Goal: Task Accomplishment & Management: Use online tool/utility

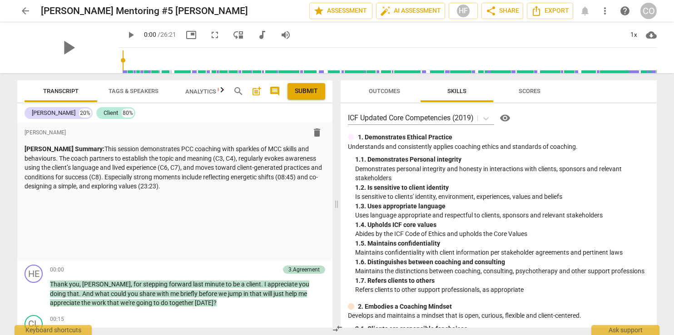
click at [381, 89] on span "Outcomes" at bounding box center [384, 91] width 31 height 7
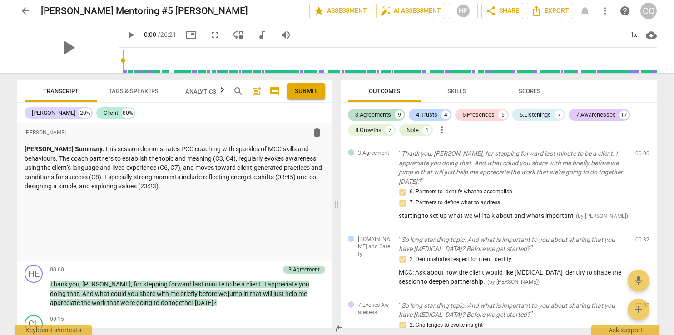
click at [376, 93] on span "Outcomes" at bounding box center [384, 91] width 31 height 7
click at [460, 89] on span "Skills" at bounding box center [456, 91] width 19 height 7
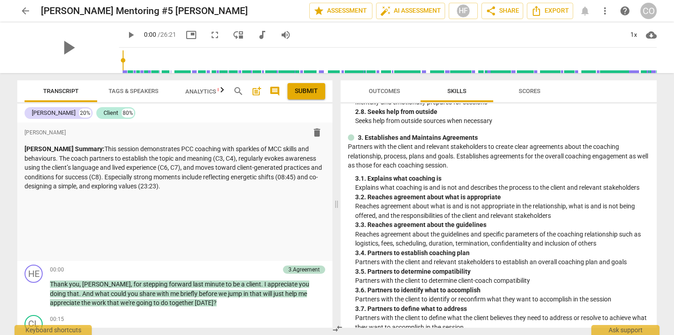
scroll to position [344, 0]
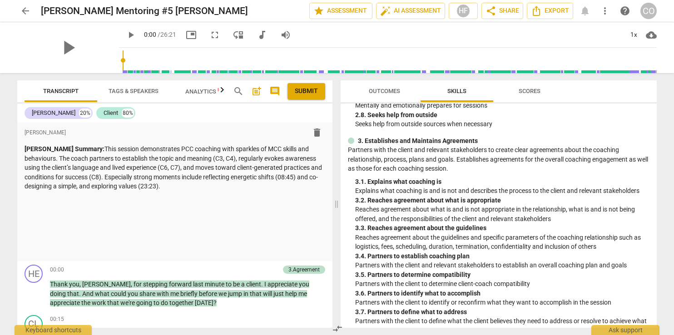
click at [660, 171] on div "Outcomes Skills Scores ICF Updated Core Competencies (2019) visibility 1. Demon…" at bounding box center [500, 204] width 327 height 262
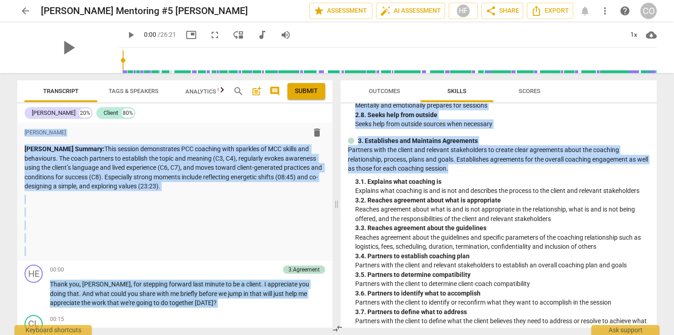
drag, startPoint x: 660, startPoint y: 171, endPoint x: 666, endPoint y: 211, distance: 40.5
click at [666, 211] on div "arrow_back Heidi Fishbein Mentoring #5 Carolyn Owens edit star Assessment auto_…" at bounding box center [337, 167] width 674 height 335
click at [615, 171] on p "Partners with the client and relevant stakeholders to create clear agreements a…" at bounding box center [498, 159] width 301 height 28
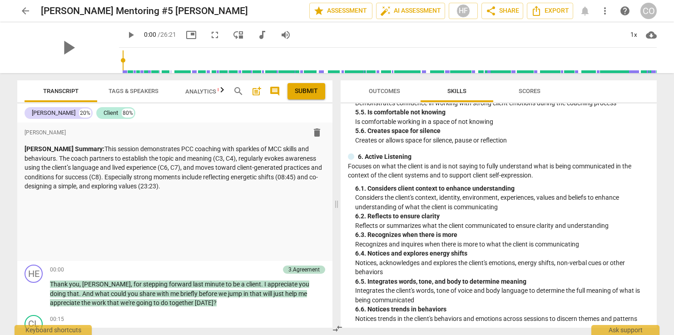
scroll to position [963, 0]
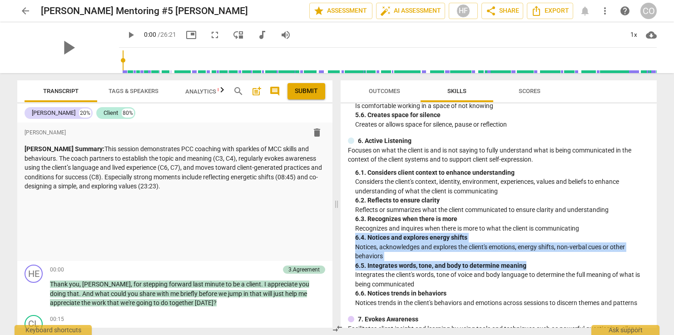
drag, startPoint x: 656, startPoint y: 248, endPoint x: 658, endPoint y: 280, distance: 32.3
click at [658, 280] on div "Outcomes Skills Scores ICF Updated Core Competencies (2019) visibility 1. Demon…" at bounding box center [500, 204] width 327 height 262
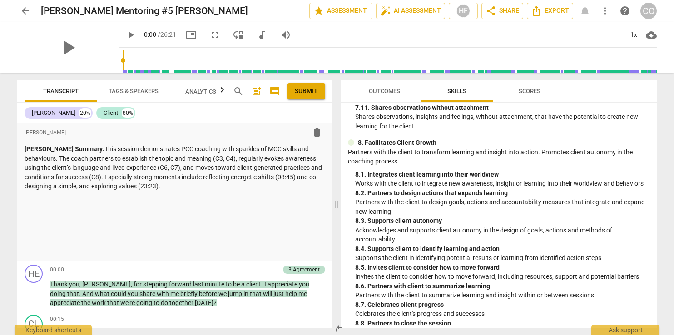
scroll to position [1419, 0]
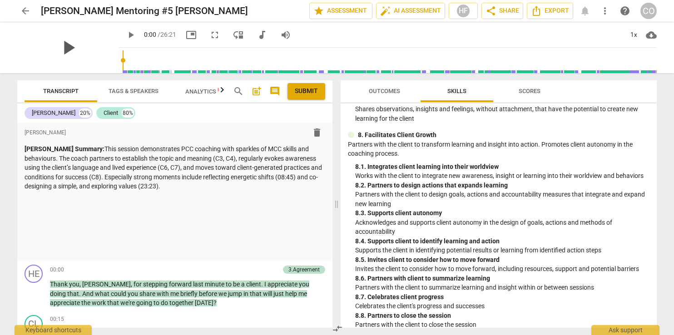
click at [65, 42] on span "play_arrow" at bounding box center [68, 48] width 24 height 24
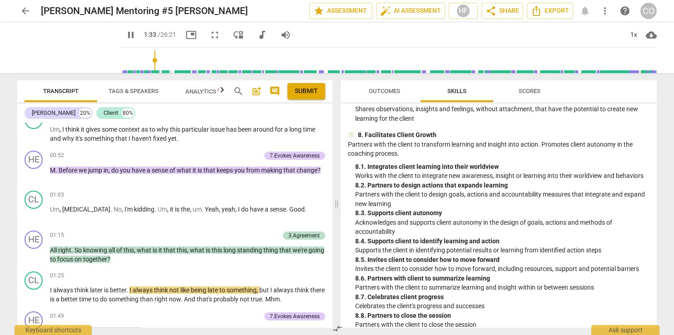
scroll to position [278, 0]
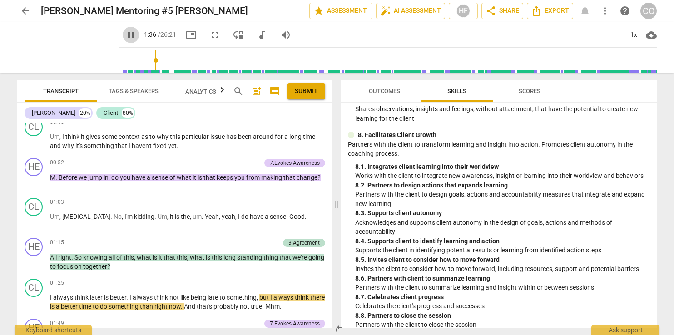
click at [125, 33] on span "pause" at bounding box center [130, 35] width 11 height 11
click at [125, 37] on span "play_arrow" at bounding box center [130, 35] width 11 height 11
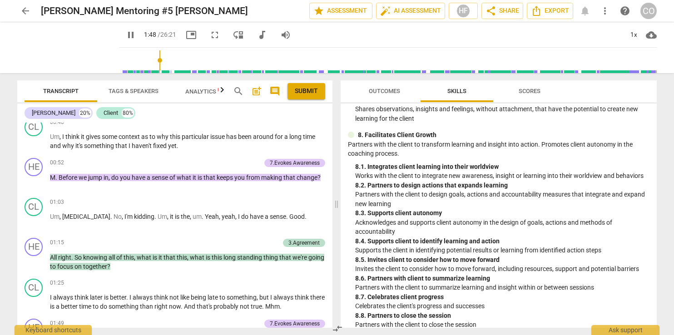
click at [125, 34] on span "pause" at bounding box center [130, 35] width 11 height 11
click at [125, 33] on span "play_arrow" at bounding box center [130, 35] width 11 height 11
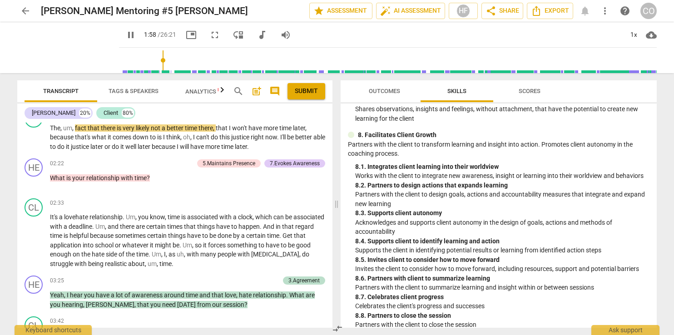
click at [125, 35] on span "pause" at bounding box center [130, 35] width 11 height 11
type input "119"
click at [332, 157] on div "Transcript Tags & Speakers Analytics New search post_add comment Submit Heidi 2…" at bounding box center [173, 204] width 326 height 262
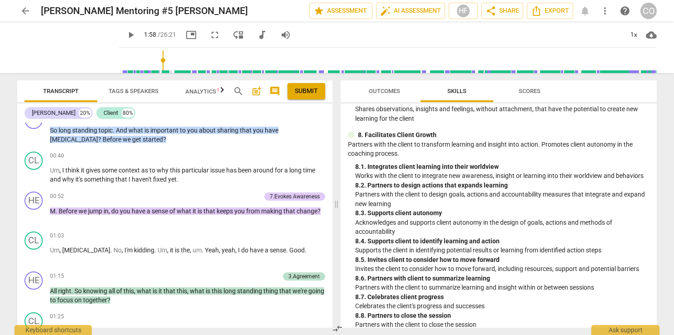
scroll to position [217, 0]
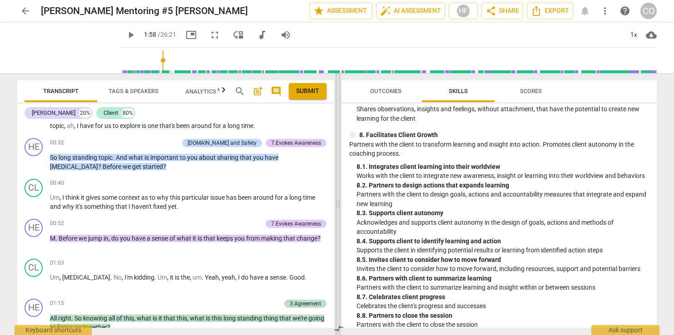
drag, startPoint x: 335, startPoint y: 136, endPoint x: 337, endPoint y: 150, distance: 14.6
click at [337, 150] on span at bounding box center [337, 204] width 5 height 262
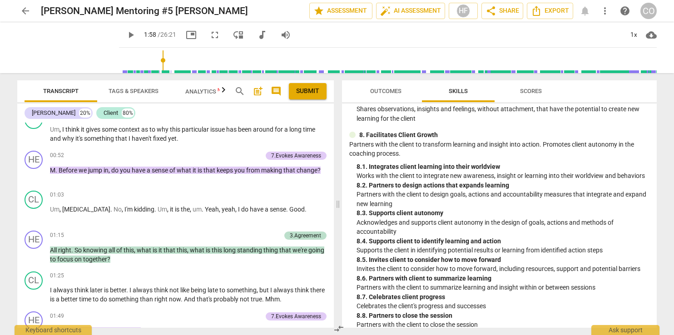
scroll to position [271, 0]
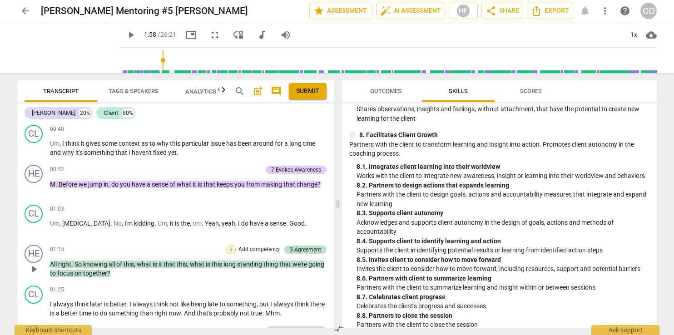
click at [228, 249] on div "+" at bounding box center [231, 249] width 9 height 9
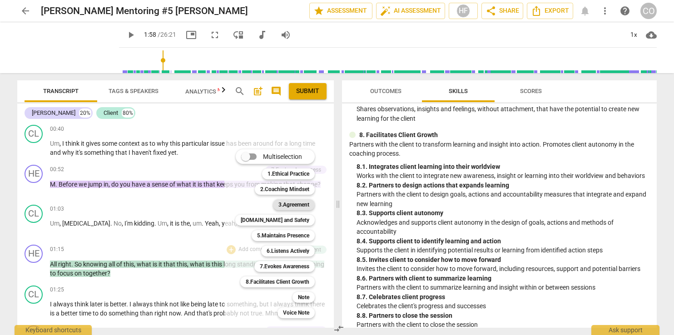
click at [301, 208] on b "3.Agreement" at bounding box center [293, 204] width 31 height 11
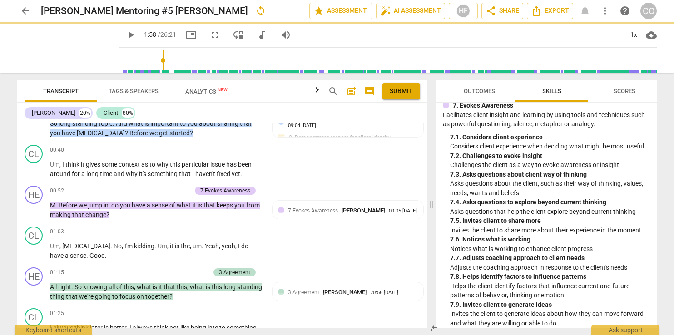
scroll to position [1660, 0]
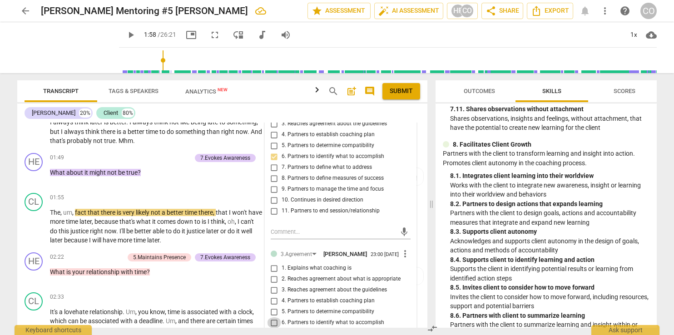
click at [272, 318] on input "6. Partners to identify what to accomplish" at bounding box center [274, 322] width 15 height 11
checkbox input "true"
click at [125, 36] on span "play_arrow" at bounding box center [130, 35] width 11 height 11
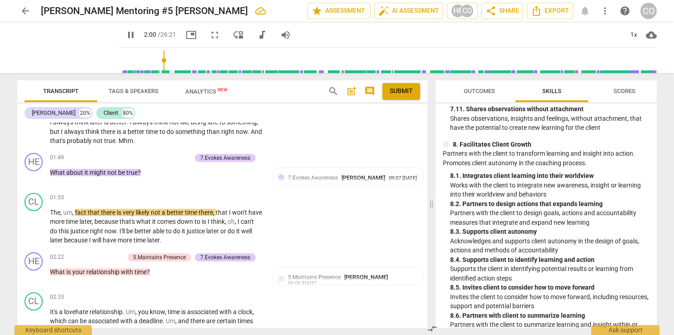
click at [125, 36] on span "pause" at bounding box center [130, 35] width 11 height 11
type input "121"
click at [142, 153] on div "+" at bounding box center [141, 157] width 9 height 9
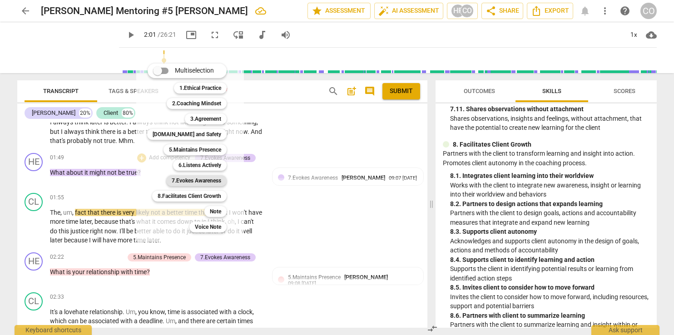
click at [192, 181] on b "7.Evokes Awareness" at bounding box center [196, 180] width 49 height 11
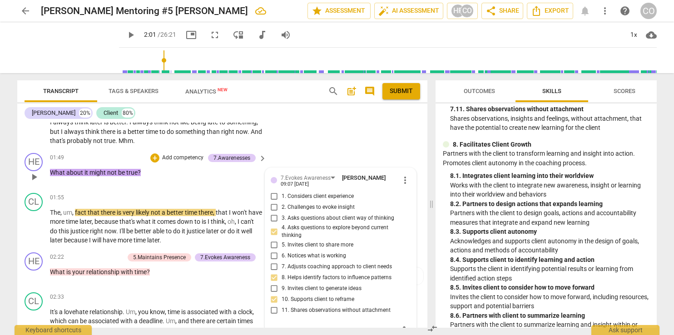
click at [312, 326] on div "mic" at bounding box center [341, 331] width 140 height 15
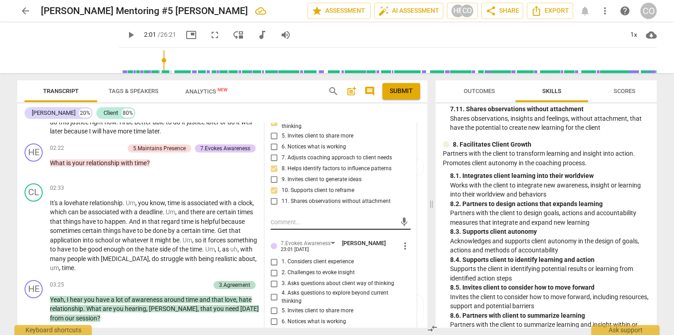
scroll to position [604, 0]
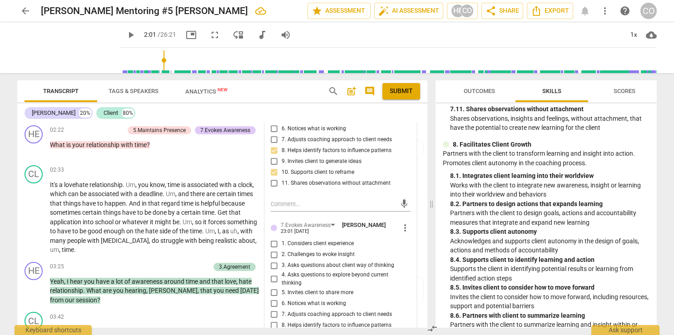
click at [274, 260] on input "3. Asks questions about client way of thinking" at bounding box center [274, 265] width 15 height 11
checkbox input "true"
click at [270, 320] on input "8. Helps identify factors to influence patterns" at bounding box center [274, 325] width 15 height 11
checkbox input "true"
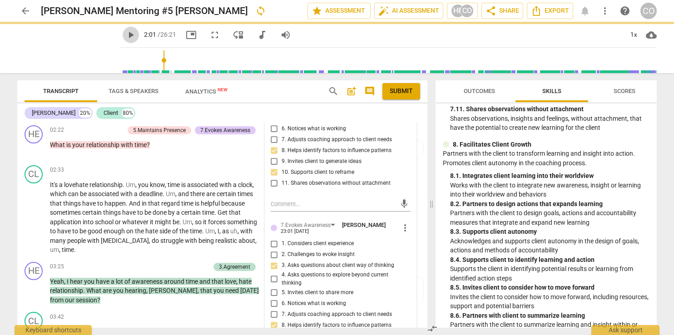
click at [125, 35] on span "play_arrow" at bounding box center [130, 35] width 11 height 11
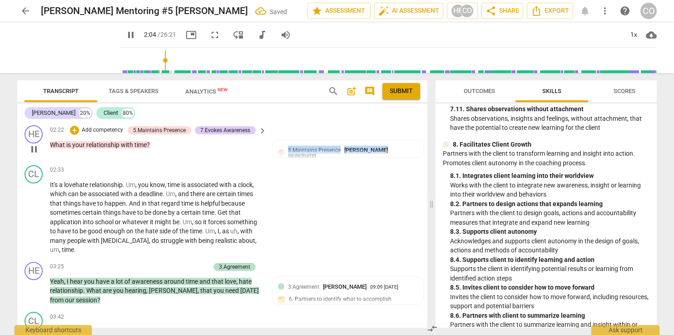
drag, startPoint x: 423, startPoint y: 157, endPoint x: 423, endPoint y: 146, distance: 10.9
click at [423, 146] on div "format_bold format_list_bulleted Heidi Fishbein delete Heidi Summary: This sess…" at bounding box center [222, 225] width 410 height 205
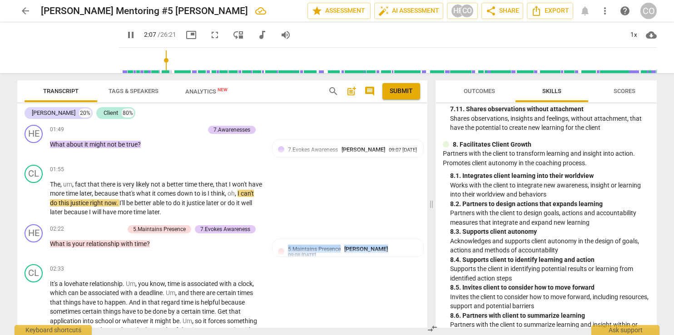
scroll to position [512, 0]
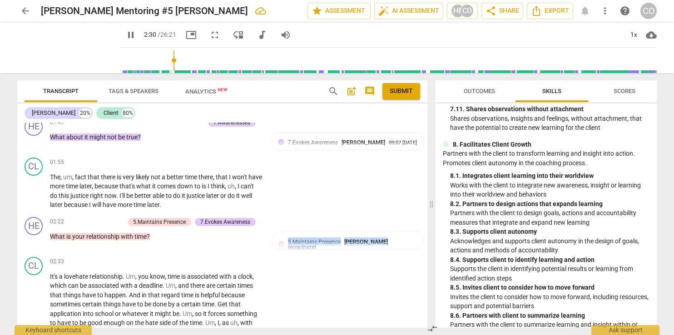
click at [125, 37] on span "pause" at bounding box center [130, 35] width 11 height 11
type input "151"
click at [484, 91] on span "Outcomes" at bounding box center [478, 91] width 31 height 7
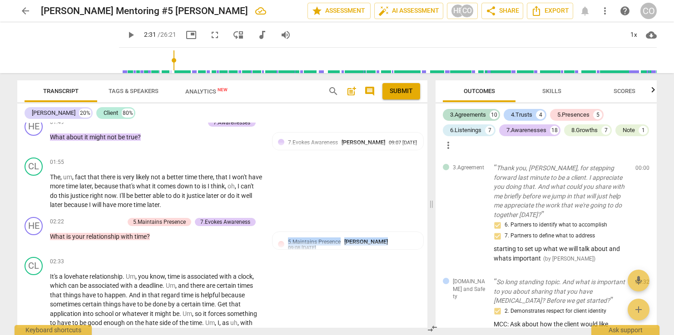
click at [484, 91] on span "Outcomes" at bounding box center [478, 91] width 31 height 7
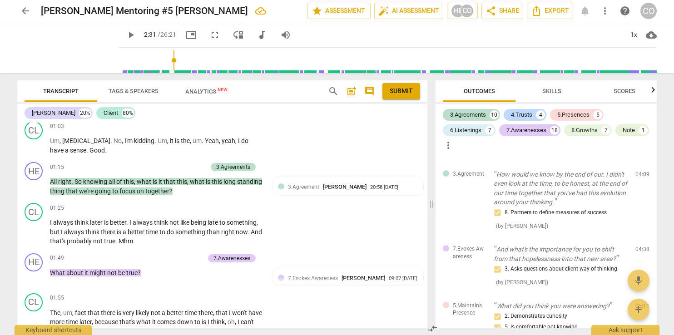
scroll to position [369, 0]
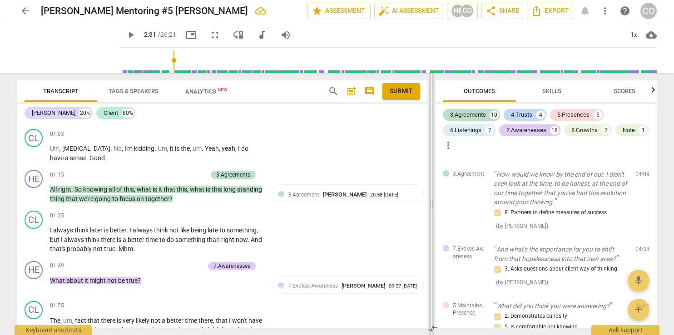
drag, startPoint x: 427, startPoint y: 146, endPoint x: 429, endPoint y: 155, distance: 9.3
click at [429, 155] on div "Transcript Tags & Speakers Analytics New search post_add comment Submit Heidi 2…" at bounding box center [337, 204] width 654 height 262
click at [428, 151] on div "Transcript Tags & Speakers Analytics New search post_add comment Submit Heidi 2…" at bounding box center [220, 204] width 421 height 262
click at [155, 261] on div "+" at bounding box center [154, 265] width 9 height 9
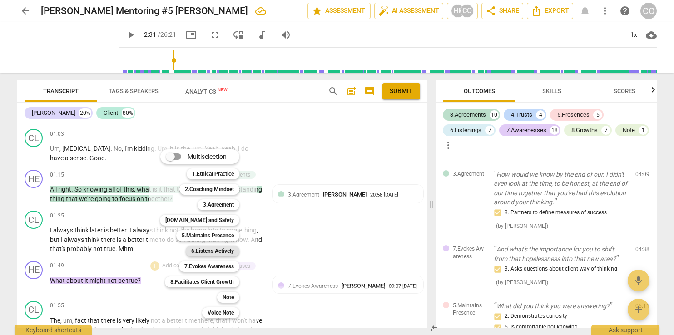
click at [212, 250] on b "6.Listens Actively" at bounding box center [212, 251] width 43 height 11
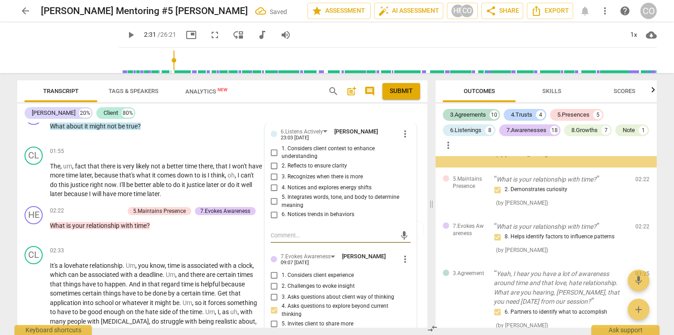
scroll to position [527, 0]
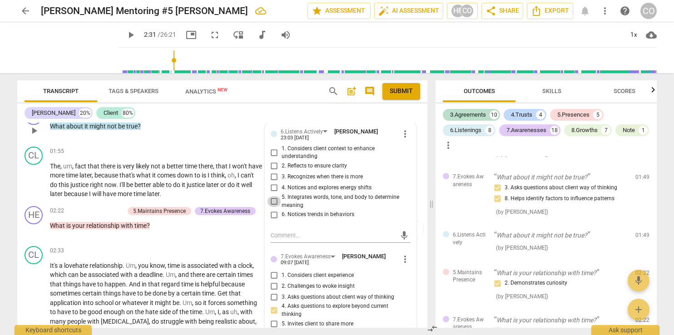
click at [271, 196] on input "5. Integrates words, tone, and body to determine meaning" at bounding box center [274, 201] width 15 height 11
checkbox input "true"
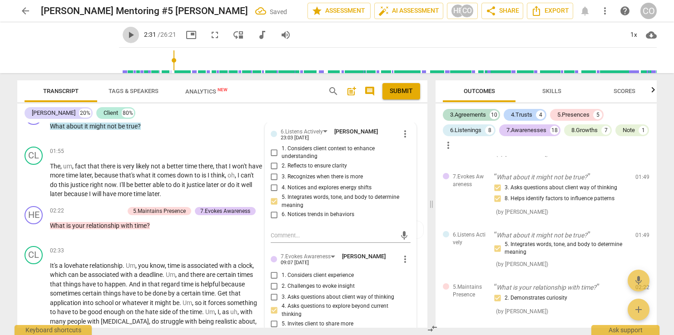
click at [125, 35] on span "play_arrow" at bounding box center [130, 35] width 11 height 11
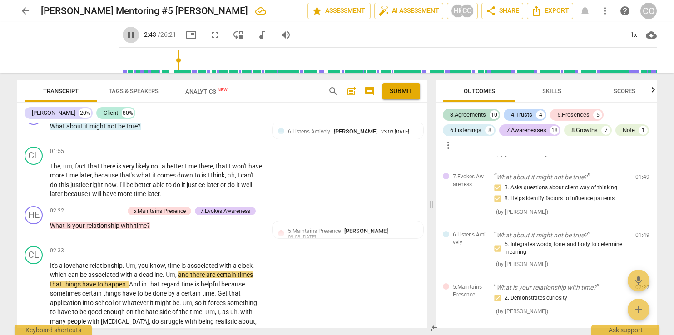
click at [125, 35] on span "pause" at bounding box center [130, 35] width 11 height 11
type input "164"
click at [71, 207] on div "+" at bounding box center [74, 211] width 9 height 9
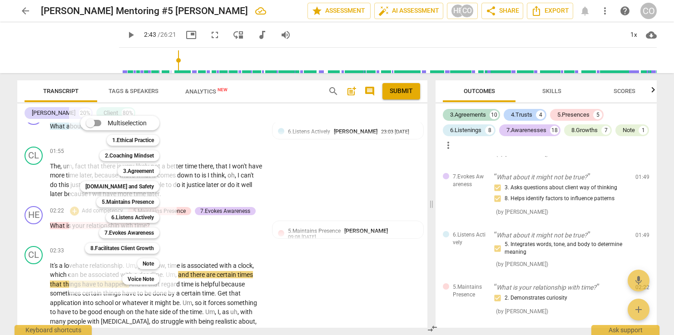
drag, startPoint x: 654, startPoint y: 181, endPoint x: 655, endPoint y: 195, distance: 14.1
click at [655, 195] on div at bounding box center [337, 167] width 674 height 335
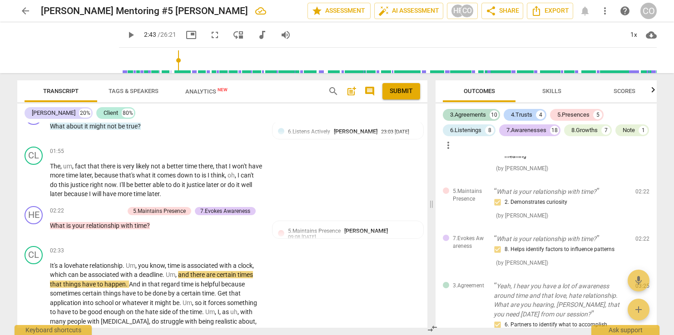
scroll to position [605, 0]
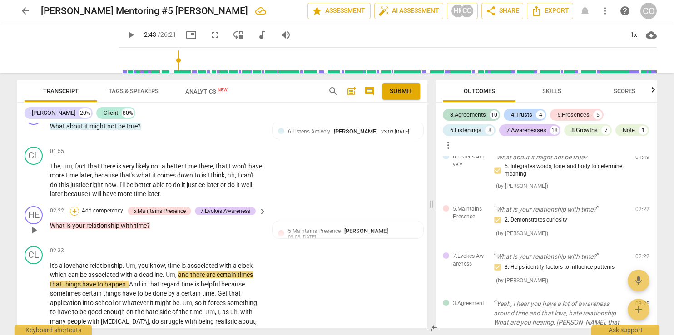
click at [75, 207] on div "+" at bounding box center [74, 211] width 9 height 9
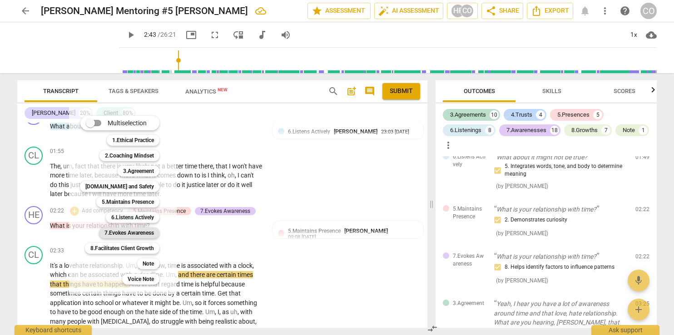
click at [138, 235] on b "7.Evokes Awareness" at bounding box center [128, 232] width 49 height 11
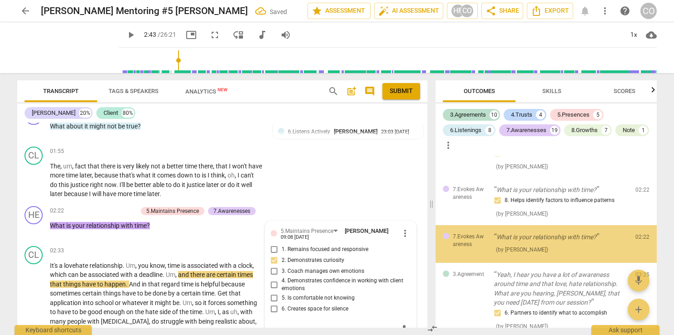
scroll to position [674, 0]
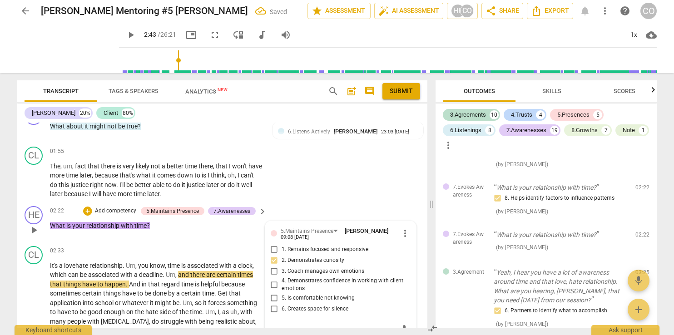
click at [286, 326] on div "mic" at bounding box center [341, 330] width 140 height 15
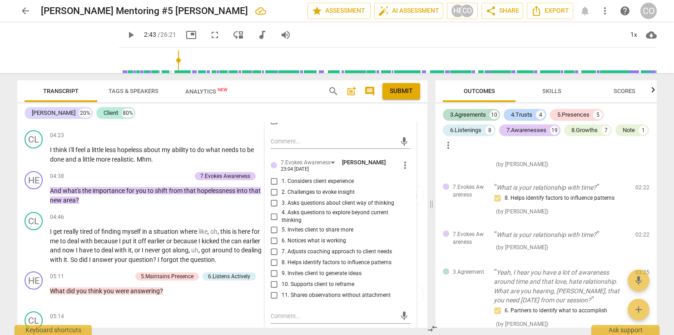
scroll to position [886, 0]
click at [274, 197] on input "3. Asks questions about client way of thinking" at bounding box center [274, 202] width 15 height 11
checkbox input "true"
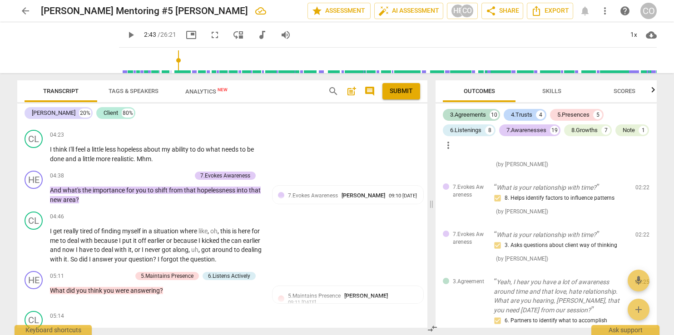
drag, startPoint x: 426, startPoint y: 169, endPoint x: 425, endPoint y: 151, distance: 17.7
click at [425, 151] on div "format_bold format_list_bulleted Heidi Fishbein delete Heidi Summary: This sess…" at bounding box center [222, 225] width 410 height 205
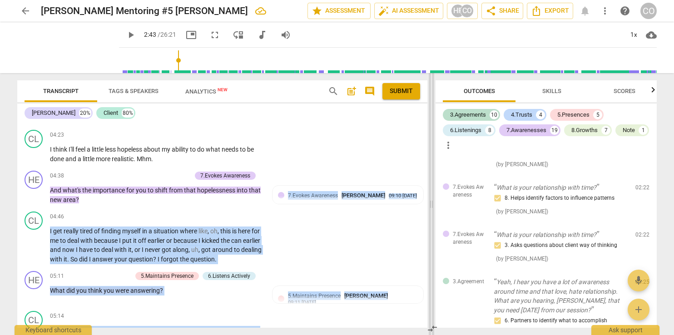
drag, startPoint x: 427, startPoint y: 169, endPoint x: 430, endPoint y: 162, distance: 7.3
click at [429, 158] on div "Transcript Tags & Speakers Analytics New search post_add comment Submit Heidi 2…" at bounding box center [337, 204] width 654 height 262
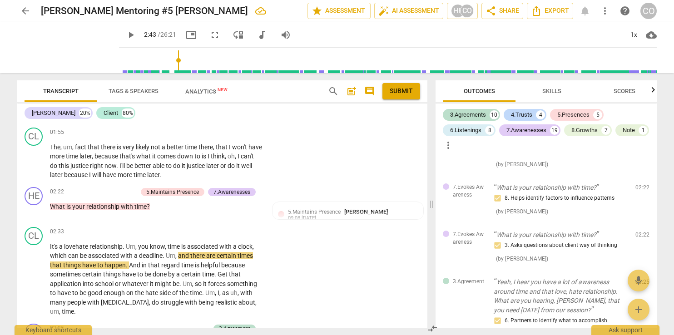
scroll to position [534, 0]
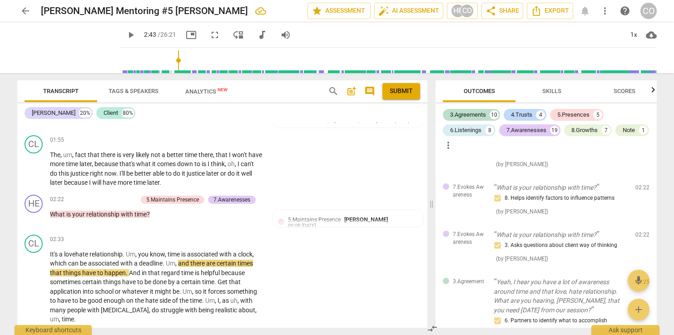
drag, startPoint x: 657, startPoint y: 185, endPoint x: 656, endPoint y: 180, distance: 5.1
click at [656, 180] on div "Outcomes Skills Scores 3.Agreements 10 4.Trusts 4 5.Presences 5 6.Listenings 8 …" at bounding box center [548, 204] width 232 height 262
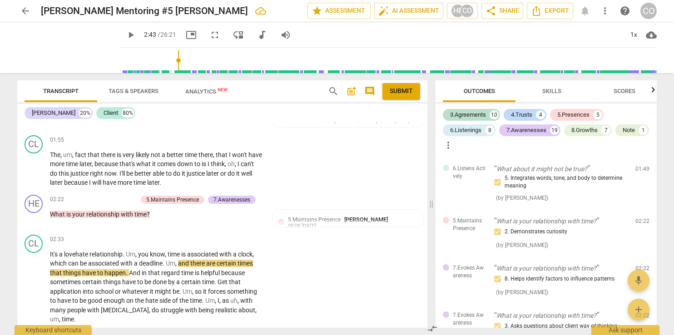
scroll to position [575, 0]
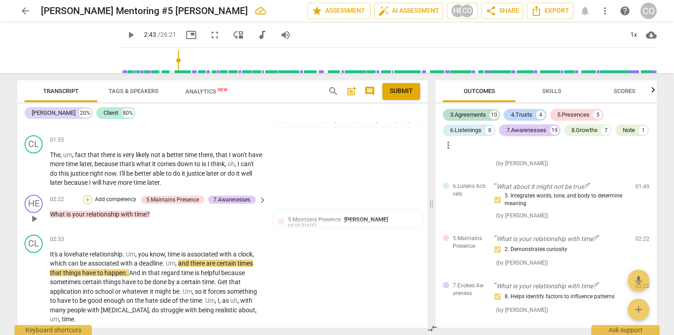
click at [86, 195] on div "+" at bounding box center [87, 199] width 9 height 9
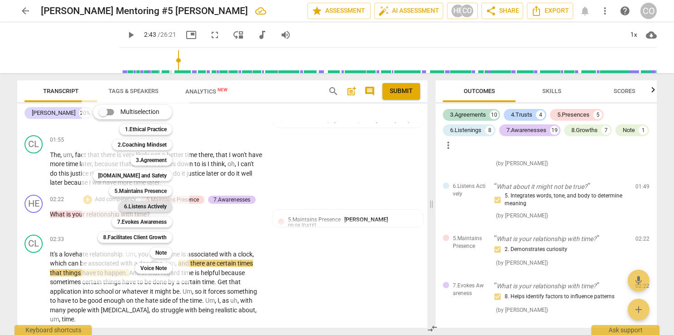
click at [156, 207] on b "6.Listens Actively" at bounding box center [145, 206] width 43 height 11
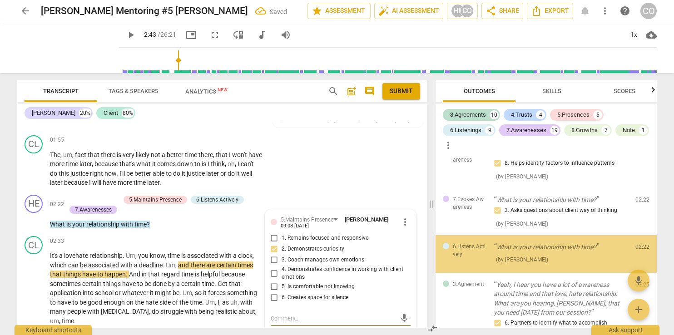
scroll to position [721, 0]
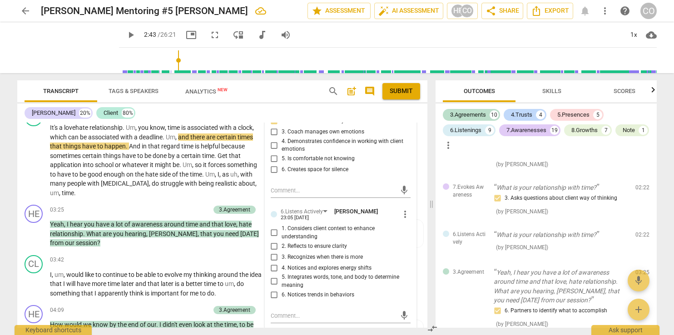
scroll to position [680, 0]
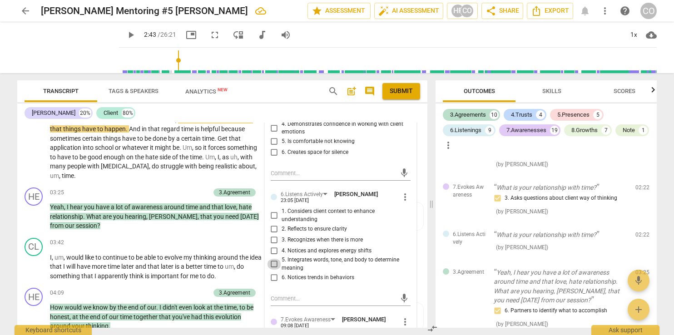
click at [271, 259] on input "5. Integrates words, tone, and body to determine meaning" at bounding box center [274, 264] width 15 height 11
checkbox input "true"
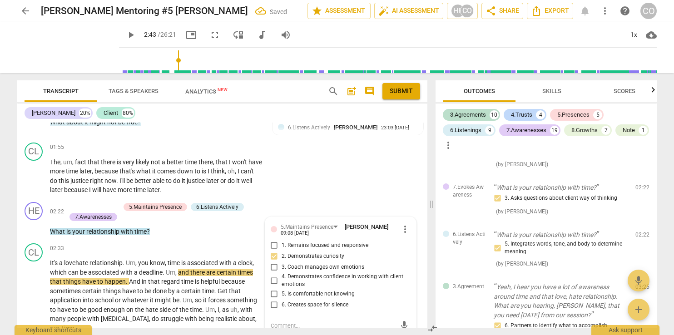
scroll to position [527, 0]
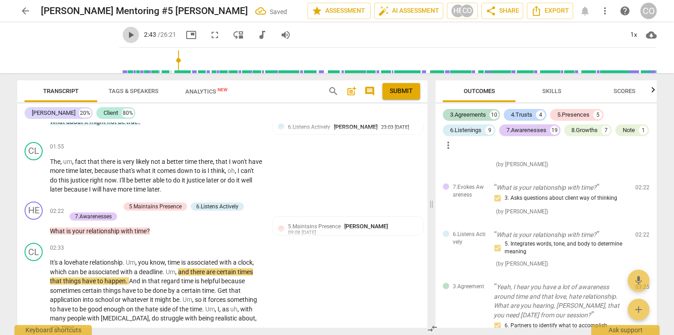
click at [125, 37] on span "play_arrow" at bounding box center [130, 35] width 11 height 11
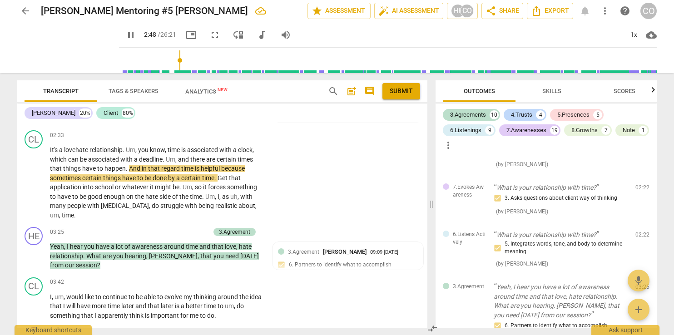
scroll to position [617, 0]
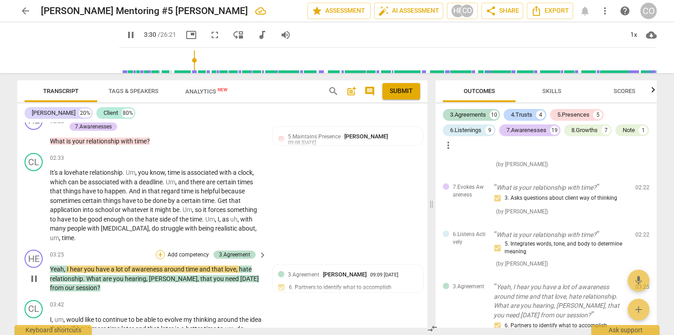
click at [158, 250] on div "+" at bounding box center [160, 254] width 9 height 9
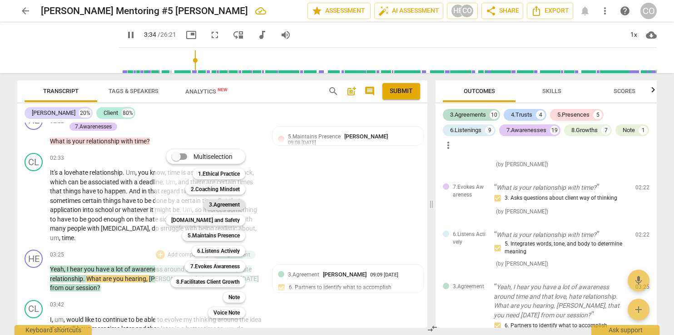
click at [231, 207] on b "3.Agreement" at bounding box center [224, 204] width 31 height 11
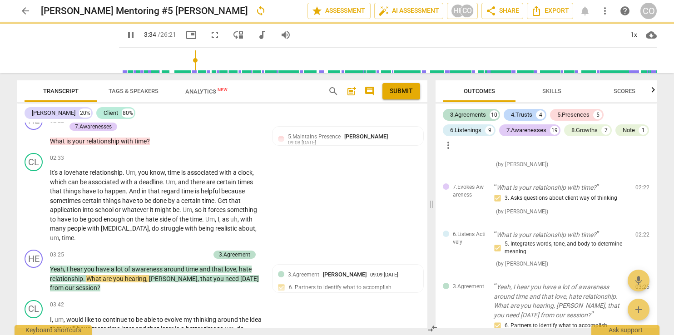
type input "215"
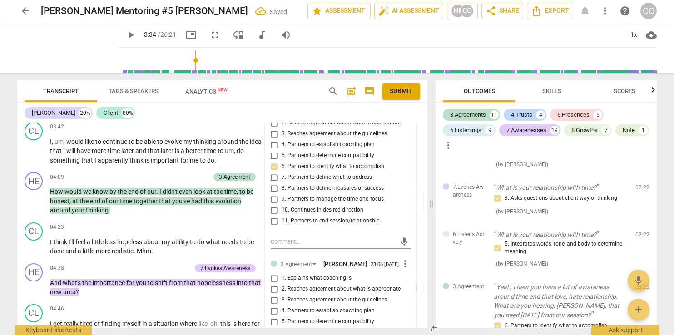
scroll to position [861, 0]
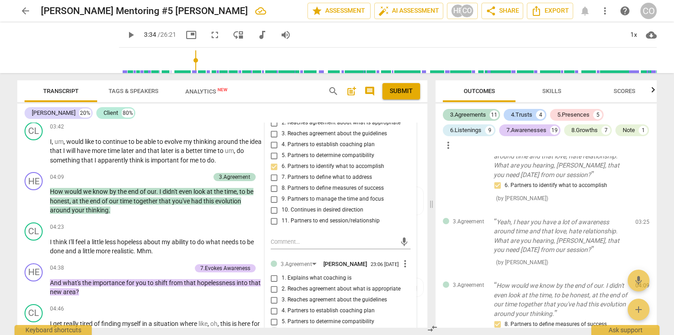
click at [272, 327] on input "6. Partners to identify what to accomplish" at bounding box center [274, 332] width 15 height 11
checkbox input "true"
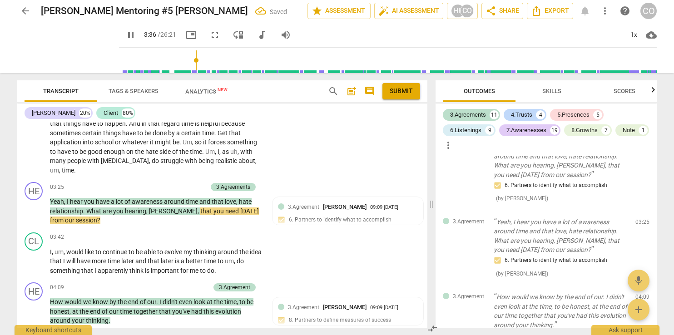
scroll to position [670, 0]
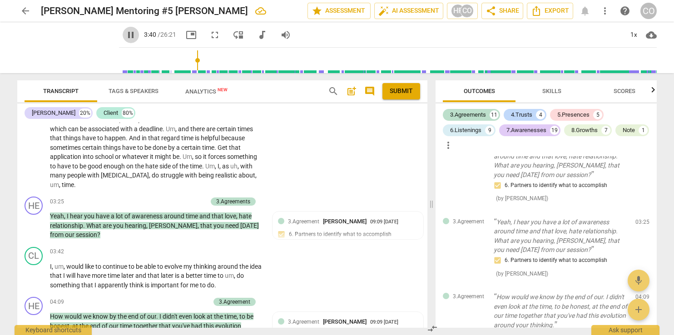
click at [125, 34] on span "pause" at bounding box center [130, 35] width 11 height 11
click at [125, 38] on span "play_arrow" at bounding box center [130, 35] width 11 height 11
click at [160, 297] on div "+" at bounding box center [160, 301] width 9 height 9
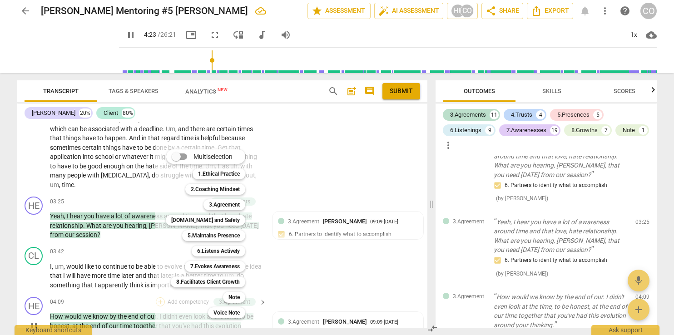
scroll to position [891, 0]
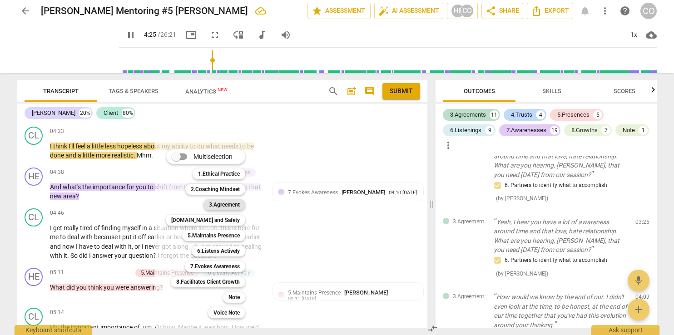
click at [230, 202] on b "3.Agreement" at bounding box center [224, 204] width 31 height 11
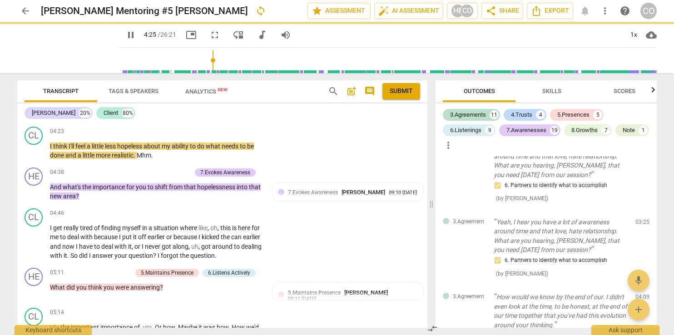
type input "266"
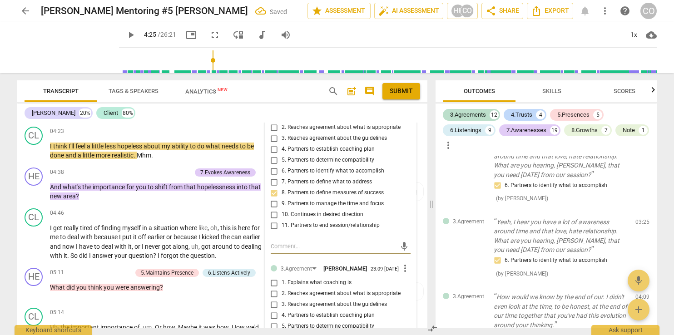
scroll to position [1011, 0]
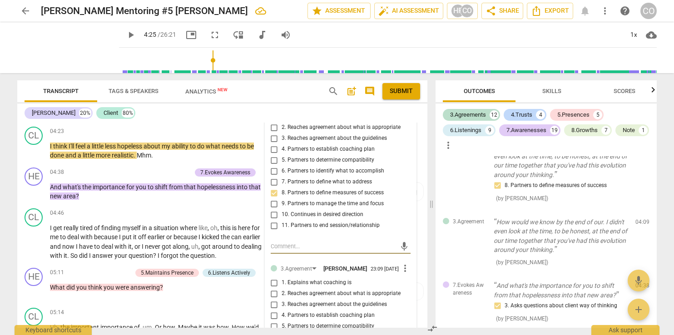
click at [370, 264] on div "3.Agreement Carolyn Owens 23:09 08-19-2025" at bounding box center [340, 268] width 119 height 8
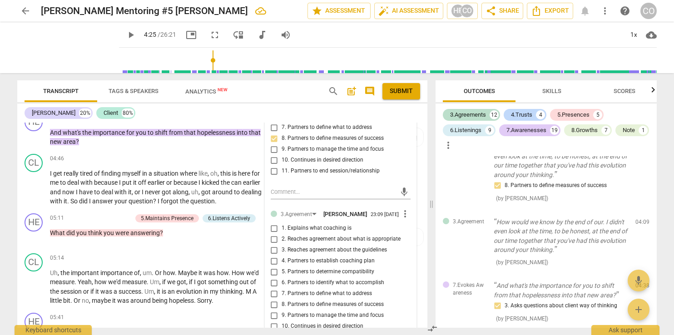
scroll to position [964, 0]
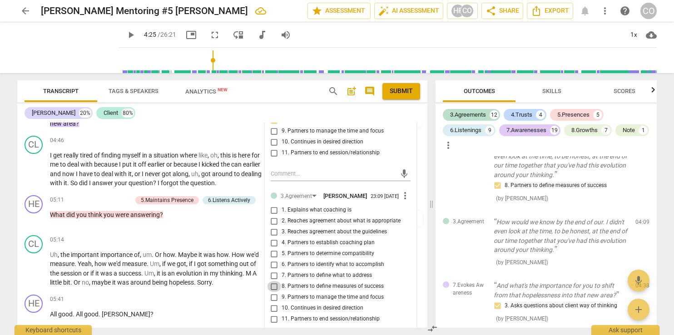
click at [271, 281] on input "8. Partners to define measures of success" at bounding box center [274, 286] width 15 height 11
checkbox input "true"
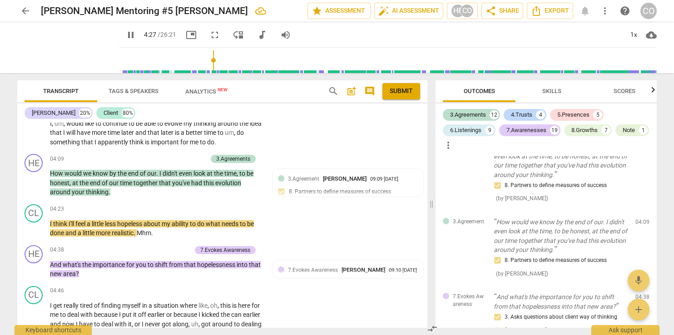
scroll to position [761, 0]
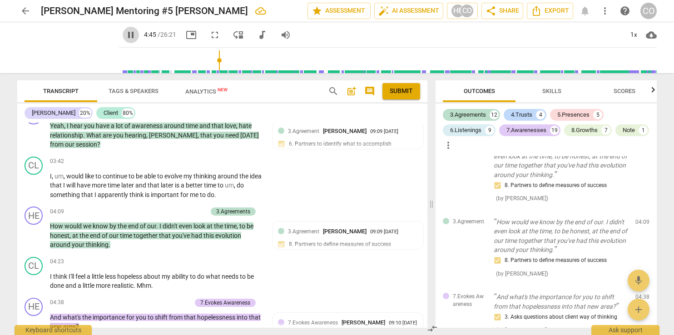
click at [125, 36] on span "pause" at bounding box center [130, 35] width 11 height 11
type input "286"
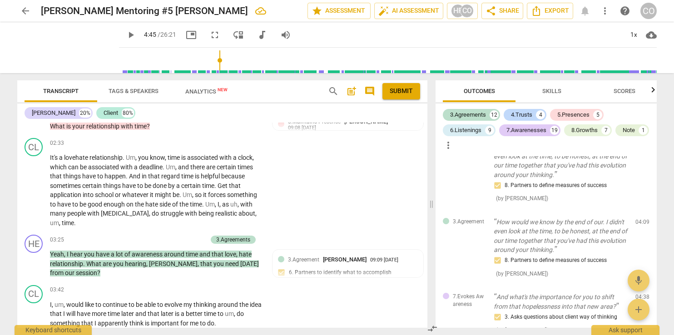
scroll to position [617, 0]
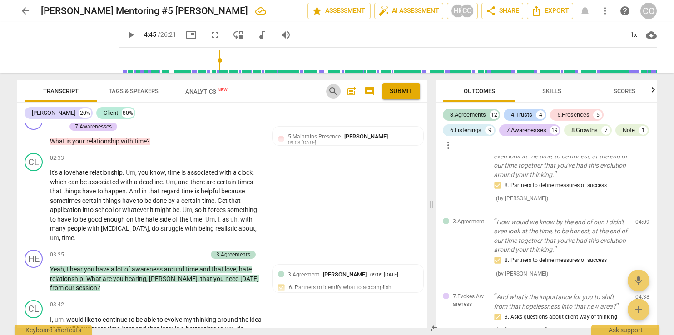
click at [331, 89] on span "search" at bounding box center [333, 91] width 11 height 11
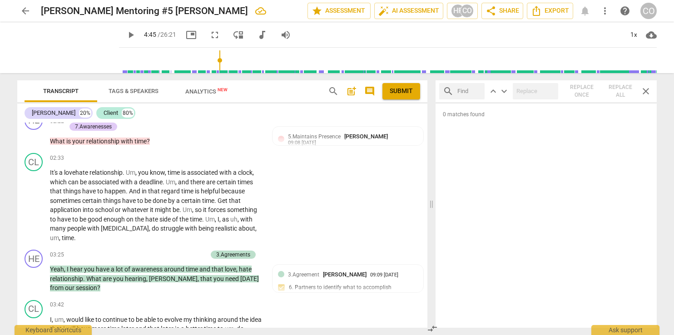
click at [253, 89] on div "Transcript Tags & Speakers Analytics New" at bounding box center [169, 91] width 289 height 22
click at [73, 89] on span "Transcript" at bounding box center [60, 91] width 35 height 7
click at [645, 88] on span "close" at bounding box center [645, 91] width 11 height 11
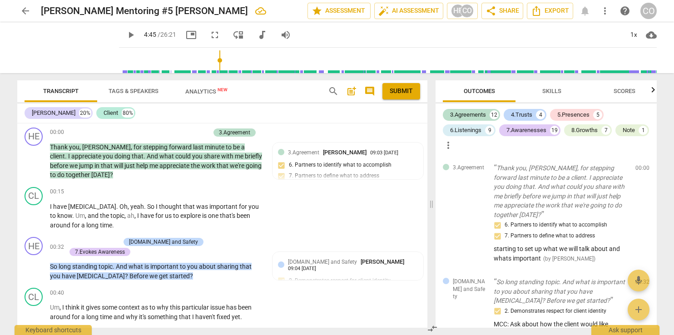
scroll to position [53, 0]
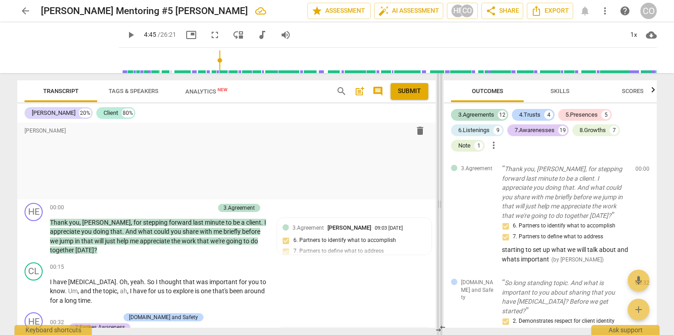
drag, startPoint x: 429, startPoint y: 132, endPoint x: 437, endPoint y: 149, distance: 19.1
click at [437, 149] on span at bounding box center [439, 204] width 5 height 262
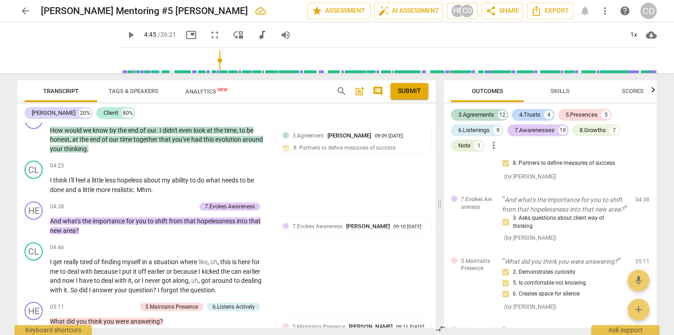
scroll to position [1108, 0]
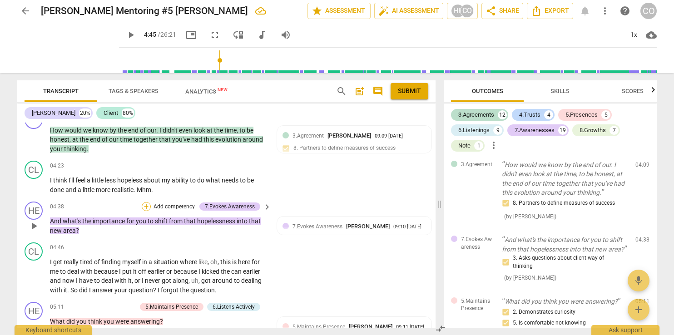
click at [143, 202] on div "+" at bounding box center [146, 206] width 9 height 9
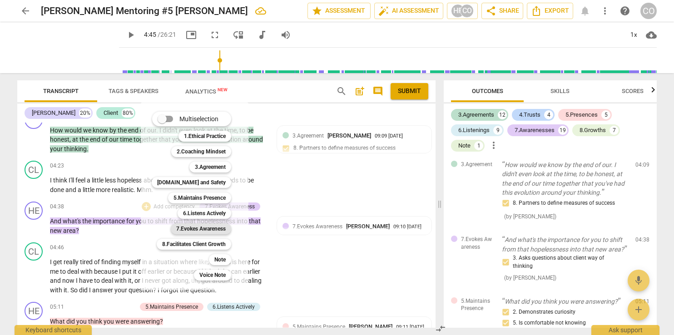
click at [204, 231] on b "7.Evokes Awareness" at bounding box center [200, 228] width 49 height 11
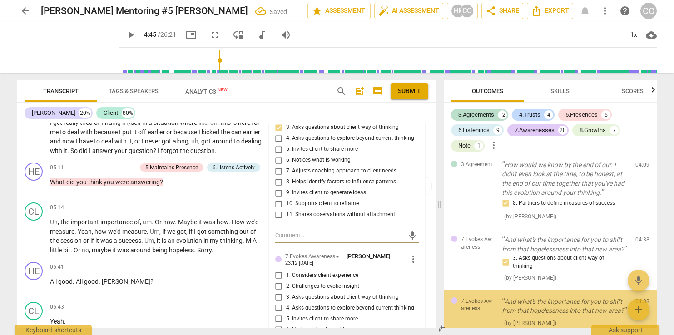
scroll to position [1163, 0]
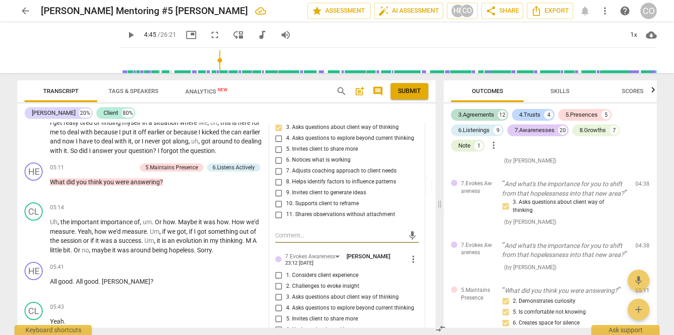
click at [275, 292] on input "3. Asks questions about client way of thinking" at bounding box center [278, 297] width 15 height 11
checkbox input "true"
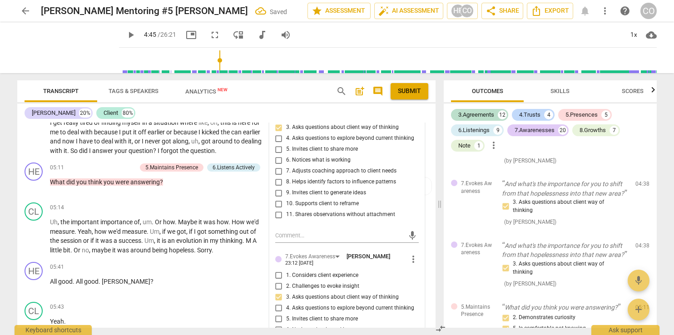
click at [125, 38] on span "play_arrow" at bounding box center [130, 35] width 11 height 11
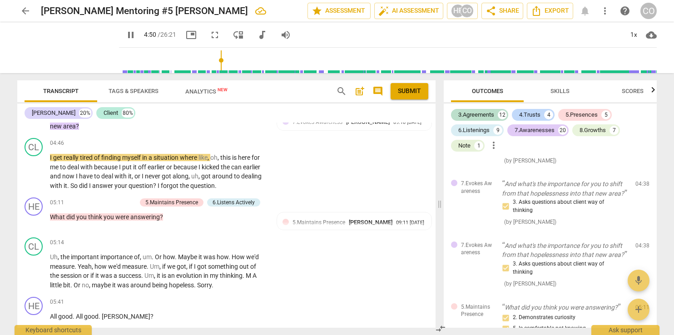
scroll to position [960, 0]
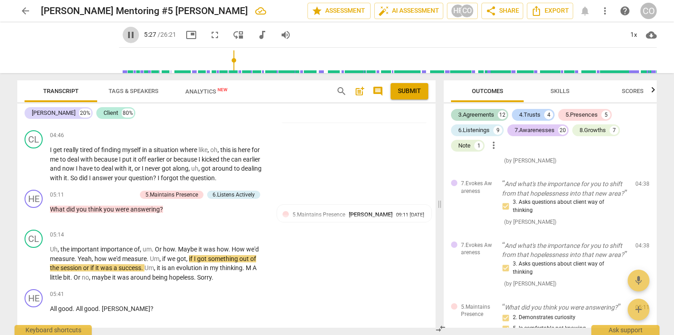
click at [125, 34] on span "pause" at bounding box center [130, 35] width 11 height 11
click at [125, 33] on span "play_arrow" at bounding box center [130, 35] width 11 height 11
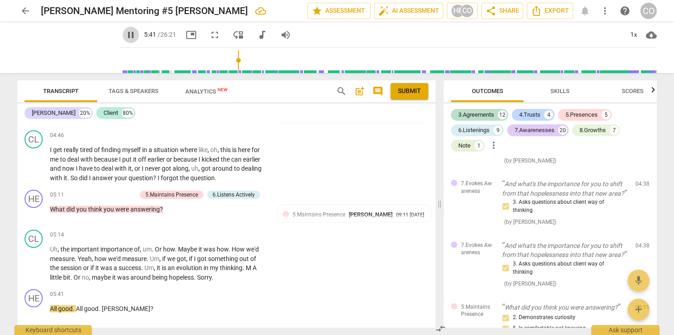
click at [125, 33] on span "pause" at bounding box center [130, 35] width 11 height 11
click at [125, 36] on span "play_arrow" at bounding box center [130, 35] width 11 height 11
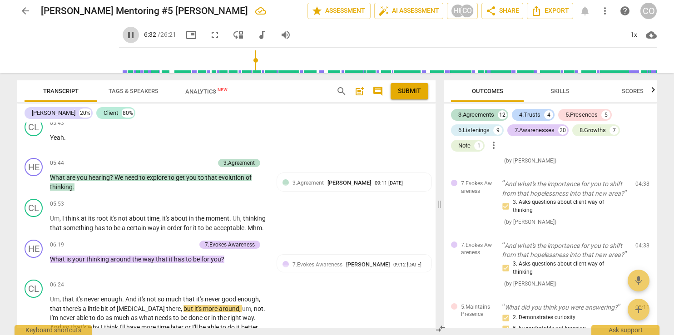
click at [125, 32] on span "pause" at bounding box center [130, 35] width 11 height 11
type input "392"
click at [145, 240] on div "+" at bounding box center [146, 244] width 9 height 9
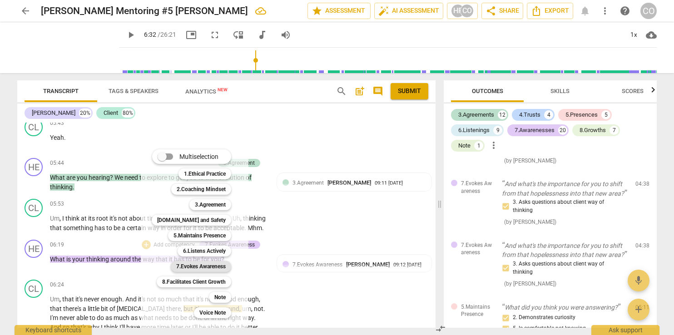
click at [204, 266] on b "7.Evokes Awareness" at bounding box center [200, 266] width 49 height 11
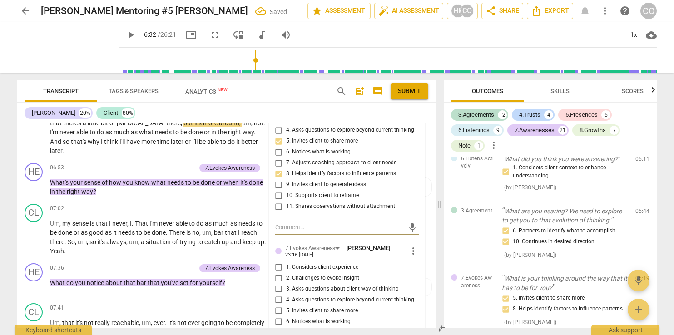
scroll to position [1486, 0]
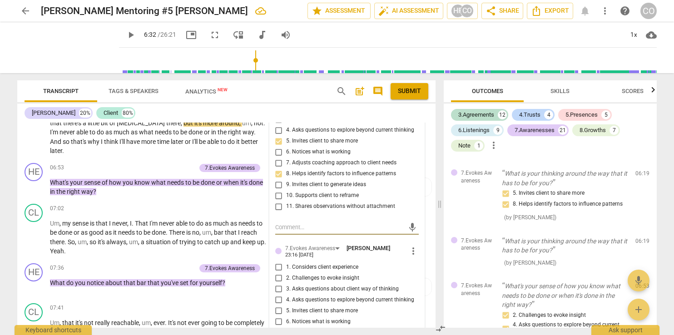
click at [302, 240] on div "7.Evokes Awareness Heidi Fishbein 09:12 08-17-2025 more_vert 1. Considers clien…" at bounding box center [347, 240] width 154 height 343
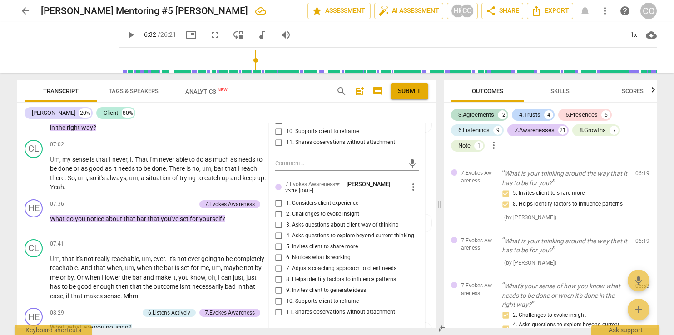
scroll to position [1429, 0]
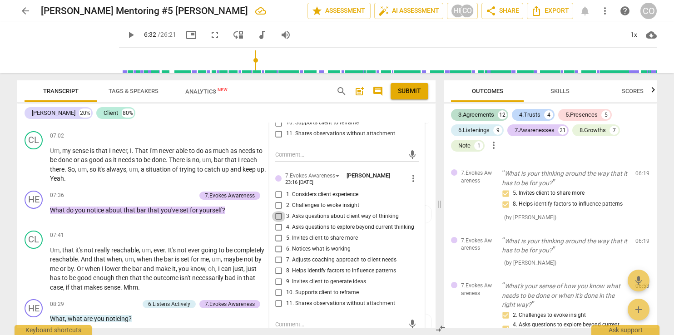
click at [276, 215] on input "3. Asks questions about client way of thinking" at bounding box center [278, 216] width 15 height 11
checkbox input "true"
click at [125, 37] on span "play_arrow" at bounding box center [130, 35] width 11 height 11
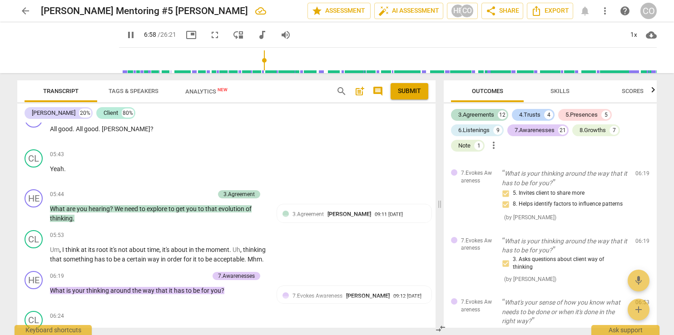
scroll to position [1140, 0]
click at [125, 36] on span "pause" at bounding box center [130, 35] width 11 height 11
type input "421"
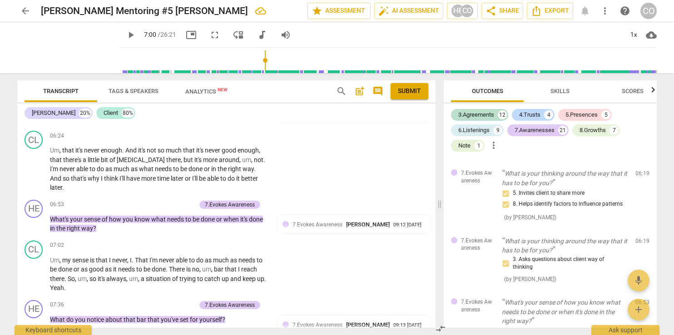
scroll to position [1327, 0]
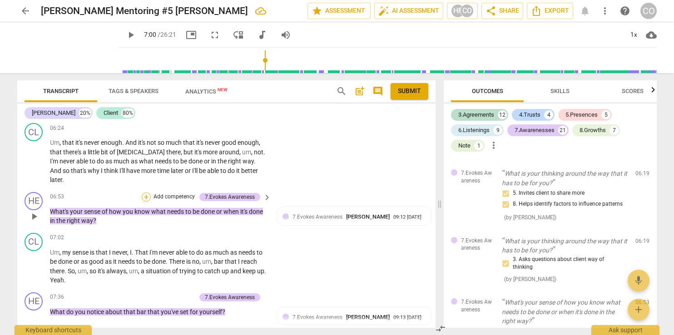
click at [147, 193] on div "+" at bounding box center [146, 196] width 9 height 9
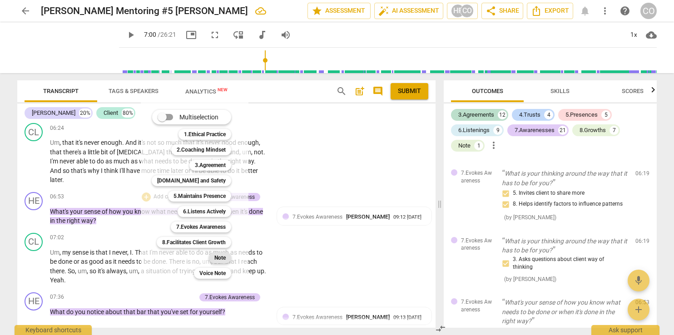
click at [221, 260] on b "Note" at bounding box center [219, 257] width 11 height 11
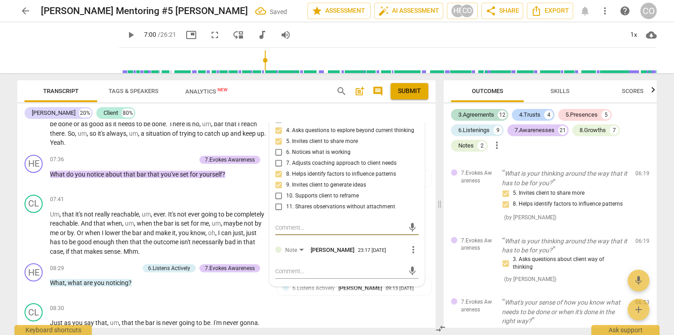
scroll to position [1665, 0]
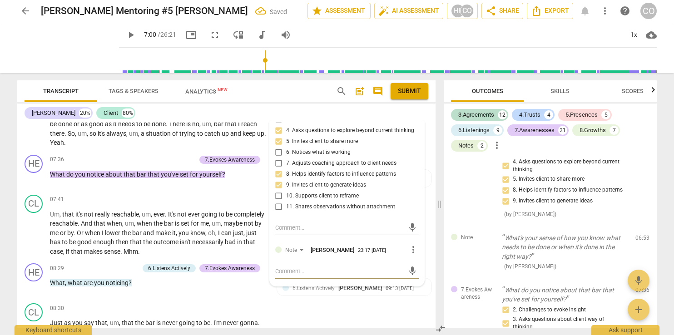
click at [276, 271] on textarea at bounding box center [339, 271] width 129 height 9
type textarea """
type textarea ""o"
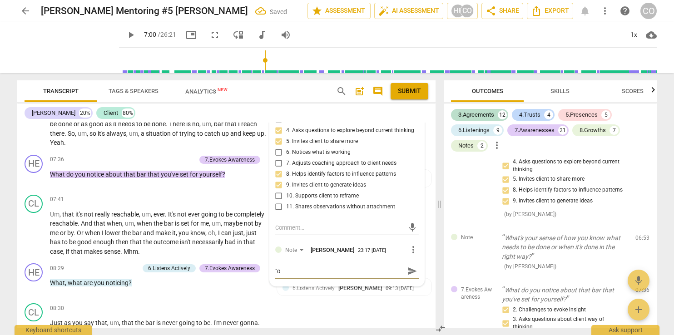
type textarea ""or"
type textarea ""o"
type textarea """
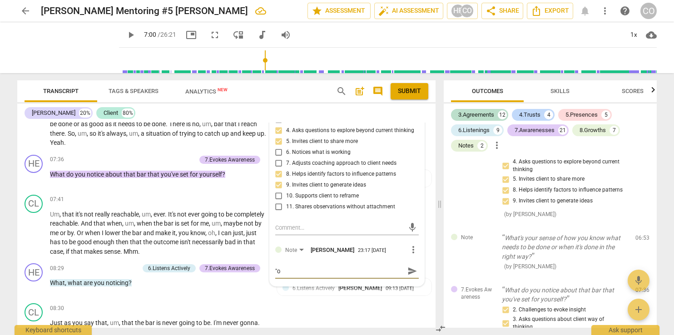
type textarea """
type textarea ""O"
type textarea ""Or"
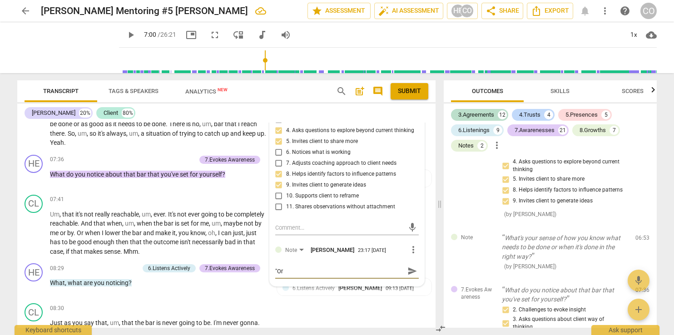
type textarea ""Or""
click at [407, 270] on span "send" at bounding box center [412, 271] width 10 height 10
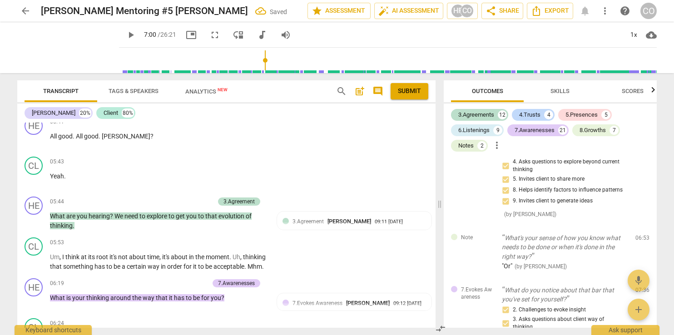
scroll to position [1117, 0]
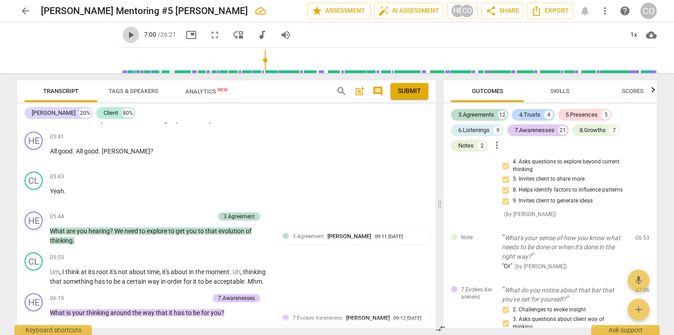
click at [125, 34] on span "play_arrow" at bounding box center [130, 35] width 11 height 11
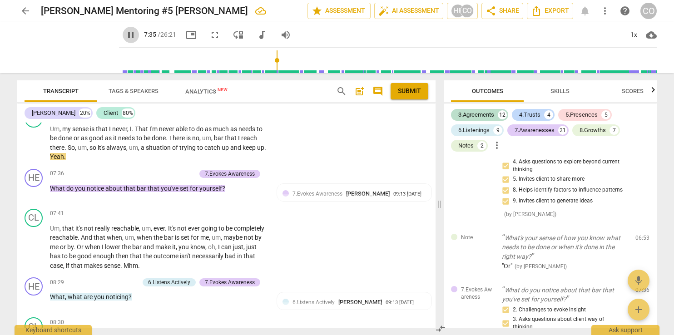
drag, startPoint x: 117, startPoint y: 33, endPoint x: 120, endPoint y: 30, distance: 4.8
click at [125, 30] on span "pause" at bounding box center [130, 35] width 11 height 11
type input "456"
click at [145, 170] on div "+" at bounding box center [146, 173] width 9 height 9
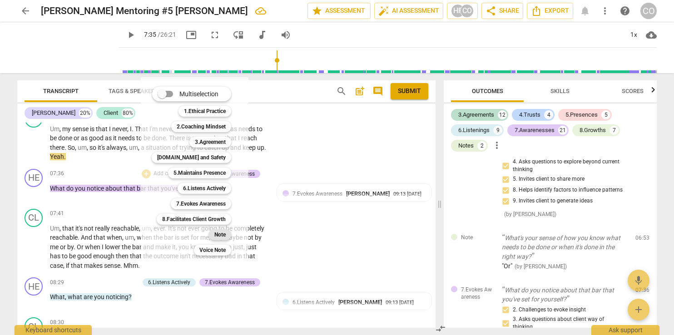
click at [222, 235] on b "Note" at bounding box center [219, 234] width 11 height 11
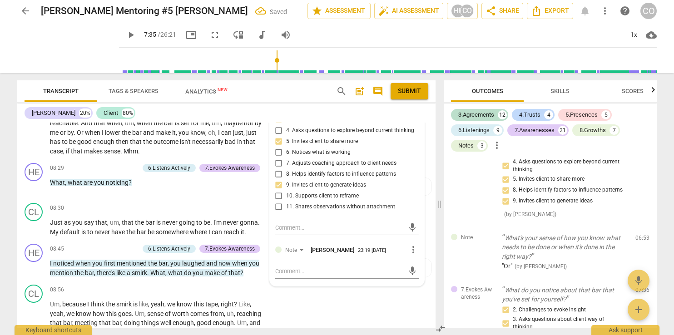
scroll to position [1807, 0]
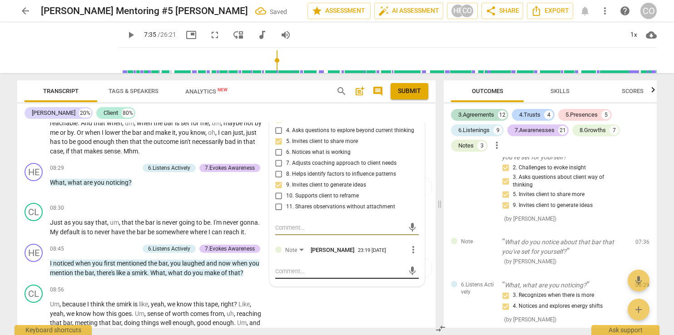
click at [278, 264] on div "mic" at bounding box center [346, 271] width 143 height 15
click at [279, 270] on textarea at bounding box center [339, 271] width 129 height 9
type textarea "H"
type textarea "Ha"
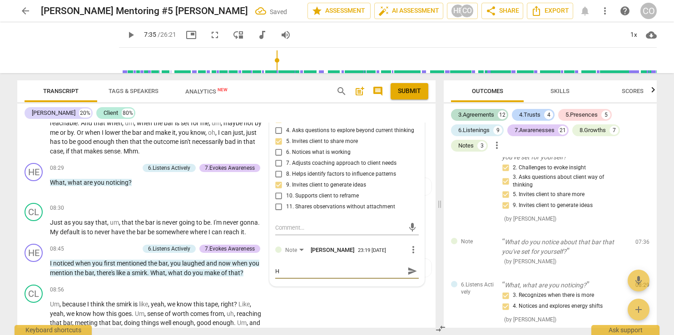
type textarea "Ha"
type textarea "Has"
type textarea "Has s"
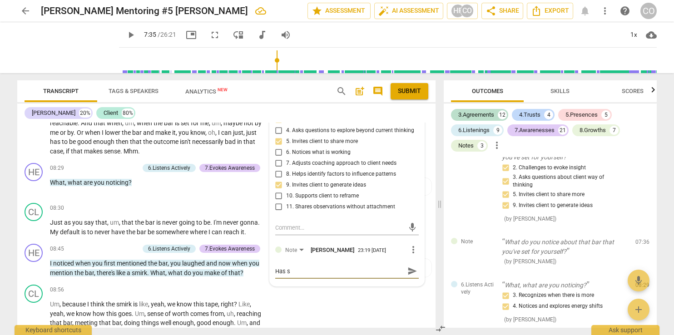
type textarea "Has sh"
type textarea "Has she"
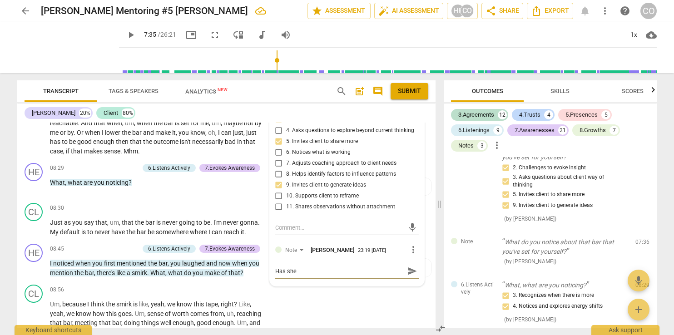
type textarea "Has she"
type textarea "Has she s"
type textarea "Has she se"
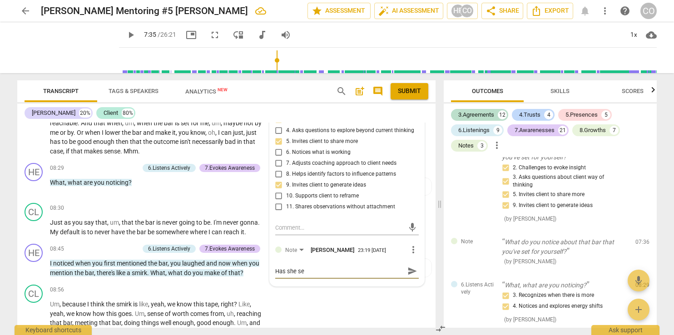
type textarea "Has she set"
type textarea "Has she set a"
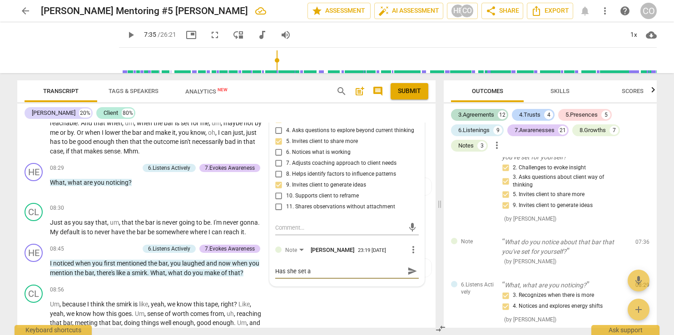
type textarea "Has she set a"
type textarea "Has she set a b"
type textarea "Has she set a ba"
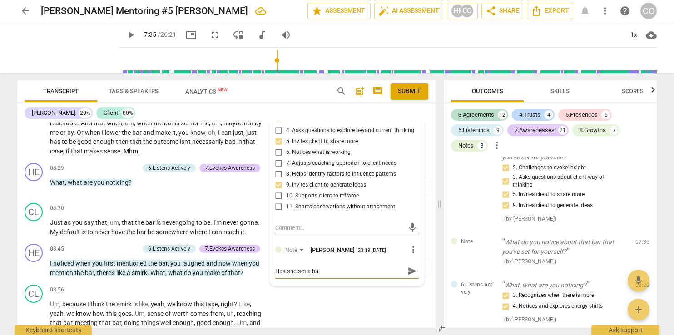
type textarea "Has she set a bar"
type textarea "Has she set a bar f"
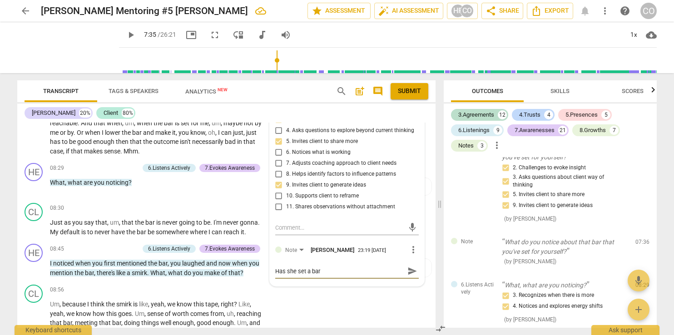
type textarea "Has she set a bar f"
type textarea "Has she set a bar fo"
type textarea "Has she set a bar for"
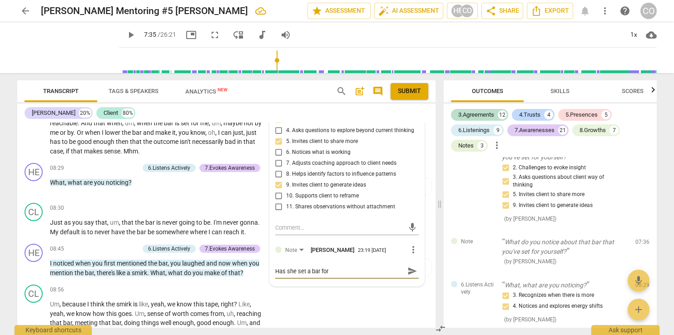
type textarea "Has she set a bar for"
type textarea "Has she set a bar for h"
type textarea "Has she set a bar for he"
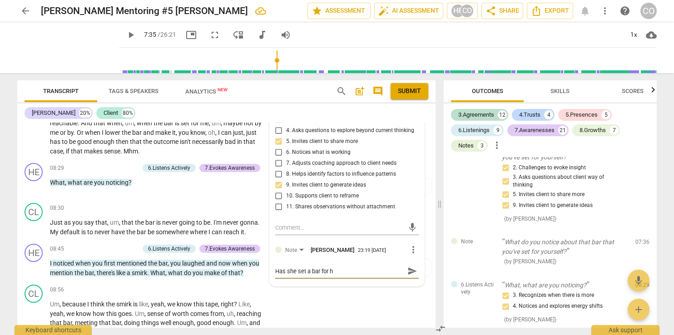
type textarea "Has she set a bar for he"
type textarea "Has she set a bar for her"
type textarea "Has she set a bar for hers"
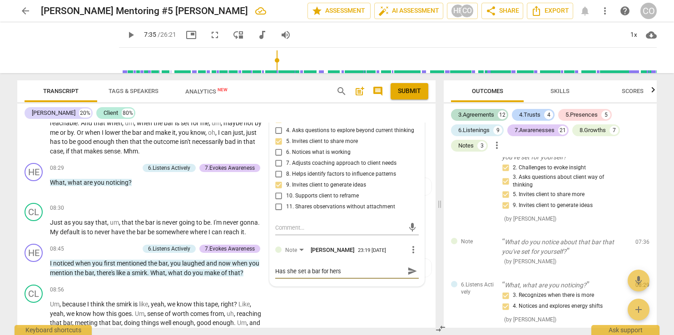
type textarea "Has she set a bar for herse"
type textarea "Has she set a bar for hersel"
type textarea "Has she set a bar for herself"
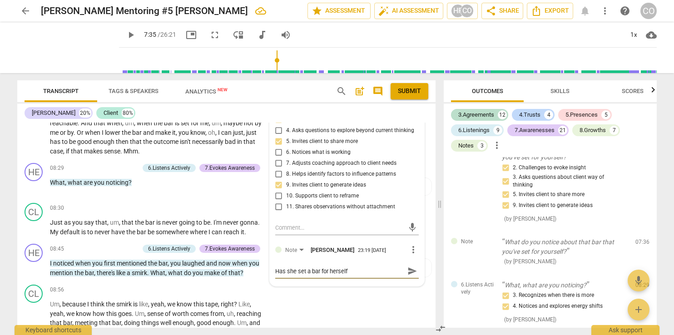
type textarea "Has she set a bar for herself"
type textarea "Has she set a bar for herself?"
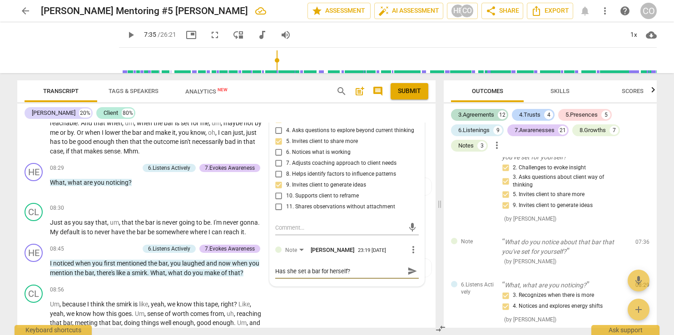
type textarea "Has she set a bar for herself?"
click at [409, 269] on span "send" at bounding box center [412, 271] width 10 height 10
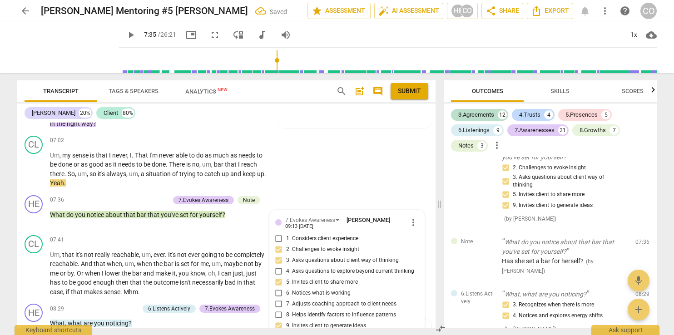
scroll to position [1454, 0]
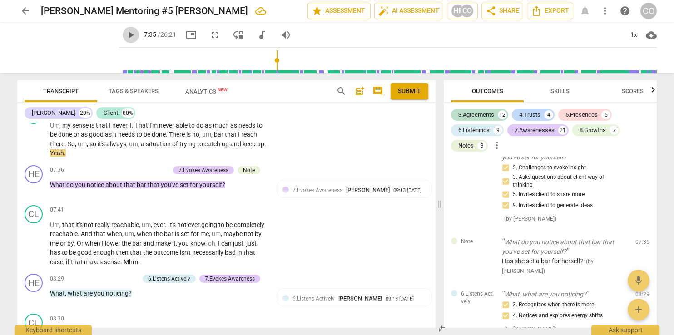
click at [125, 38] on span "play_arrow" at bounding box center [130, 35] width 11 height 11
drag, startPoint x: 116, startPoint y: 38, endPoint x: 118, endPoint y: 31, distance: 7.6
click at [125, 31] on span "pause" at bounding box center [130, 35] width 11 height 11
click at [125, 38] on span "play_arrow" at bounding box center [130, 35] width 11 height 11
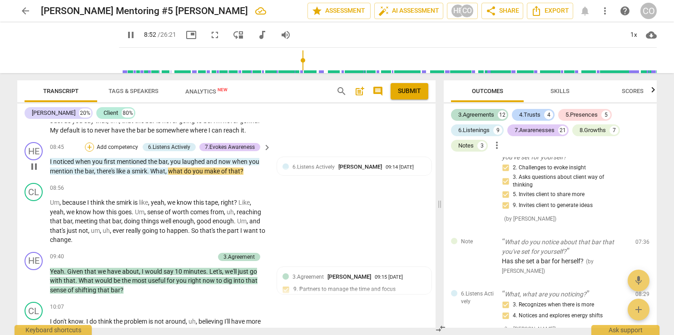
click at [89, 143] on div "+" at bounding box center [89, 147] width 9 height 9
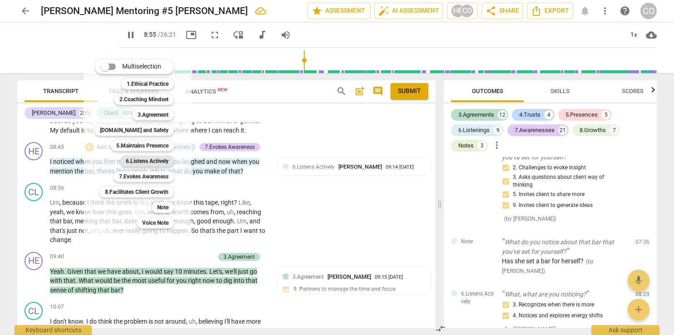
click at [141, 162] on b "6.Listens Actively" at bounding box center [147, 161] width 43 height 11
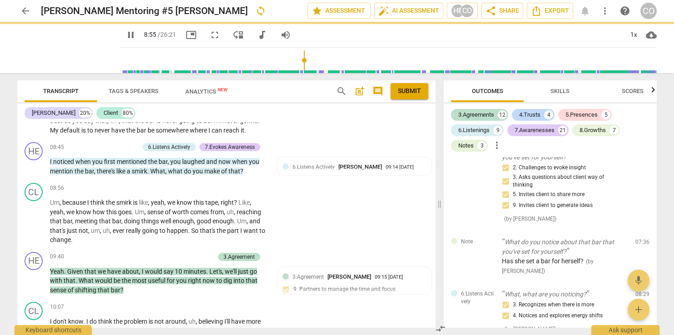
type input "536"
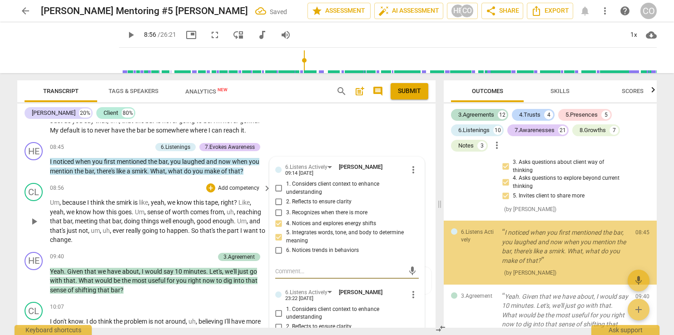
scroll to position [2227, 0]
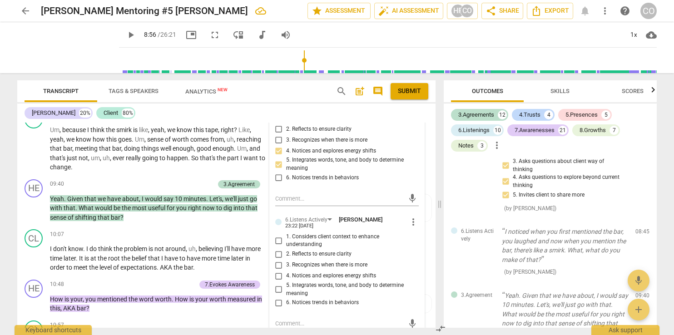
scroll to position [1758, 0]
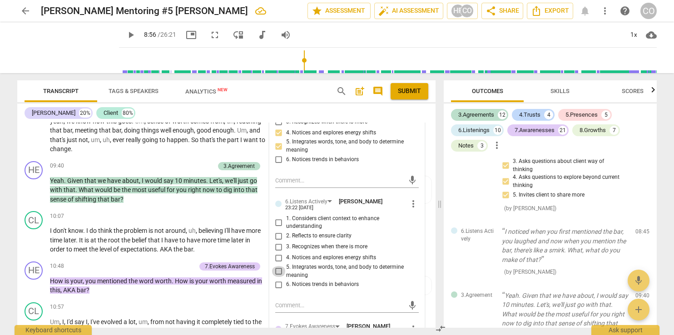
click at [277, 266] on input "5. Integrates words, tone, and body to determine meaning" at bounding box center [278, 271] width 15 height 11
checkbox input "true"
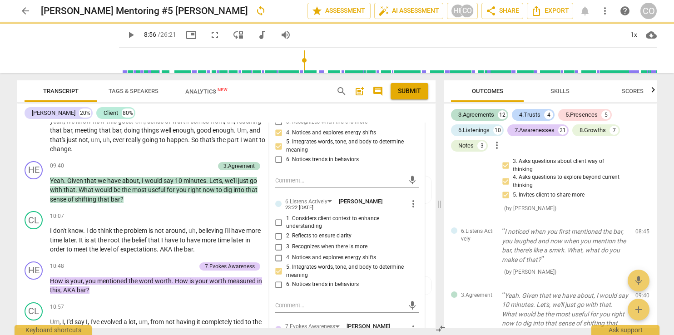
click at [276, 253] on input "4. Notices and explores energy shifts" at bounding box center [278, 257] width 15 height 11
checkbox input "true"
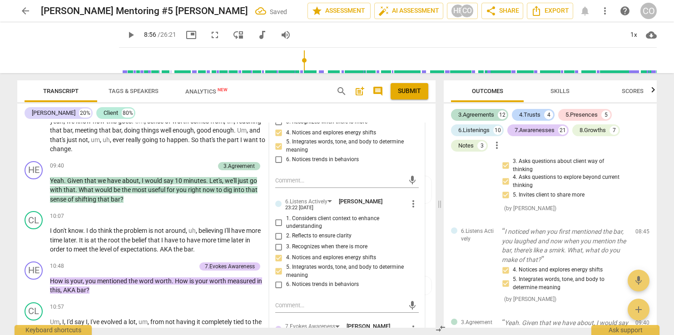
scroll to position [1582, 0]
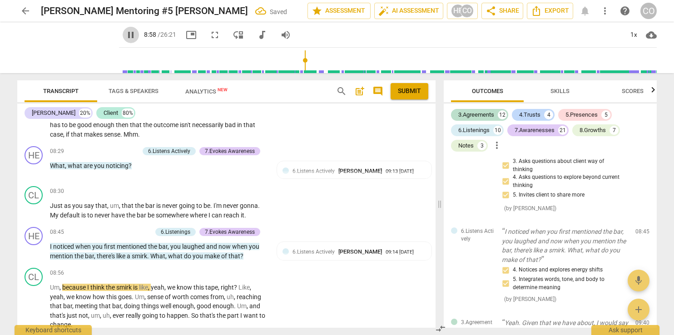
click at [125, 34] on span "pause" at bounding box center [130, 35] width 11 height 11
click at [125, 34] on span "play_arrow" at bounding box center [130, 35] width 11 height 11
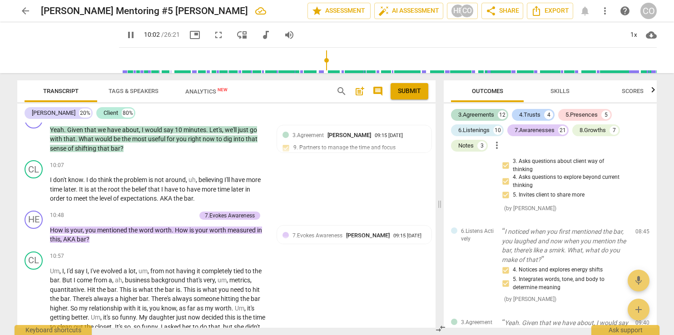
click at [125, 35] on span "pause" at bounding box center [130, 35] width 11 height 11
type input "603"
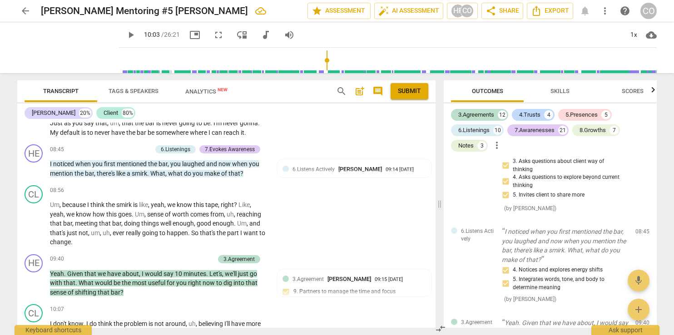
scroll to position [1695, 0]
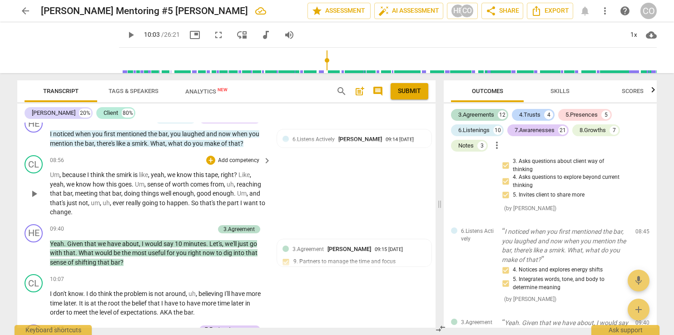
click at [431, 210] on div "CL play_arrow pause 08:56 + Add competency keyboard_arrow_right Um , because I …" at bounding box center [226, 186] width 418 height 69
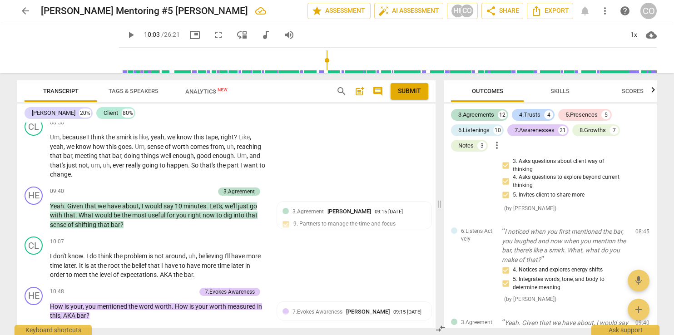
scroll to position [1739, 0]
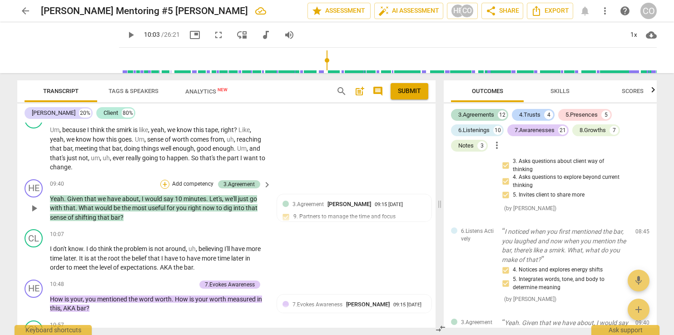
click at [163, 180] on div "+" at bounding box center [164, 184] width 9 height 9
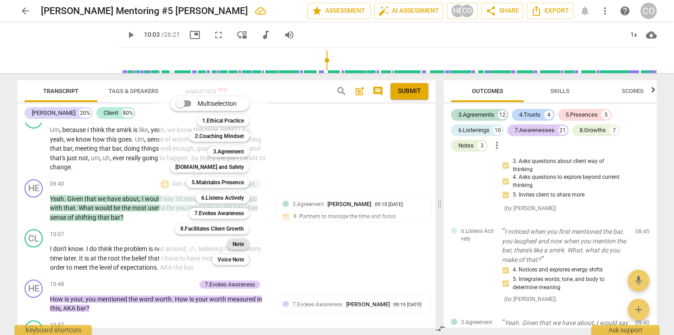
click at [241, 244] on b "Note" at bounding box center [237, 244] width 11 height 11
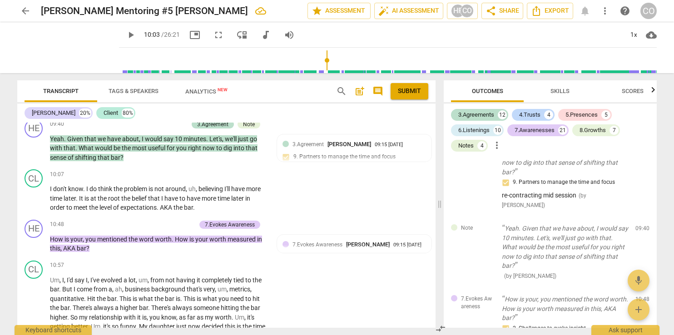
scroll to position [1792, 0]
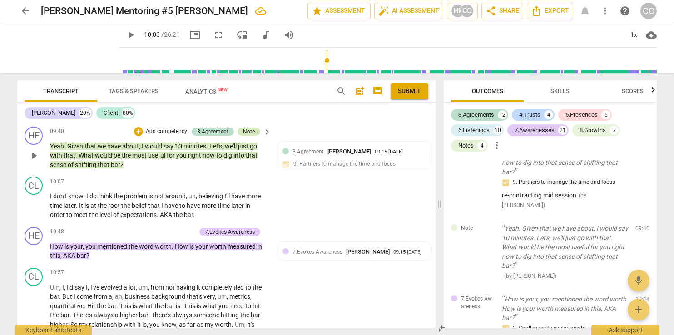
click at [251, 128] on div "Note" at bounding box center [249, 132] width 12 height 8
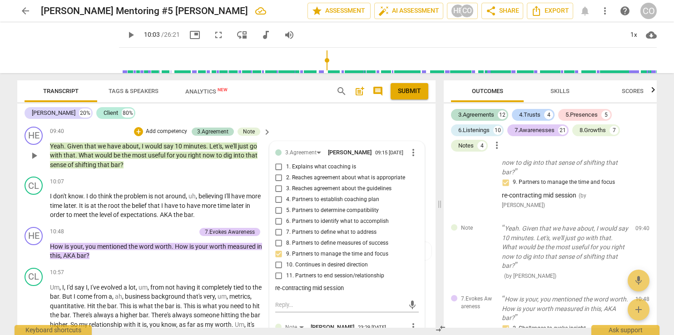
click at [306, 320] on div "3.Agreement Heidi Fishbein 09:15 08-17-2025 more_vert 1. Explains what coaching…" at bounding box center [347, 253] width 154 height 222
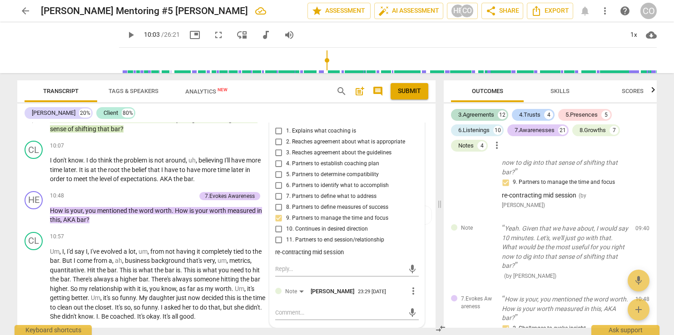
scroll to position [1828, 0]
click at [298, 313] on textarea at bounding box center [339, 312] width 129 height 9
type textarea "D"
type textarea "De"
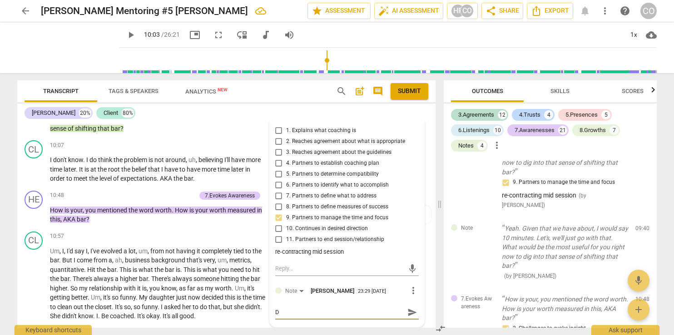
type textarea "De"
type textarea "Def"
type textarea "Defi"
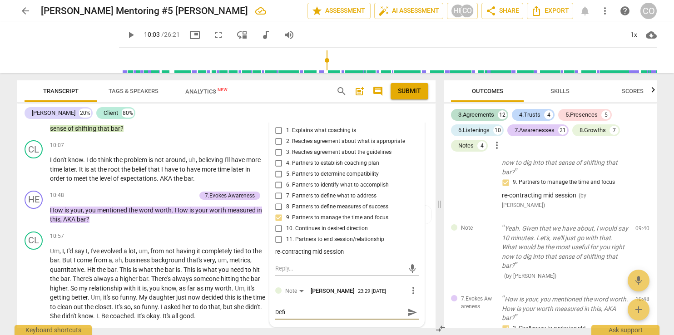
type textarea "Defin"
type textarea "Defini"
type textarea "Definin"
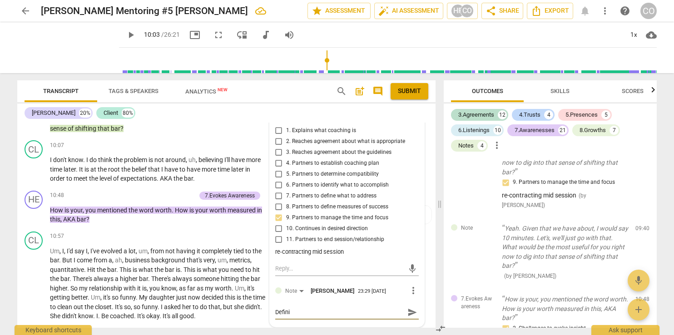
type textarea "Definin"
type textarea "Defining"
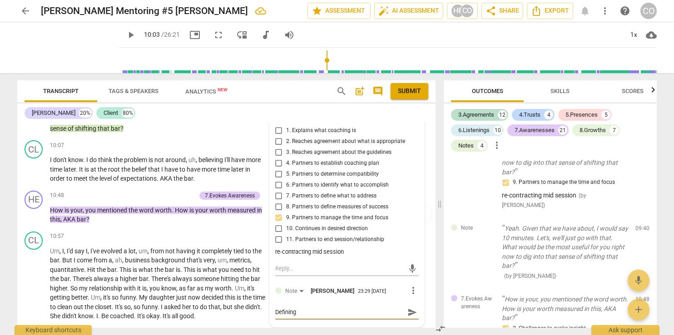
type textarea "Defining f"
type textarea "Defining fo"
type textarea "Defining for"
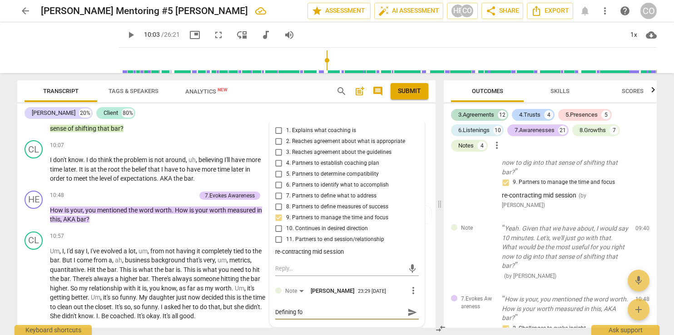
type textarea "Defining for"
type textarea "Defining for c"
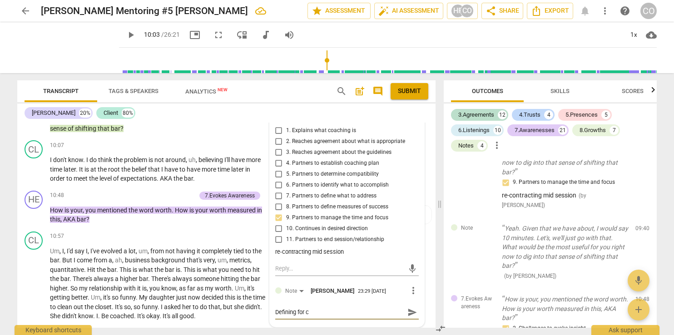
type textarea "Defining for cl"
type textarea "Defining for cli"
type textarea "Defining for clie"
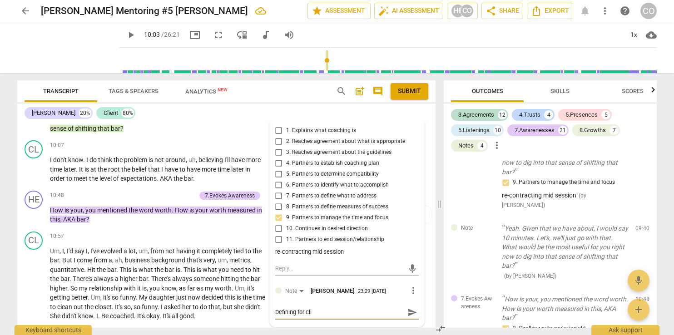
type textarea "Defining for clie"
type textarea "Defining for clien"
type textarea "Defining for client"
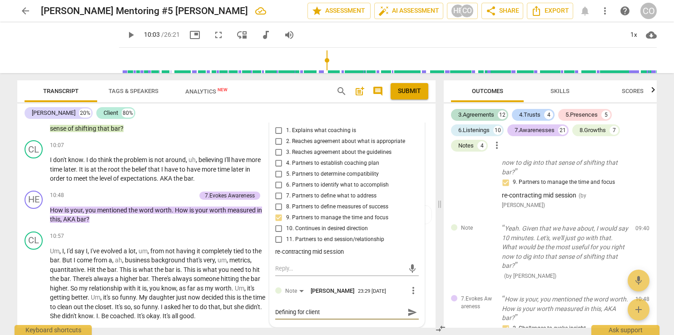
type textarea "Defining for client"
type textarea "Defining for client?"
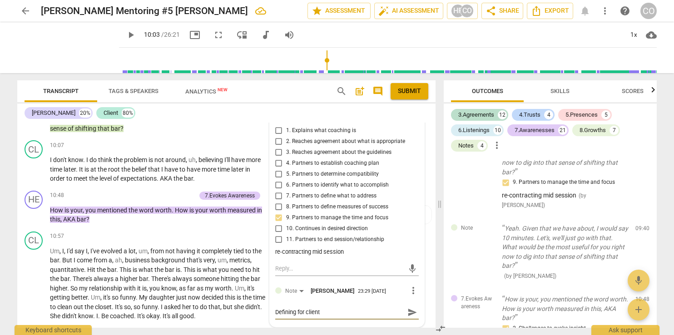
type textarea "Defining for client?"
click at [278, 311] on textarea "Defining for client?" at bounding box center [339, 312] width 129 height 9
type textarea "efining for client?"
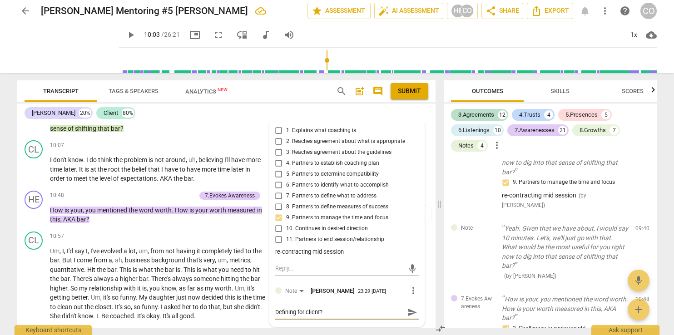
type textarea "efining for client?"
type textarea "Mefining for client?"
type textarea "Maefining for client?"
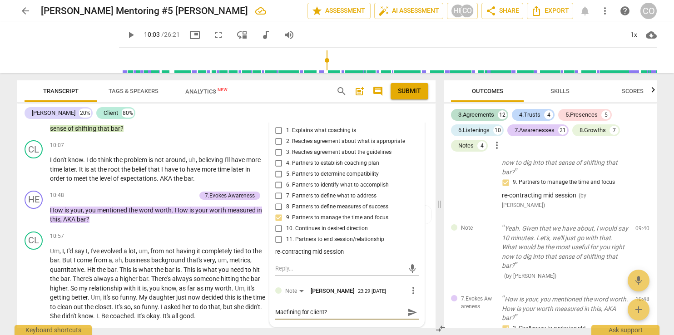
type textarea "Mayefining for client?"
type textarea "Maybefining for client?"
type textarea "Maybeefining for client?"
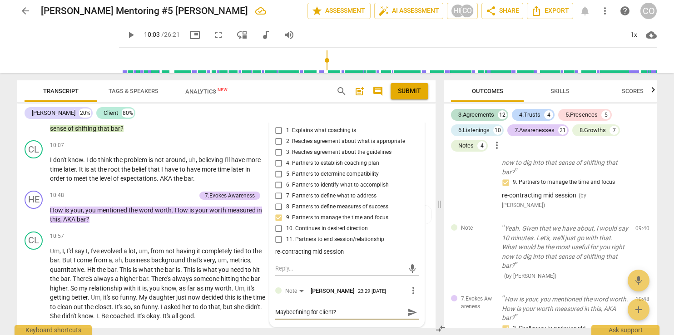
type textarea "Maybe efining for client?"
type textarea "Maybe defining for client?"
click at [407, 312] on span "send" at bounding box center [412, 312] width 10 height 10
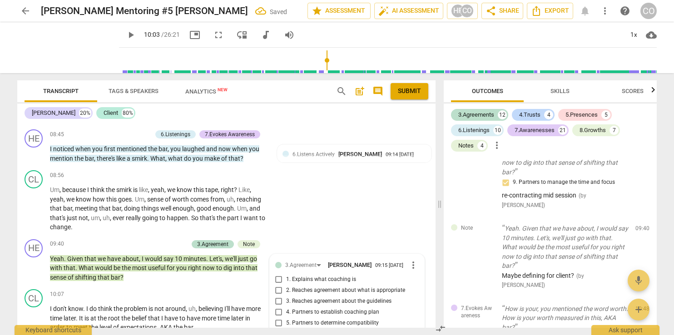
scroll to position [1732, 0]
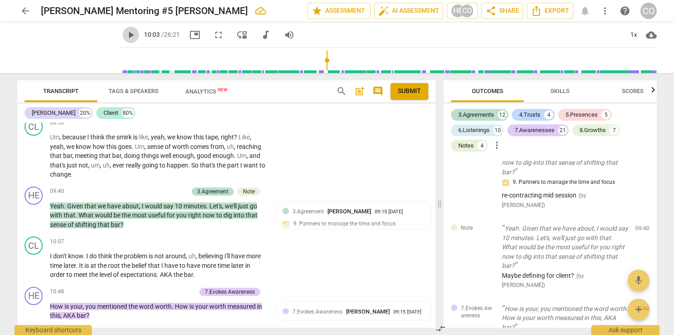
click at [125, 33] on span "play_arrow" at bounding box center [130, 35] width 11 height 11
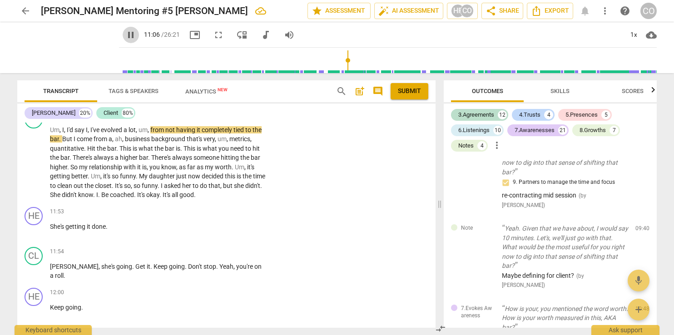
click at [125, 35] on span "pause" at bounding box center [130, 35] width 11 height 11
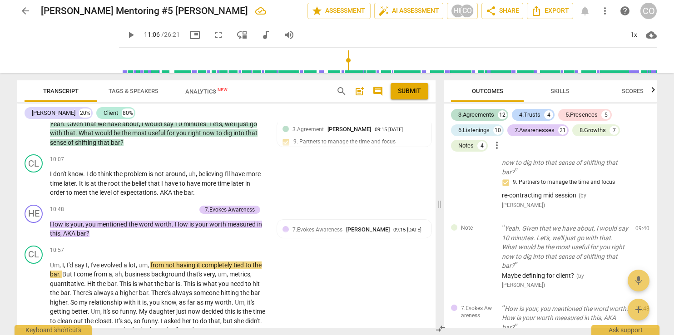
scroll to position [1784, 0]
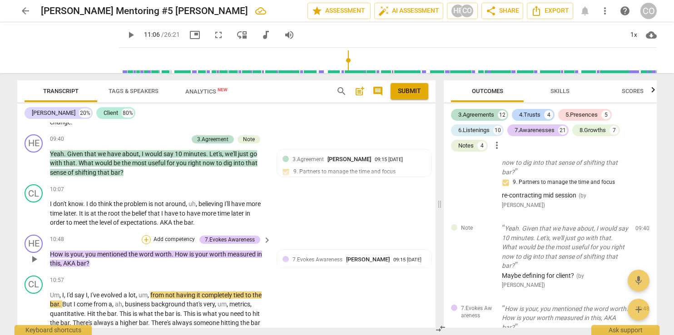
click at [142, 236] on div "+" at bounding box center [146, 239] width 9 height 9
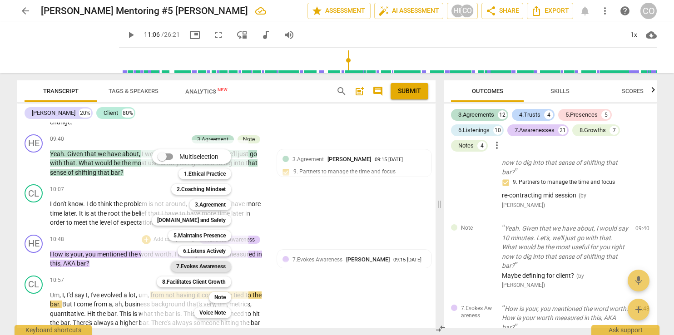
click at [202, 265] on b "7.Evokes Awareness" at bounding box center [200, 266] width 49 height 11
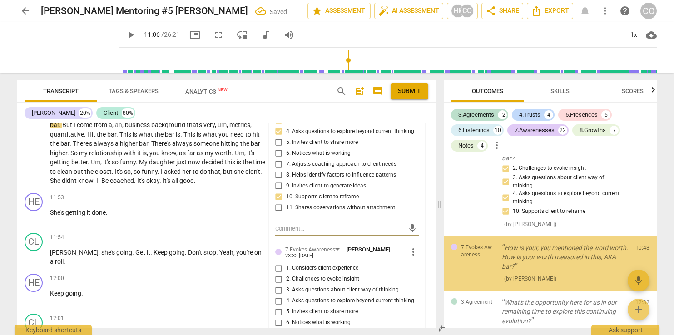
scroll to position [2586, 0]
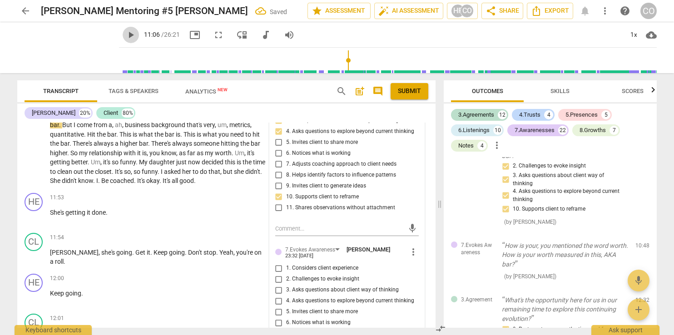
click at [125, 34] on span "play_arrow" at bounding box center [130, 35] width 11 height 11
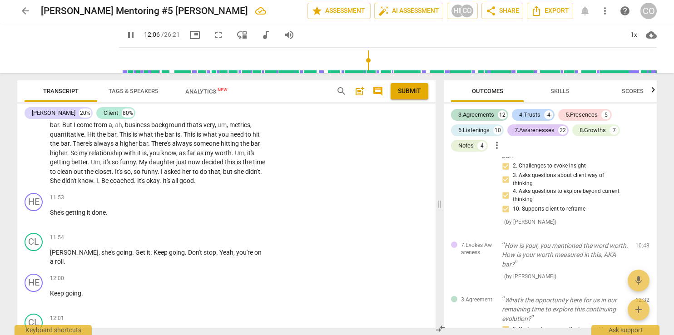
scroll to position [2174, 0]
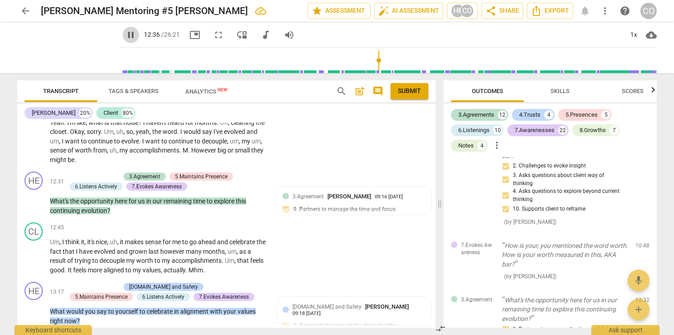
click at [125, 33] on span "pause" at bounding box center [130, 35] width 11 height 11
type input "757"
click at [69, 172] on div "+" at bounding box center [70, 176] width 9 height 9
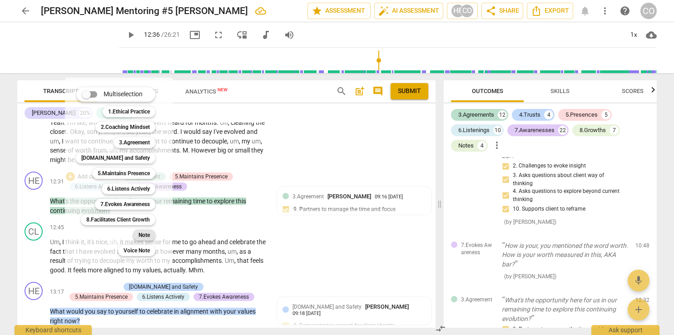
click at [149, 235] on b "Note" at bounding box center [143, 235] width 11 height 11
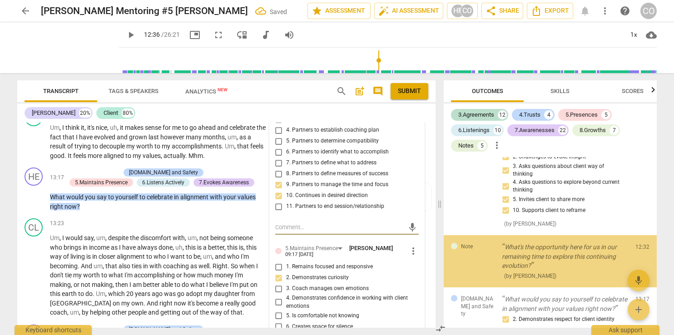
scroll to position [2984, 0]
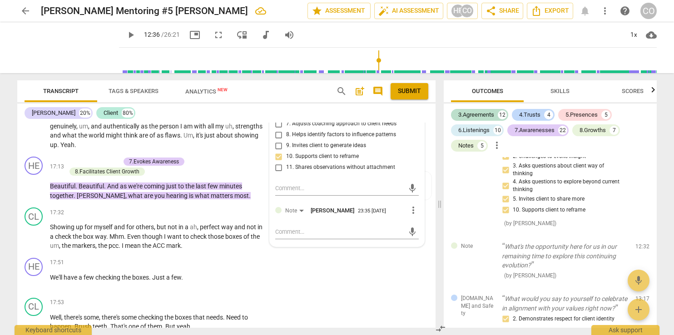
scroll to position [2743, 0]
click at [301, 231] on textarea at bounding box center [339, 231] width 129 height 9
type textarea "W"
type textarea "WH"
type textarea "WHo"
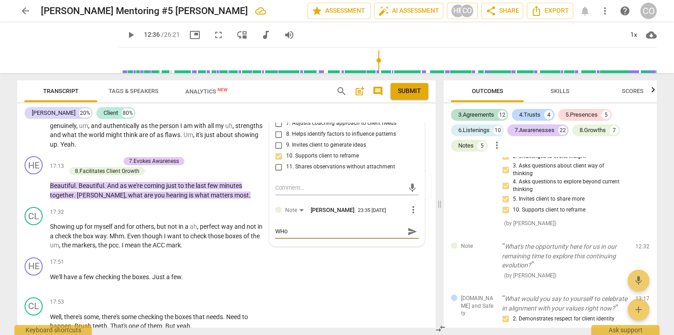
type textarea "WHo"
type textarea "WHo d"
type textarea "WHo"
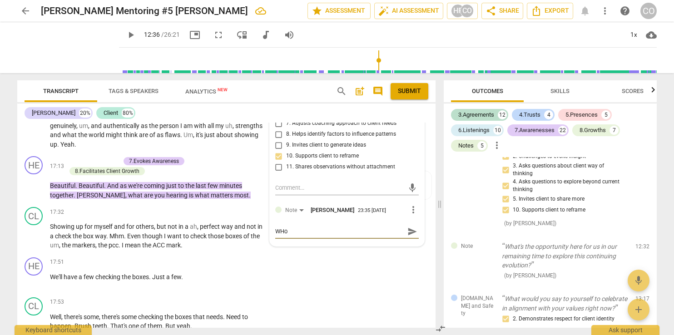
type textarea "WHo"
type textarea "WH"
type textarea "W"
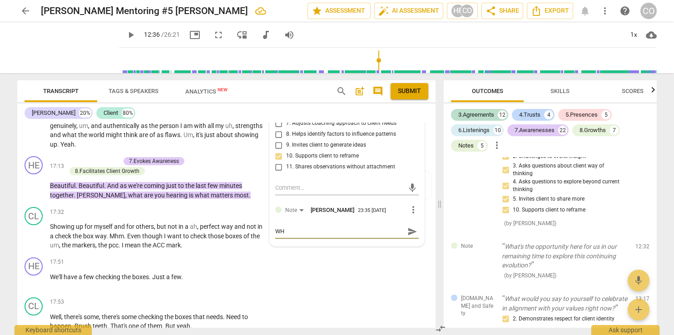
type textarea "W"
type textarea "Wh"
type textarea "Who"
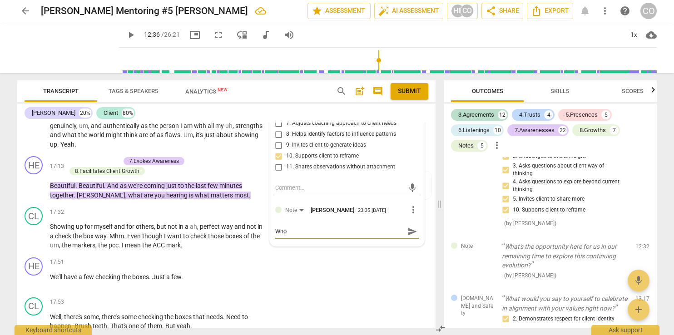
type textarea "Who"
type textarea "Who d"
type textarea "Who de"
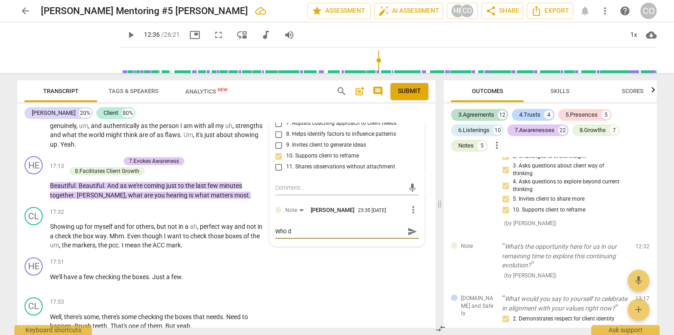
type textarea "Who de"
type textarea "Who dec"
type textarea "Who deci"
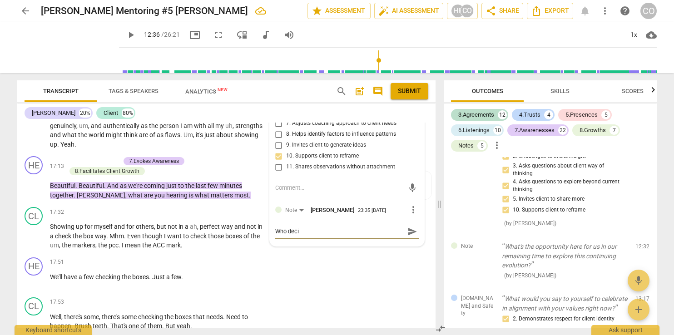
type textarea "Who decid"
type textarea "Who decide"
type textarea "Who decides"
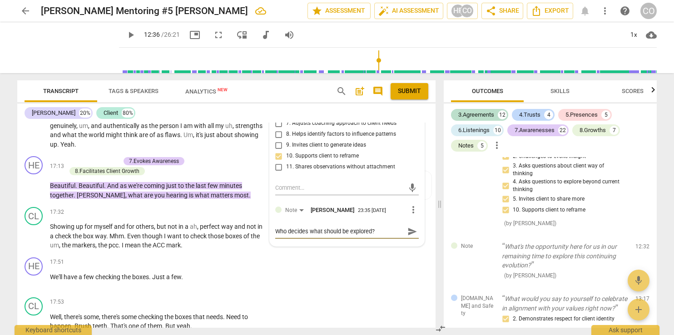
click at [412, 227] on span "send" at bounding box center [412, 232] width 10 height 10
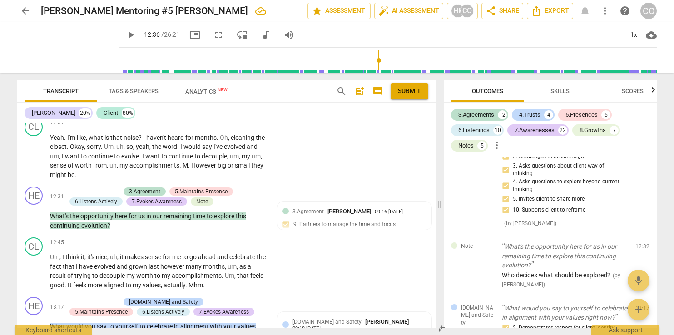
scroll to position [2144, 0]
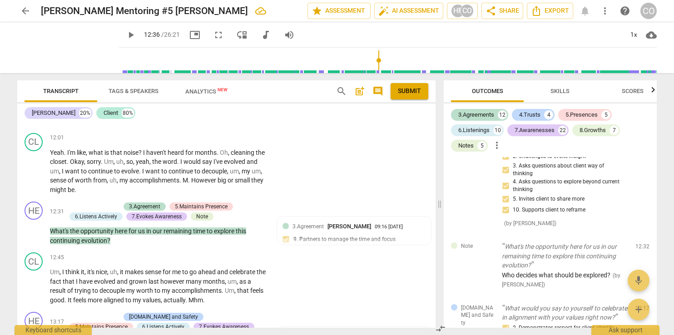
click at [125, 36] on span "play_arrow" at bounding box center [130, 35] width 11 height 11
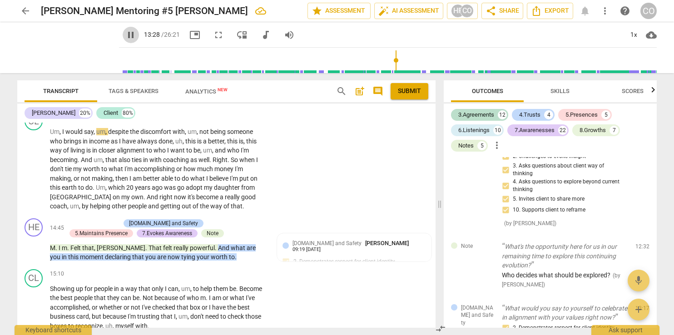
click at [125, 35] on span "pause" at bounding box center [130, 35] width 11 height 11
drag, startPoint x: 433, startPoint y: 242, endPoint x: 433, endPoint y: 236, distance: 6.4
click at [433, 236] on div "format_bold format_list_bulleted Heidi Fishbein delete Heidi Summary: This sess…" at bounding box center [226, 225] width 418 height 205
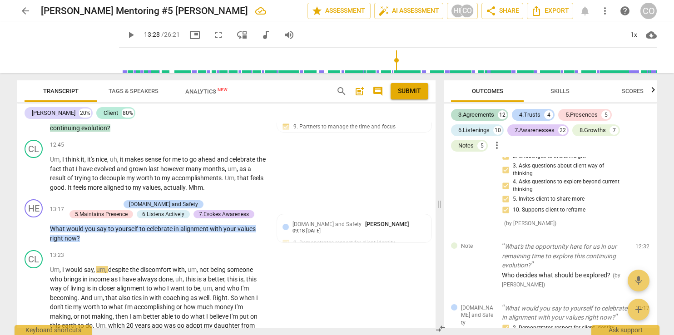
scroll to position [2234, 0]
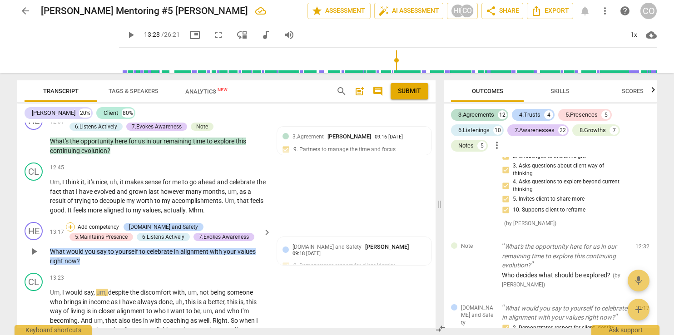
click at [71, 222] on div "+" at bounding box center [70, 226] width 9 height 9
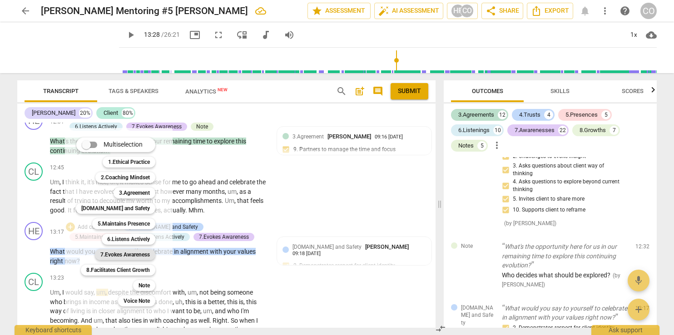
click at [125, 255] on b "7.Evokes Awareness" at bounding box center [124, 254] width 49 height 11
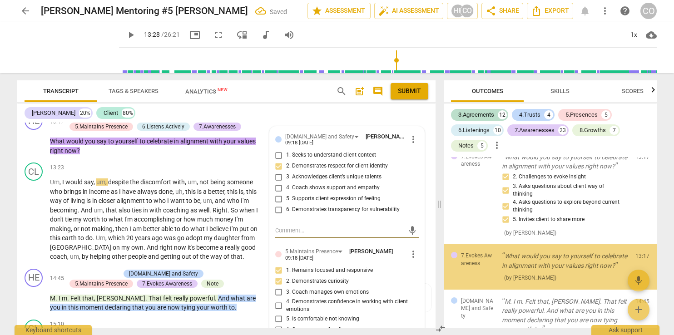
scroll to position [3379, 0]
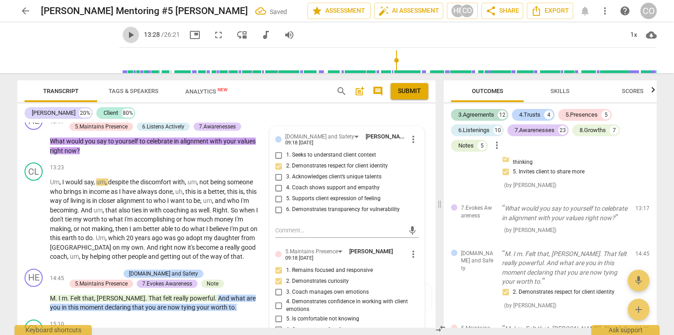
click at [125, 33] on span "play_arrow" at bounding box center [130, 35] width 11 height 11
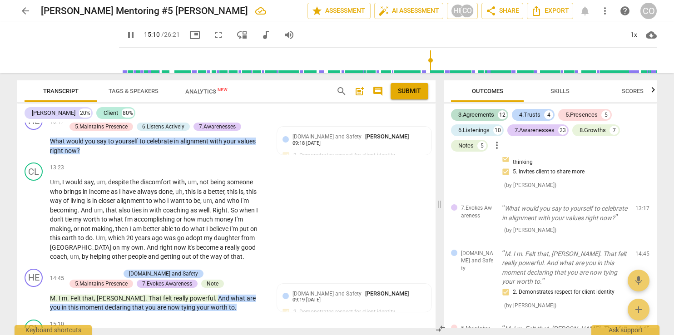
scroll to position [2552, 0]
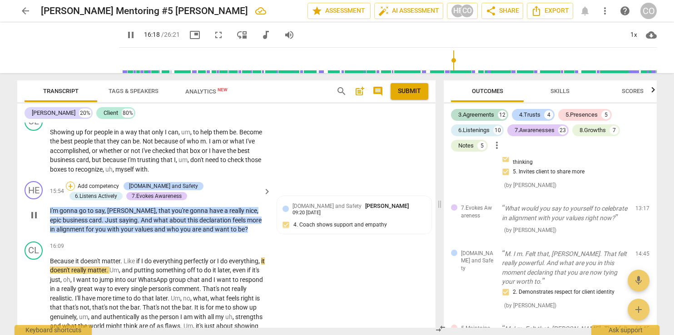
click at [69, 182] on div "+" at bounding box center [70, 186] width 9 height 9
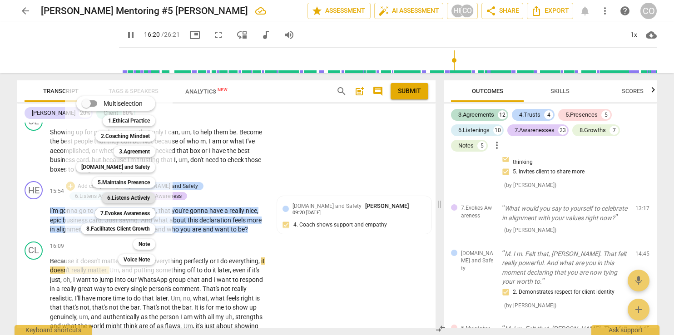
click at [129, 195] on b "6.Listens Actively" at bounding box center [128, 197] width 43 height 11
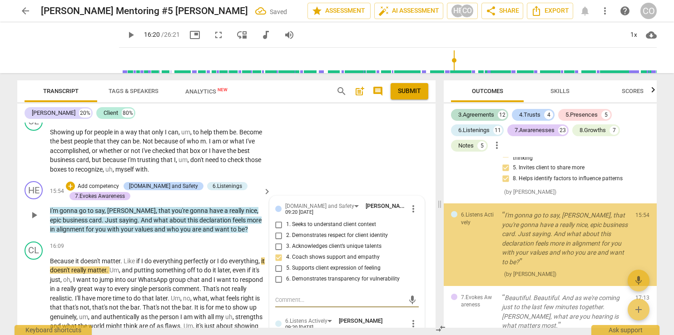
scroll to position [4104, 0]
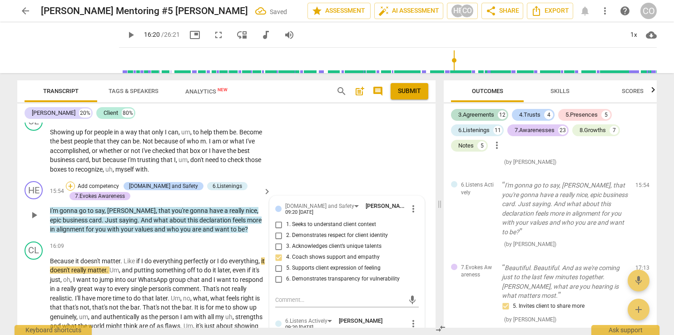
click at [69, 182] on div "+" at bounding box center [70, 186] width 9 height 9
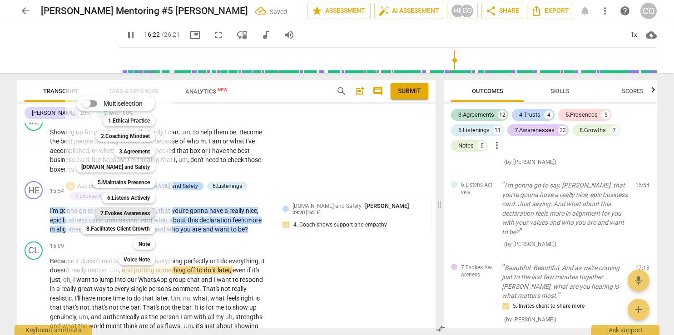
click at [143, 214] on b "7.Evokes Awareness" at bounding box center [124, 213] width 49 height 11
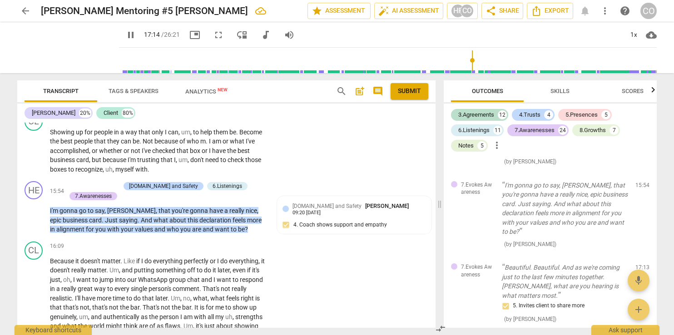
scroll to position [2796, 0]
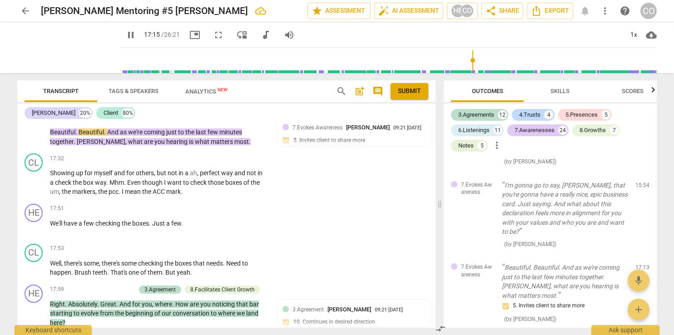
drag, startPoint x: 120, startPoint y: 33, endPoint x: 7, endPoint y: 164, distance: 172.8
click at [7, 164] on div "arrow_back Heidi Fishbein Mentoring #5 Carolyn Owens edit star Assessment auto_…" at bounding box center [337, 167] width 674 height 335
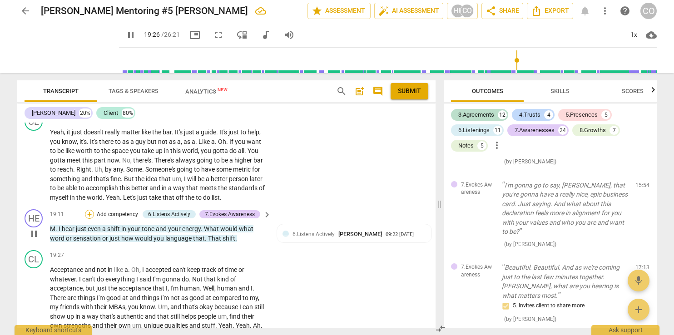
click at [89, 210] on div "+" at bounding box center [89, 214] width 9 height 9
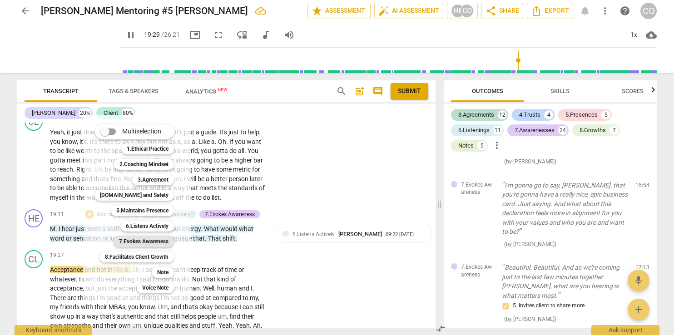
click at [162, 239] on b "7.Evokes Awareness" at bounding box center [143, 241] width 49 height 11
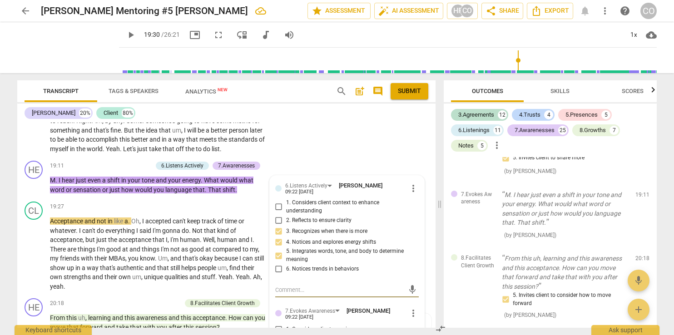
scroll to position [3059, 0]
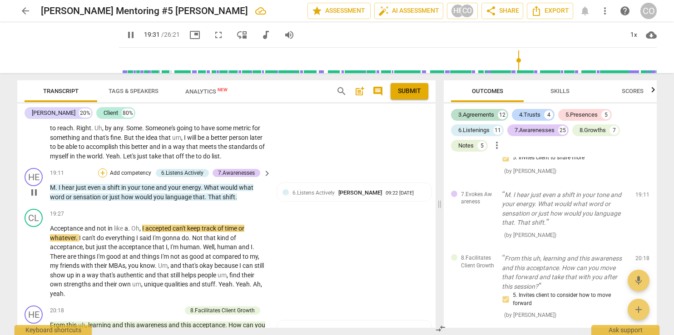
click at [99, 168] on div "+" at bounding box center [102, 172] width 9 height 9
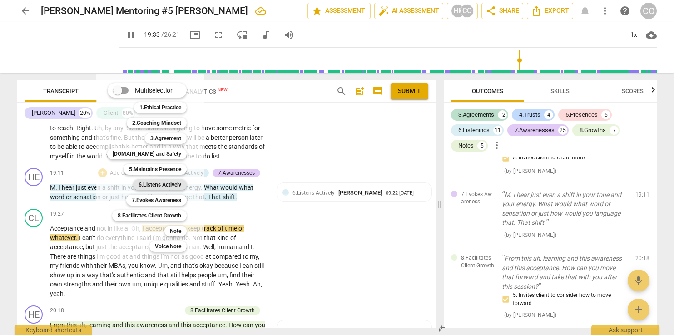
click at [170, 187] on b "6.Listens Actively" at bounding box center [159, 184] width 43 height 11
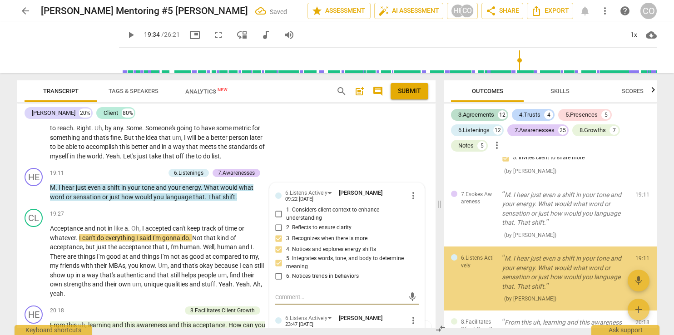
scroll to position [4849, 0]
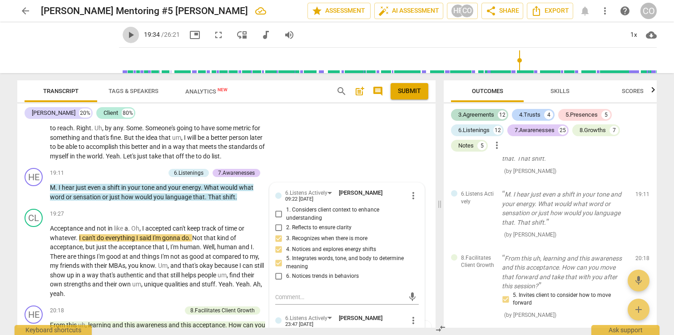
click at [125, 35] on span "play_arrow" at bounding box center [130, 35] width 11 height 11
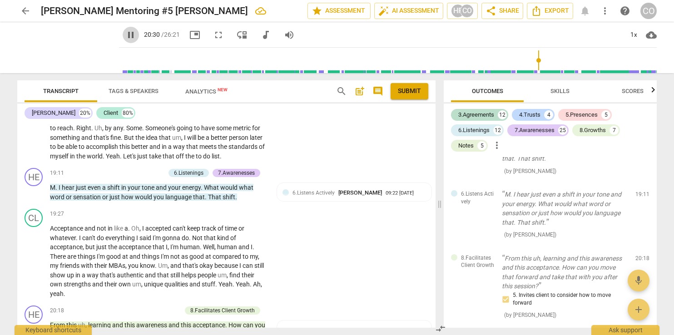
drag, startPoint x: 120, startPoint y: 40, endPoint x: 121, endPoint y: 33, distance: 7.3
click at [125, 33] on span "pause" at bounding box center [130, 35] width 11 height 11
click at [125, 32] on span "play_arrow" at bounding box center [130, 35] width 11 height 11
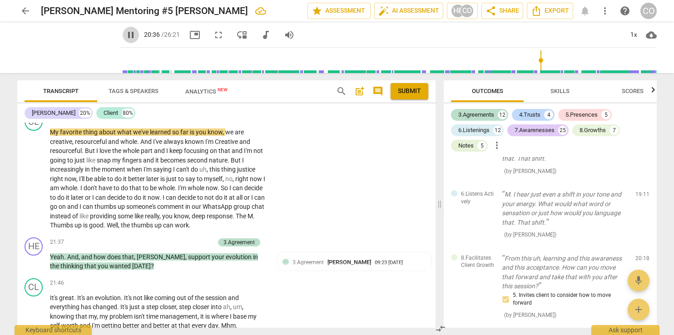
click at [125, 36] on span "pause" at bounding box center [130, 35] width 11 height 11
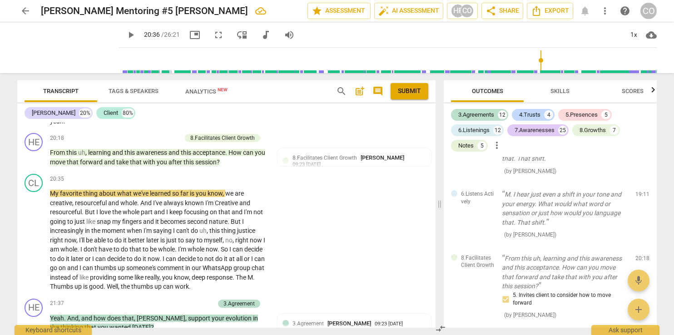
scroll to position [3217, 0]
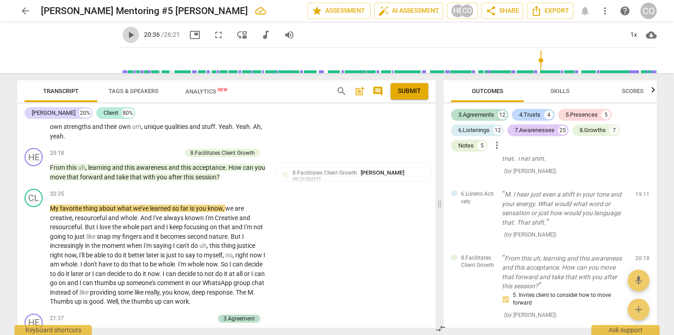
click at [125, 37] on span "play_arrow" at bounding box center [130, 35] width 11 height 11
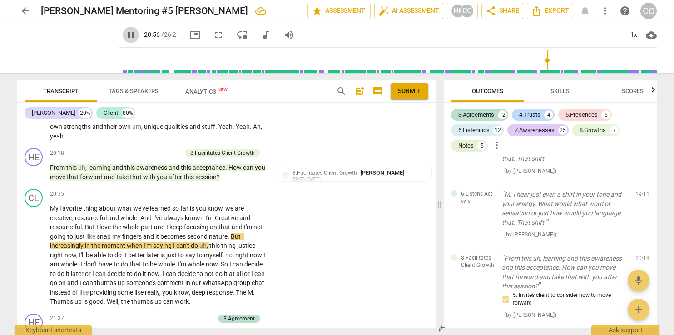
click at [125, 36] on span "pause" at bounding box center [130, 35] width 11 height 11
click at [125, 31] on span "play_arrow" at bounding box center [130, 35] width 11 height 11
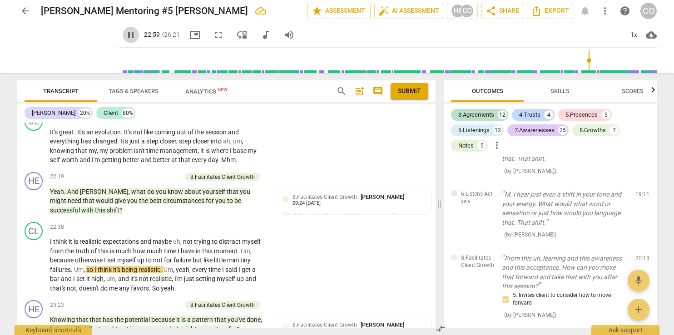
click at [125, 31] on span "pause" at bounding box center [130, 35] width 11 height 11
click at [125, 33] on span "play_arrow" at bounding box center [130, 35] width 11 height 11
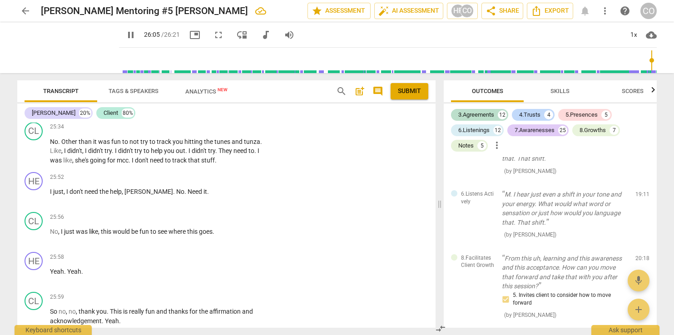
scroll to position [4027, 0]
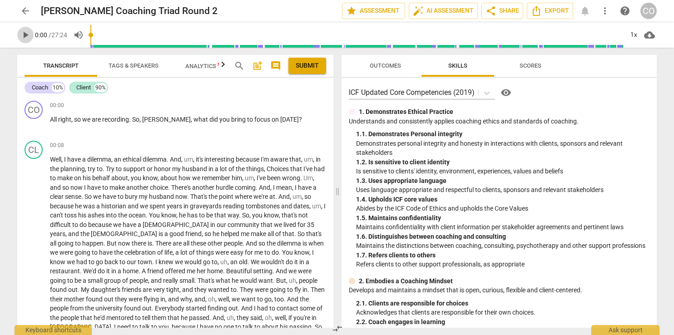
click at [23, 39] on span "play_arrow" at bounding box center [25, 35] width 11 height 11
click at [376, 65] on span "Outcomes" at bounding box center [384, 65] width 31 height 7
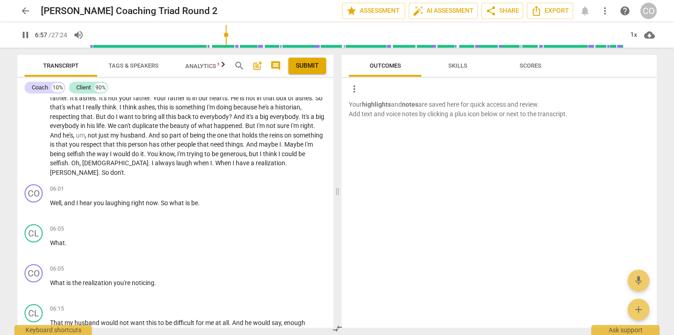
scroll to position [352, 0]
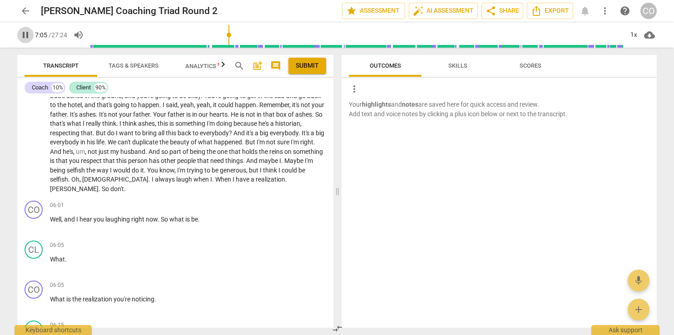
click at [24, 32] on span "pause" at bounding box center [25, 35] width 11 height 11
type input "426"
click at [272, 281] on div "+" at bounding box center [276, 285] width 9 height 9
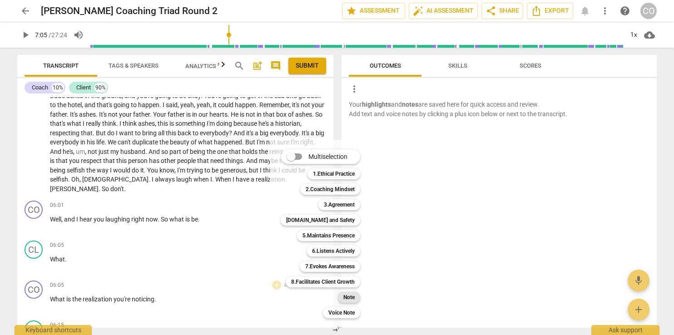
click at [350, 298] on b "Note" at bounding box center [348, 297] width 11 height 11
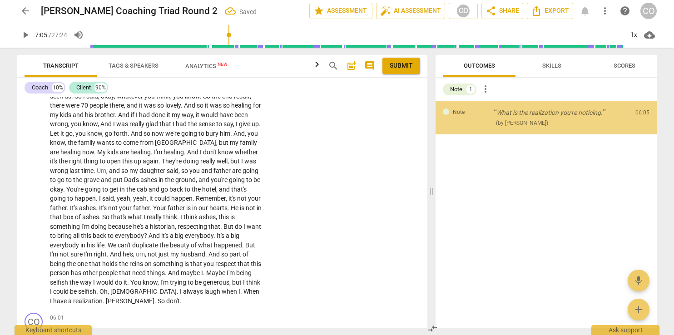
scroll to position [571, 0]
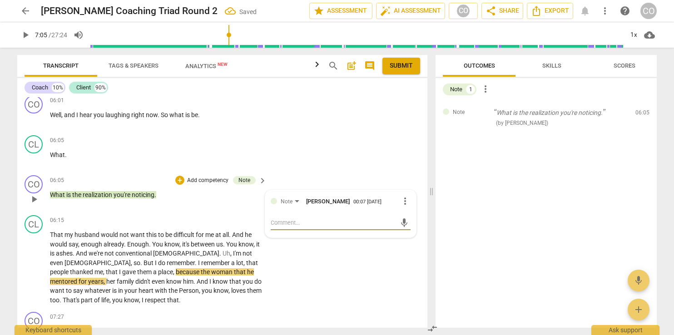
type textarea "C"
type textarea "Co"
type textarea "Coa"
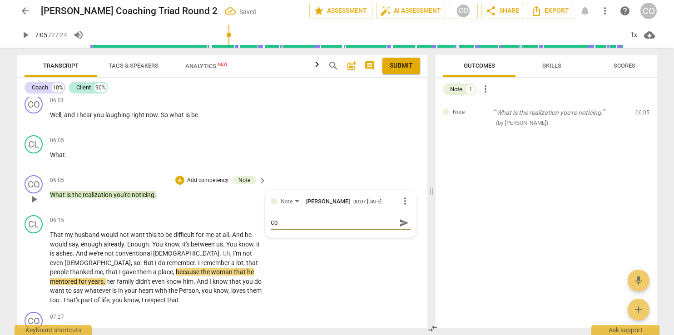
type textarea "Coa"
type textarea "Coac"
type textarea "Coacc"
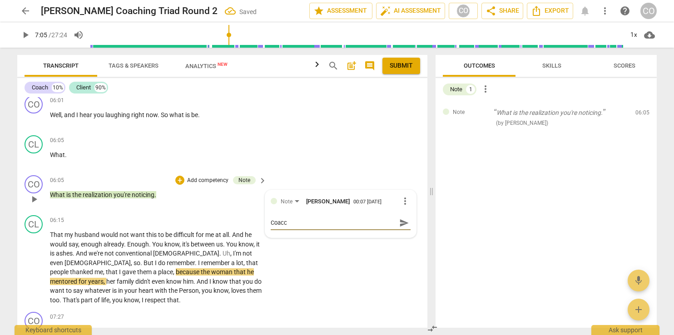
type textarea "Coacch"
type textarea "Coacchi"
type textarea "Coacchin"
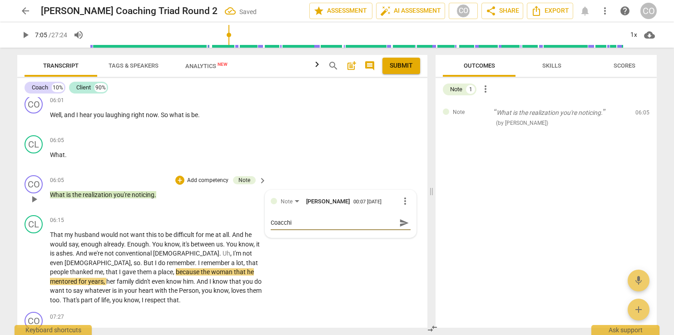
type textarea "Coacchin"
type textarea "Coacching"
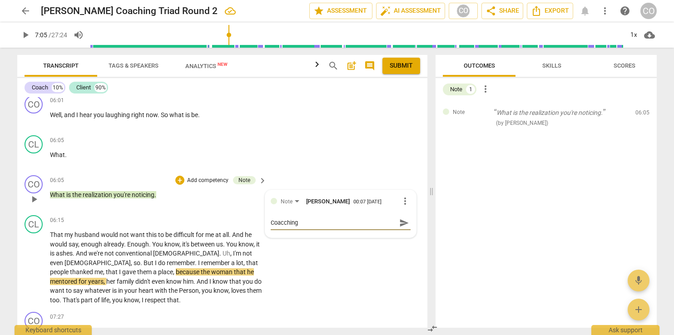
type textarea "Coacching"
type textarea "Coacchin"
type textarea "Coacchi"
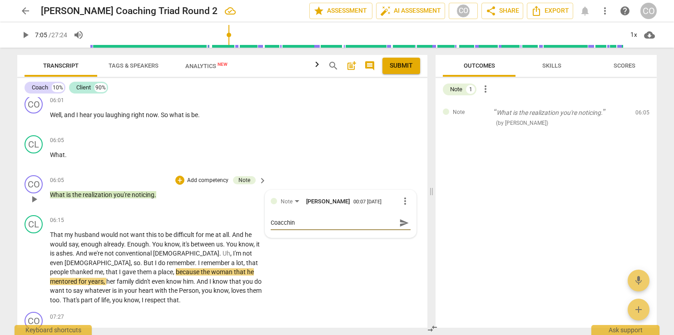
type textarea "Coacchi"
type textarea "Coacch"
type textarea "Coacc"
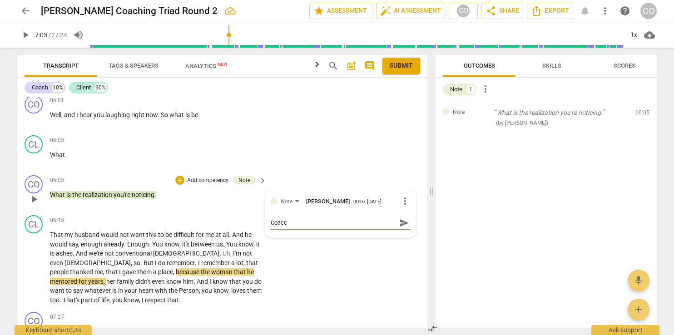
type textarea "Coac"
type textarea "Coach"
type textarea "Coachi"
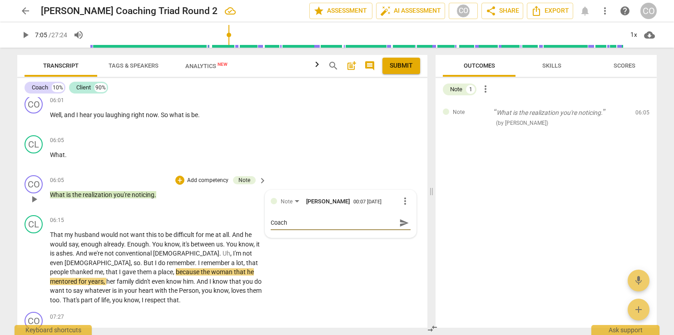
type textarea "Coachi"
type textarea "Coachin"
type textarea "Coaching"
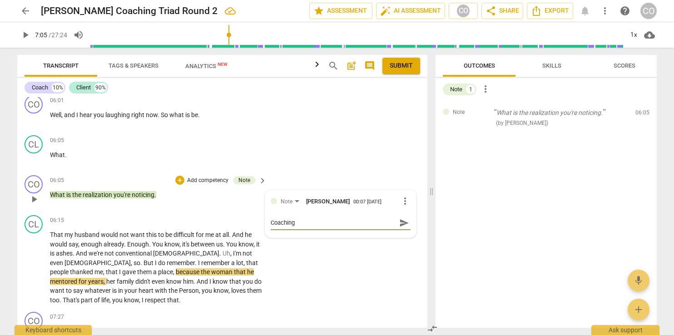
type textarea "Coaching"
type textarea "Coaching b"
type textarea "Coaching be"
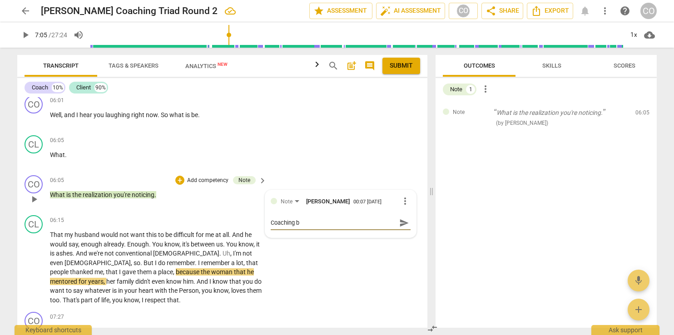
type textarea "Coaching be"
type textarea "Coaching bef"
type textarea "Coaching befo"
type textarea "Coaching befor"
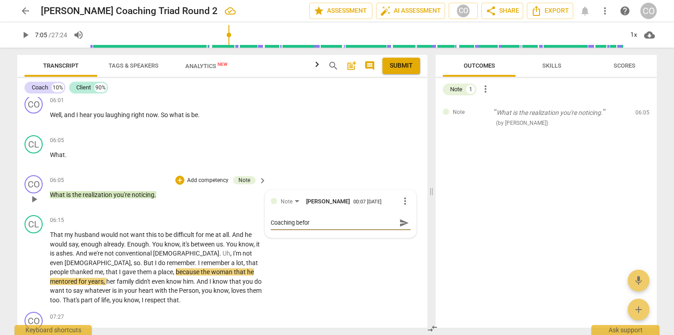
type textarea "Coaching befor"
type textarea "Coaching befo"
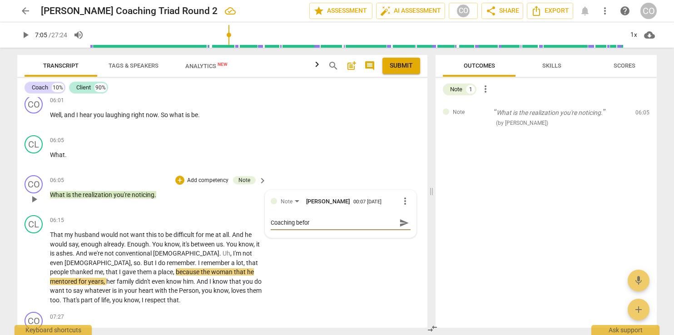
type textarea "Coaching befo"
type textarea "Coaching befoe"
type textarea "Coaching befo"
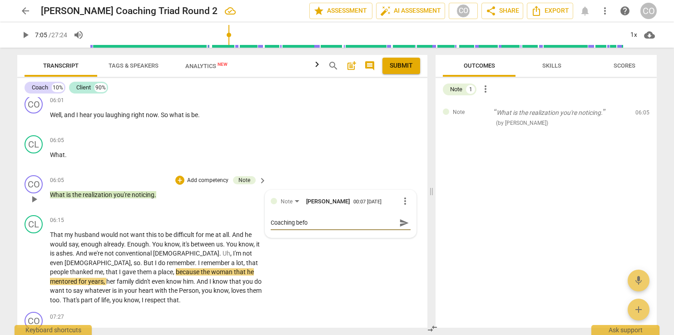
type textarea "Coaching befor"
type textarea "Coaching before"
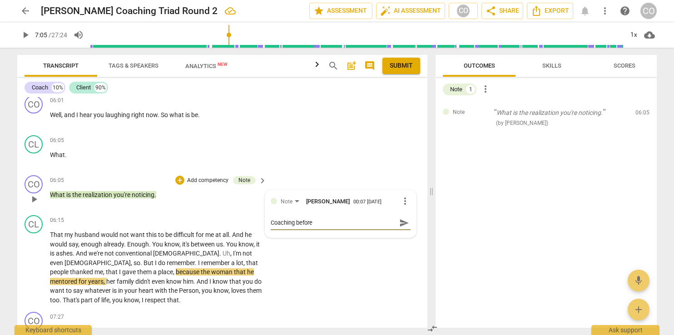
type textarea "Coaching before"
type textarea "Coaching before t"
type textarea "Coaching before th"
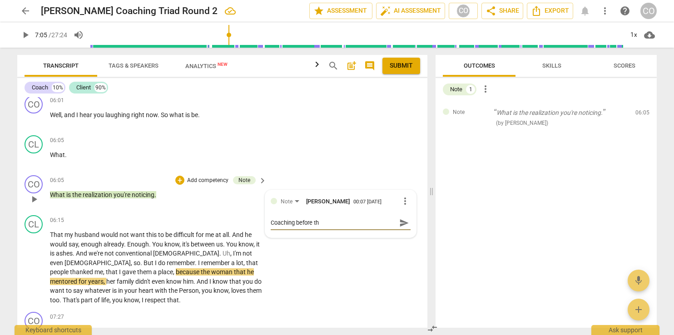
type textarea "Coaching before the"
type textarea "Coaching before the a"
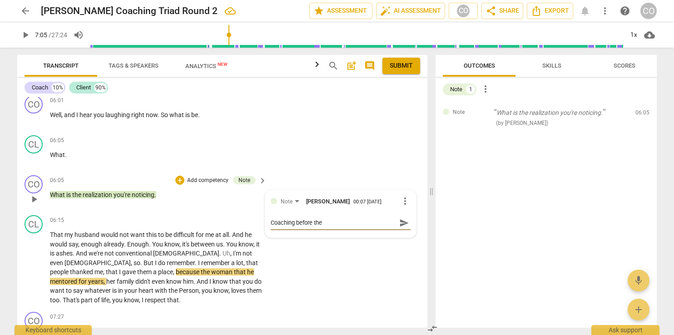
type textarea "Coaching before the a"
type textarea "Coaching before the ag"
type textarea "Coaching before the agr"
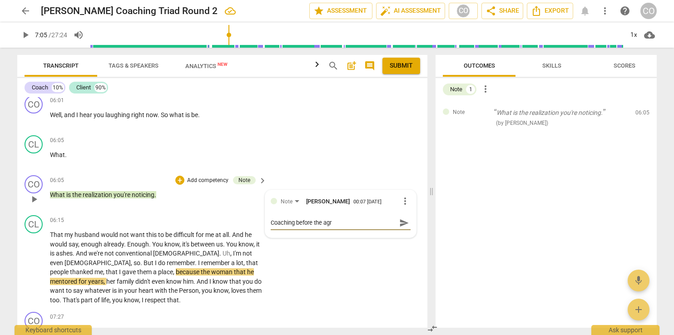
type textarea "Coaching before the agre"
type textarea "Coaching before the agree"
type textarea "Coaching before the agreem"
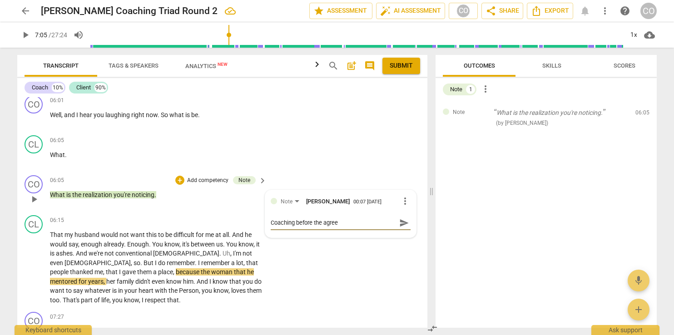
type textarea "Coaching before the agreem"
type textarea "Coaching before the agreeme"
type textarea "Coaching before the agreemen"
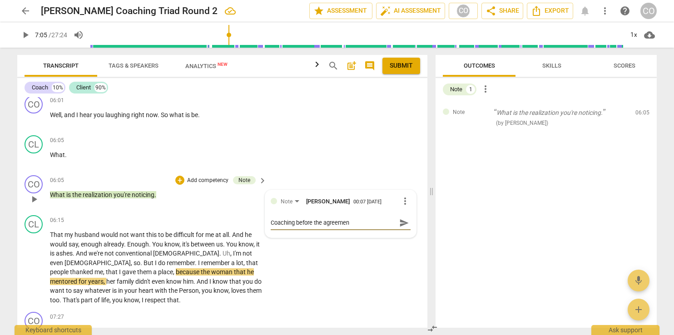
type textarea "Coaching before the agreement"
click at [399, 218] on span "send" at bounding box center [404, 223] width 10 height 10
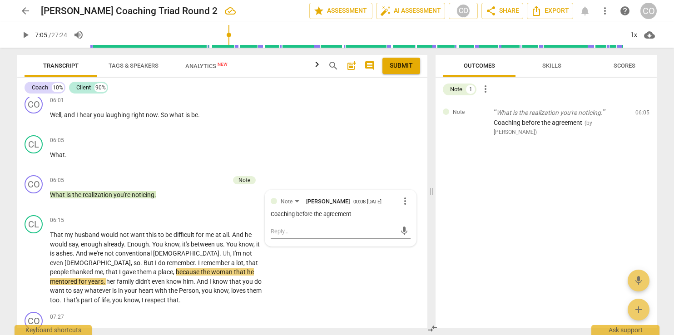
click at [24, 37] on span "play_arrow" at bounding box center [25, 35] width 11 height 11
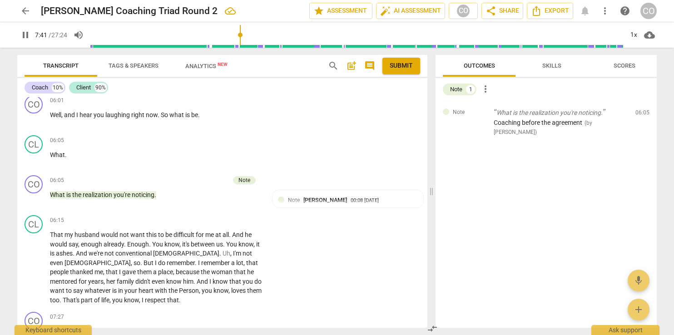
scroll to position [832, 0]
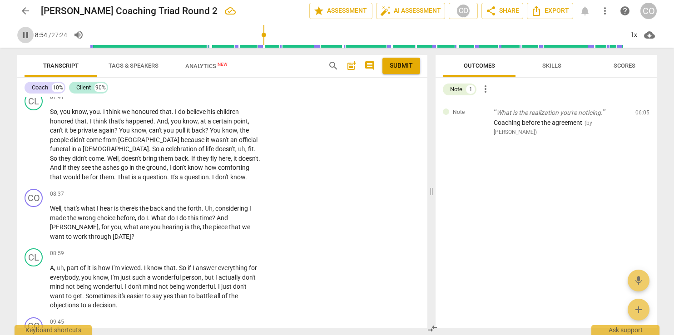
click at [24, 31] on span "pause" at bounding box center [25, 35] width 11 height 11
type input "535"
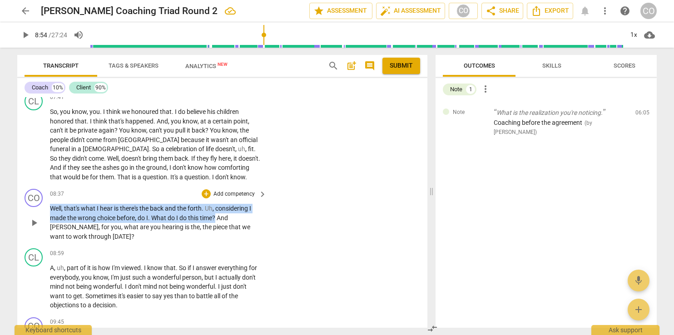
drag, startPoint x: 50, startPoint y: 197, endPoint x: 217, endPoint y: 208, distance: 166.9
click at [217, 208] on p "Well , that's what I hear is there's the back and the forth . Uh , considering …" at bounding box center [156, 222] width 212 height 37
click at [204, 189] on div "+" at bounding box center [206, 193] width 9 height 9
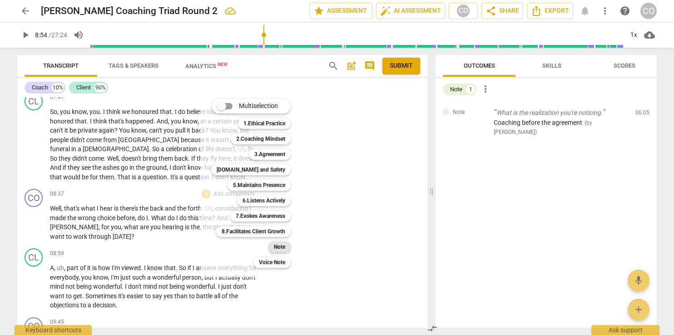
click at [281, 245] on b "Note" at bounding box center [279, 246] width 11 height 11
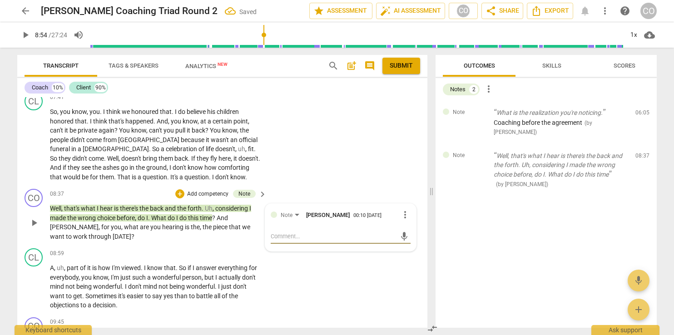
type textarea "D"
type textarea "De"
type textarea "Def"
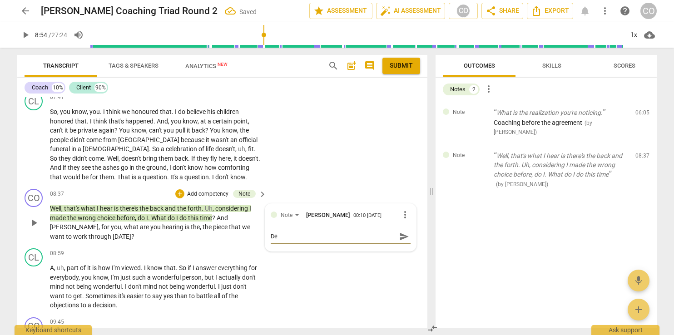
type textarea "Def"
type textarea "Defi"
type textarea "Defin"
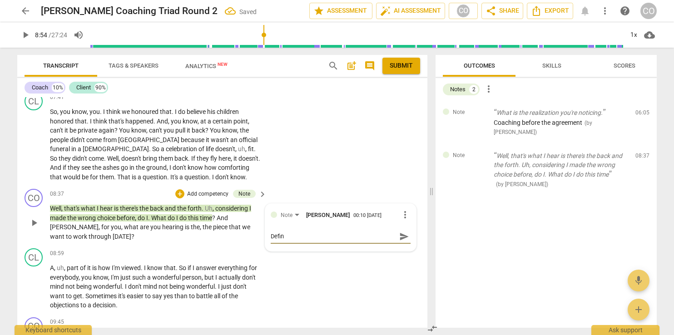
type textarea "Defini"
type textarea "Definin"
type textarea "Defining"
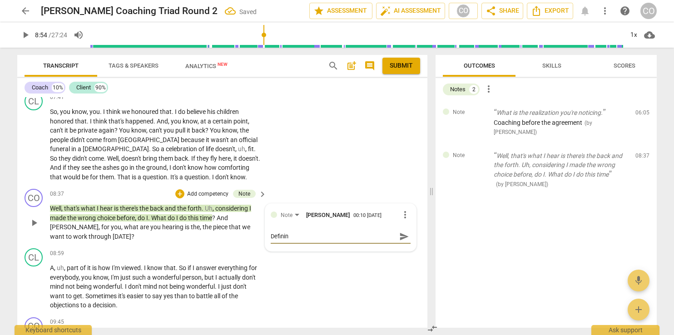
type textarea "Defining"
type textarea "Defining b"
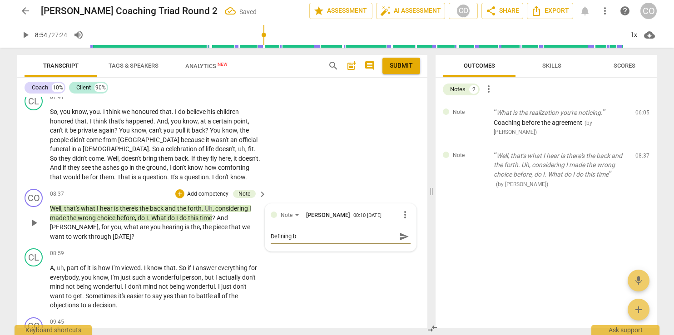
type textarea "Defining be"
type textarea "Defining beh"
type textarea "Defining beha"
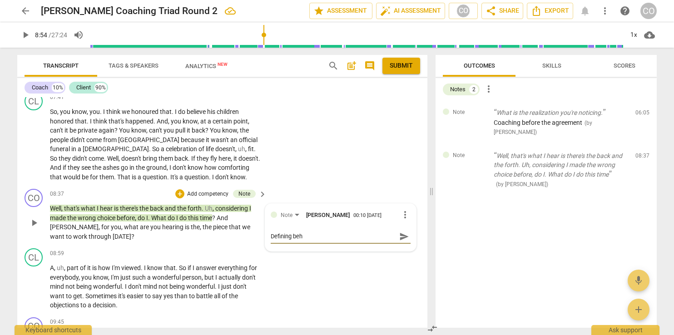
type textarea "Defining beha"
type textarea "Defining behav"
type textarea "Defining behavi"
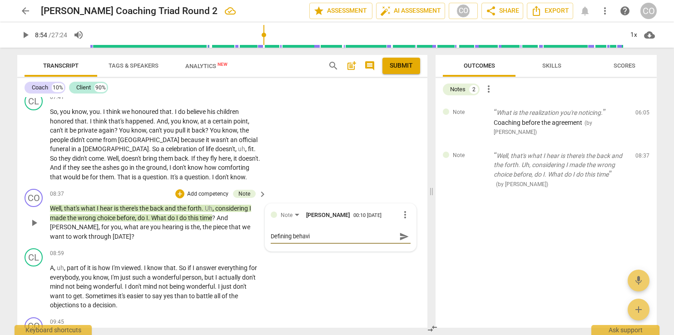
type textarea "Defining behavio"
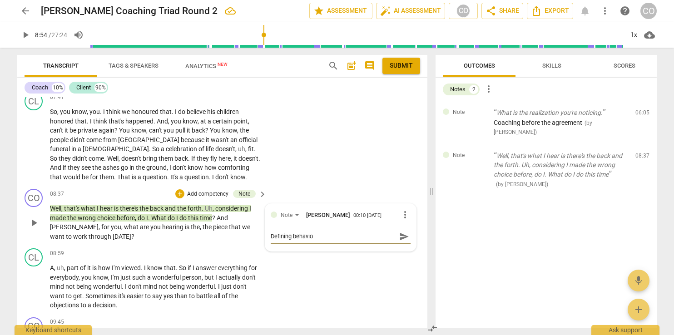
type textarea "Defining behavio"
type textarea "Defining behavior"
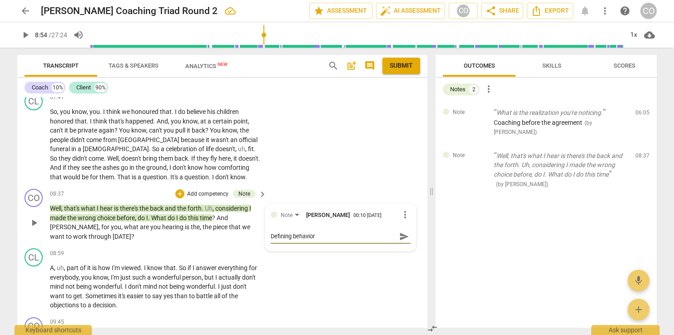
type textarea "Defining behavior f"
type textarea "Defining behavior fo"
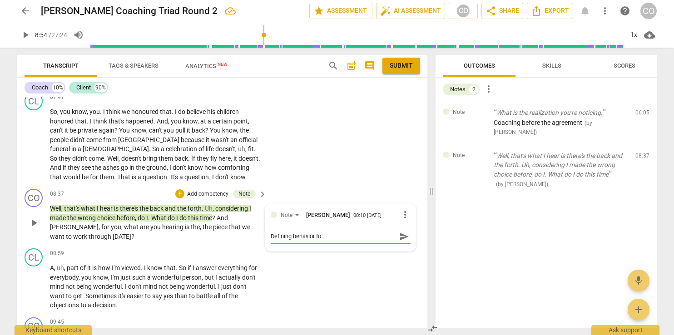
type textarea "Defining behavior fo"
type textarea "Defining behavior for"
type textarea "Defining behavior for t"
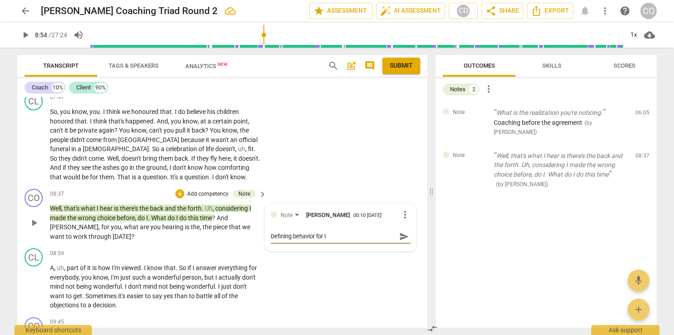
type textarea "Defining behavior for th"
type textarea "Defining behavior for the"
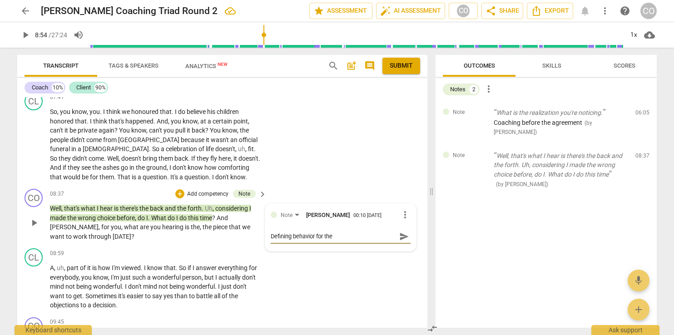
type textarea "Defining behavior for the"
type textarea "Defining behavior for the c"
type textarea "Defining behavior for the cl"
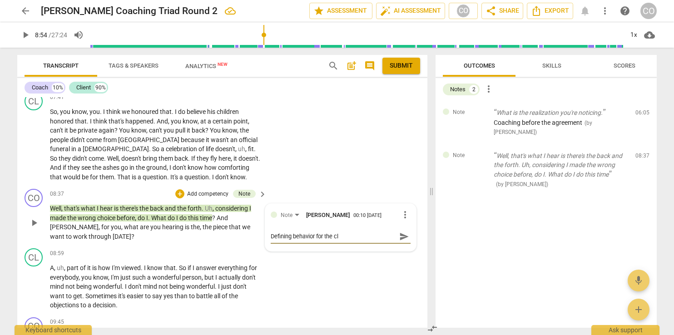
type textarea "Defining behavior for the cle"
type textarea "Defining behavior for the clei"
type textarea "Defining behavior for the [PERSON_NAME]"
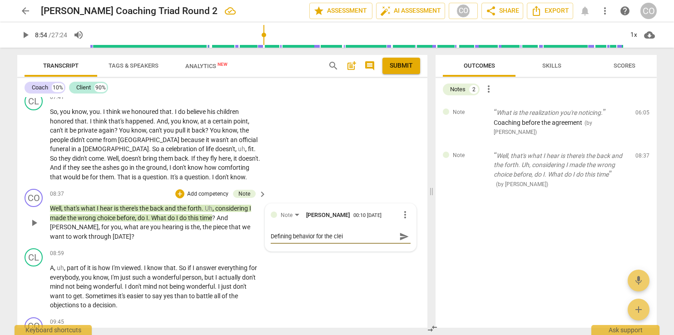
type textarea "Defining behavior for the [PERSON_NAME]"
type textarea "Defining behavior for the cleint"
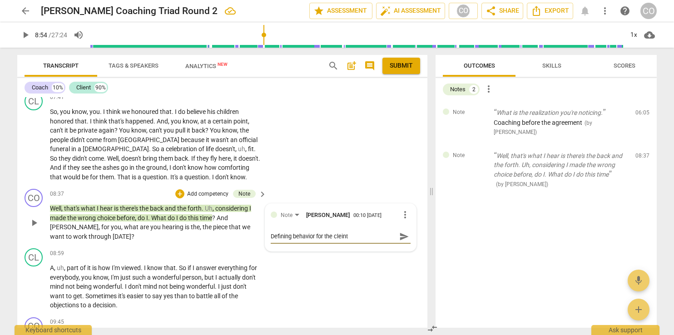
type textarea "Defining behavior for the [PERSON_NAME]"
type textarea "Defining behavior for the clei"
type textarea "Defining behavior for the cle"
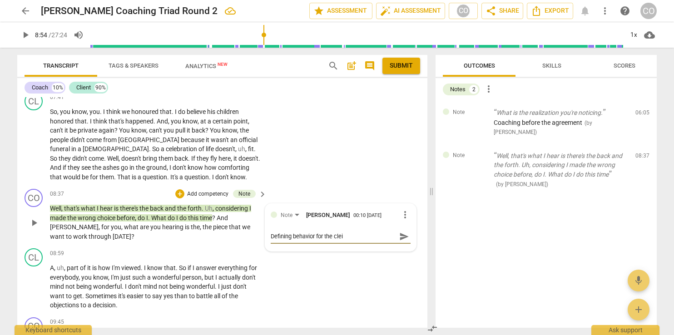
type textarea "Defining behavior for the cle"
type textarea "Defining behavior for the cl"
type textarea "Defining behavior for the cli"
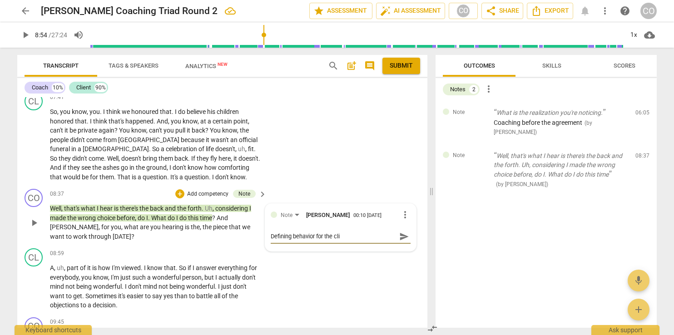
type textarea "Defining behavior for the clie"
type textarea "Defining behavior for the clien"
type textarea "Defining behavior for the client"
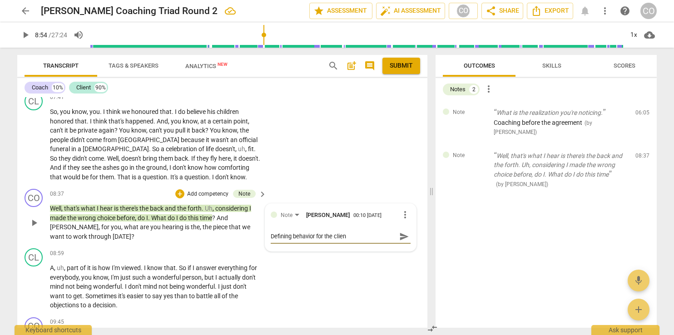
type textarea "Defining behavior for the client"
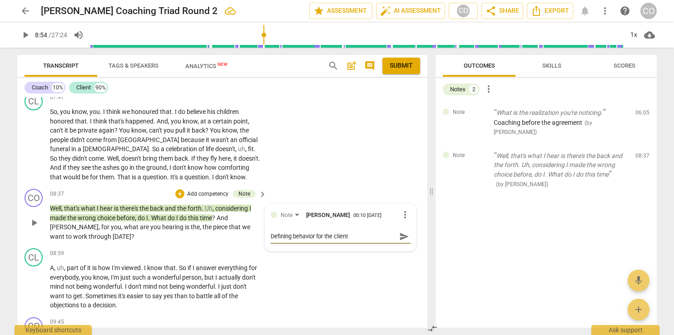
type textarea "Defining behavior for the client."
type textarea "Defining behavior for the client.."
type textarea "Defining behavior for the client..."
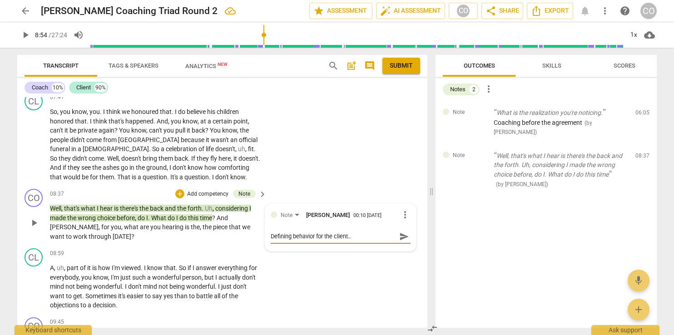
type textarea "Defining behavior for the client..."
type textarea "Defining behavior for the client... H"
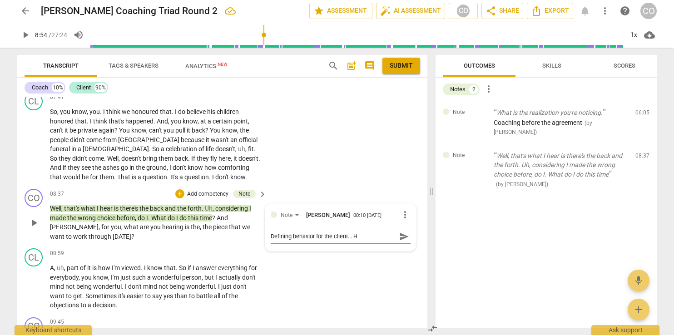
type textarea "Defining behavior for the client... Ha"
click at [399, 236] on span "send" at bounding box center [404, 241] width 10 height 10
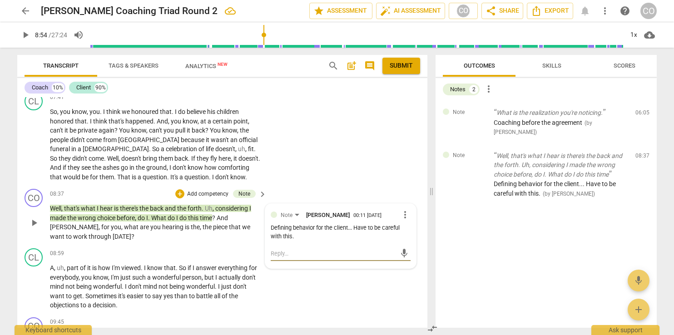
click at [279, 249] on textarea at bounding box center [333, 253] width 125 height 9
click at [403, 248] on span "send" at bounding box center [404, 253] width 10 height 10
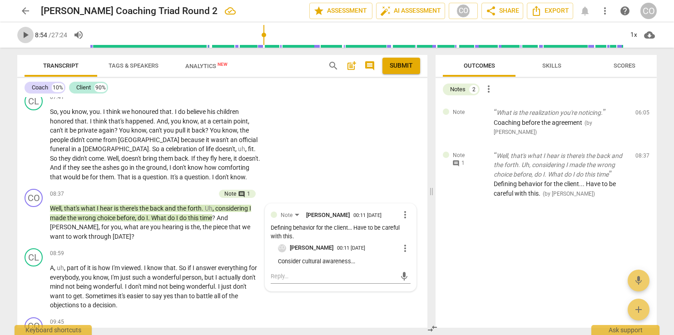
click at [25, 35] on span "play_arrow" at bounding box center [25, 35] width 11 height 11
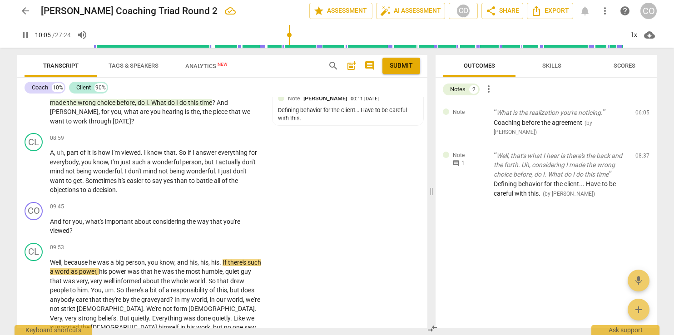
scroll to position [947, 0]
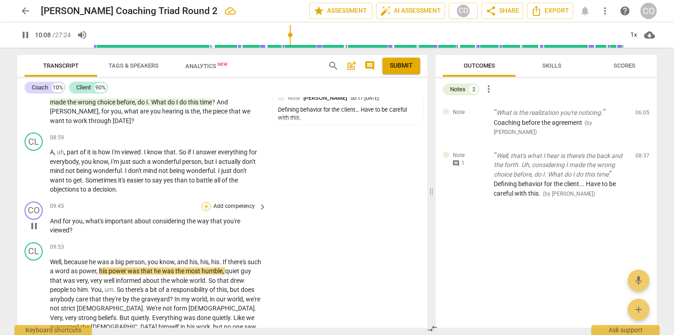
click at [205, 202] on div "+" at bounding box center [206, 206] width 9 height 9
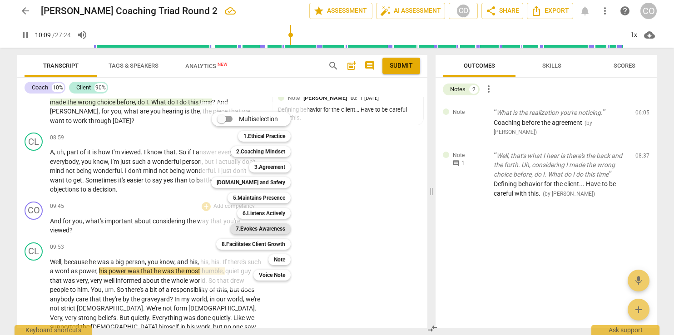
click at [267, 227] on b "7.Evokes Awareness" at bounding box center [260, 228] width 49 height 11
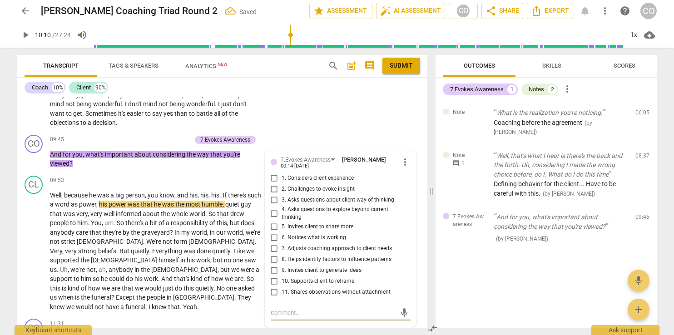
scroll to position [995, 0]
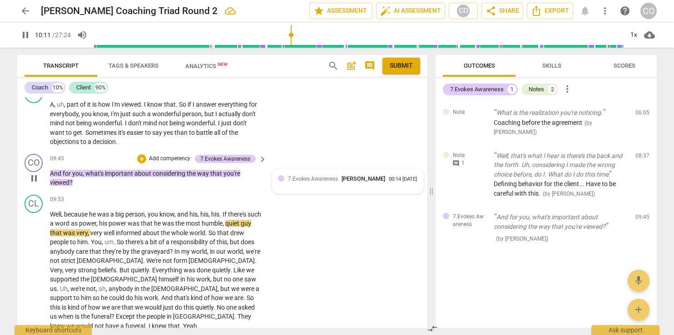
click at [300, 174] on div "7.Evokes Awareness [PERSON_NAME]" at bounding box center [338, 178] width 101 height 9
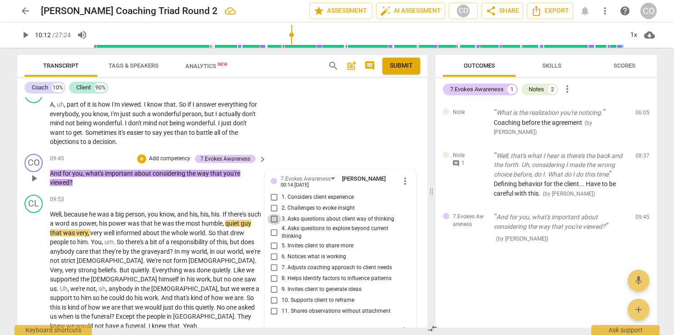
click at [272, 214] on input "3. Asks questions about client way of thinking" at bounding box center [274, 219] width 15 height 11
click at [272, 241] on input "5. Invites client to share more" at bounding box center [274, 246] width 15 height 11
click at [140, 154] on div "+" at bounding box center [141, 158] width 9 height 9
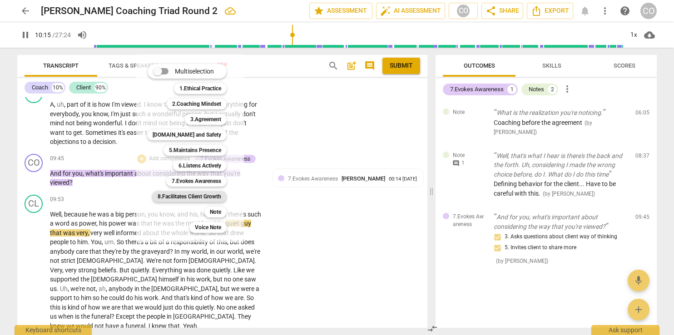
click at [183, 195] on b "8.Facilitates Client Growth" at bounding box center [190, 196] width 64 height 11
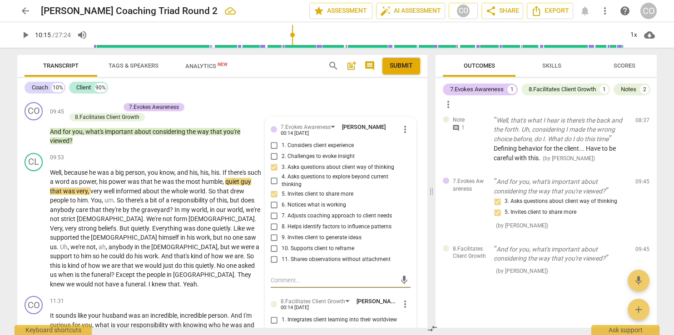
scroll to position [1042, 0]
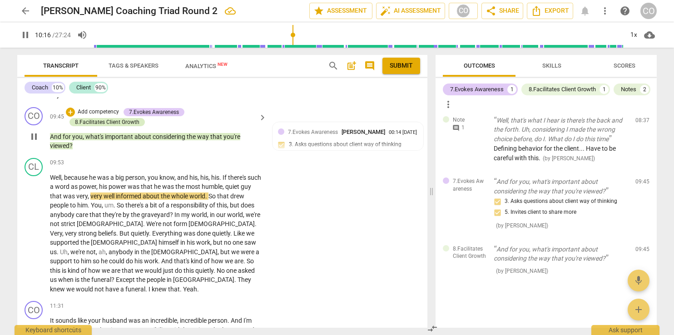
click at [111, 118] on div "8.Facilitates Client Growth" at bounding box center [107, 122] width 64 height 8
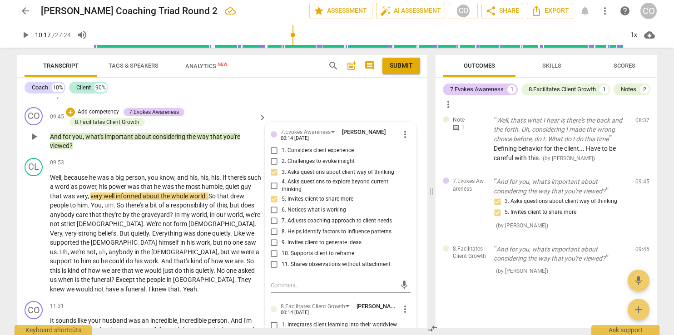
click at [311, 287] on div "7.Evokes Awareness [PERSON_NAME] 00:14 [DATE] more_vert 1. Considers client exp…" at bounding box center [340, 279] width 151 height 315
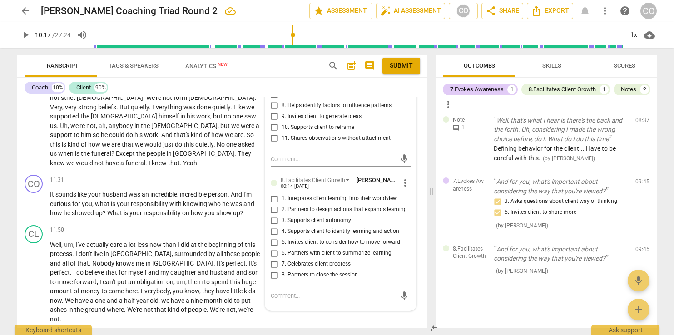
scroll to position [1169, 0]
click at [400, 177] on span "more_vert" at bounding box center [404, 182] width 11 height 11
click at [410, 192] on li "Delete" at bounding box center [412, 188] width 31 height 17
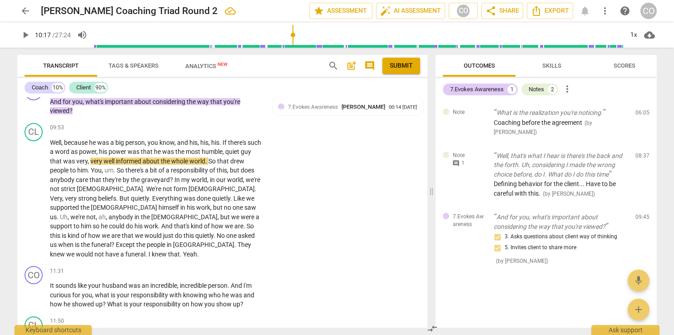
scroll to position [1081, 0]
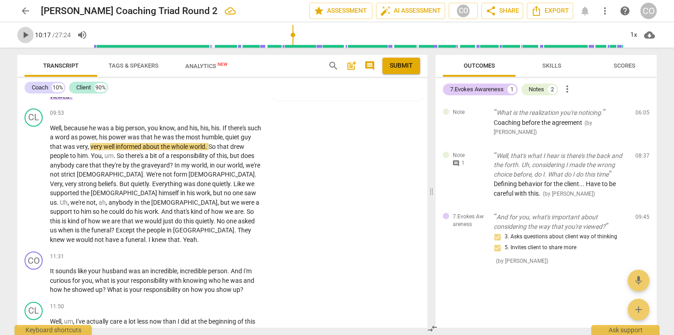
click at [23, 38] on span "play_arrow" at bounding box center [25, 35] width 11 height 11
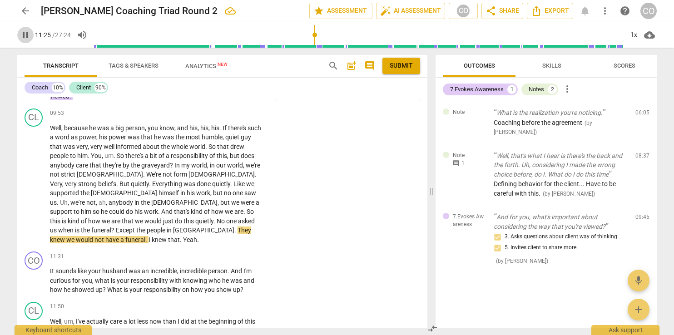
click at [25, 34] on span "pause" at bounding box center [25, 35] width 11 height 11
click at [204, 252] on div "+" at bounding box center [206, 256] width 9 height 9
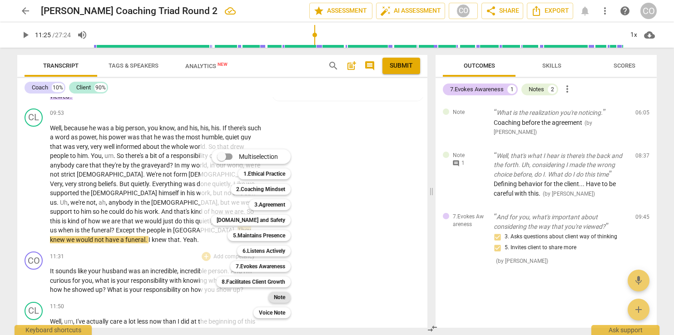
click at [288, 298] on div "Note" at bounding box center [279, 297] width 22 height 11
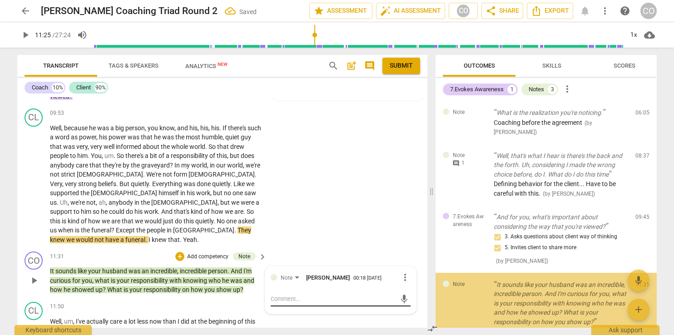
scroll to position [61, 0]
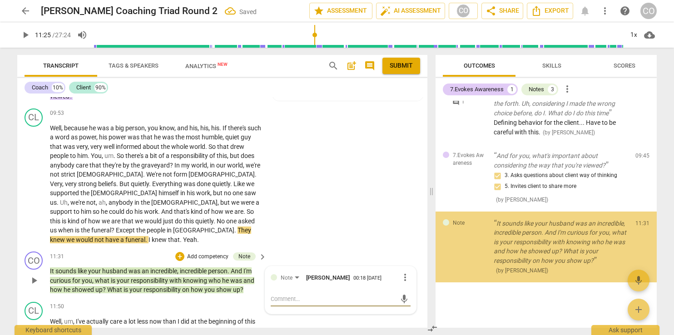
click at [288, 295] on textarea at bounding box center [333, 299] width 125 height 9
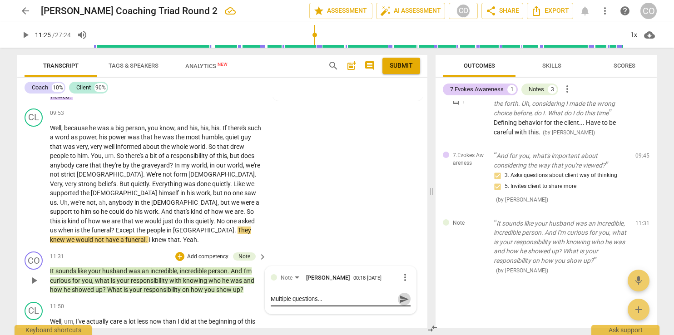
click at [399, 294] on span "send" at bounding box center [404, 299] width 10 height 10
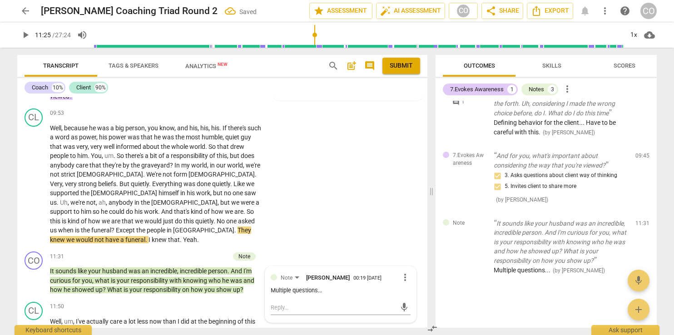
click at [22, 32] on span "play_arrow" at bounding box center [25, 35] width 11 height 11
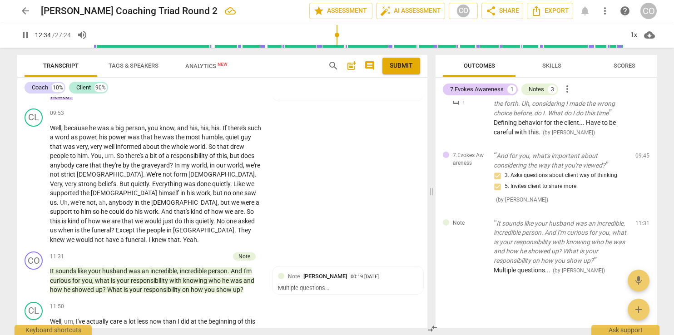
scroll to position [1319, 0]
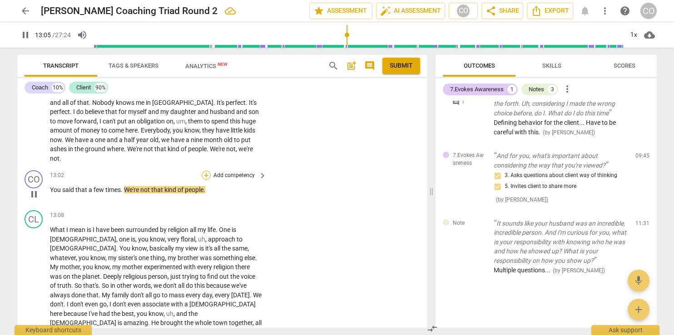
click at [206, 171] on div "+" at bounding box center [206, 175] width 9 height 9
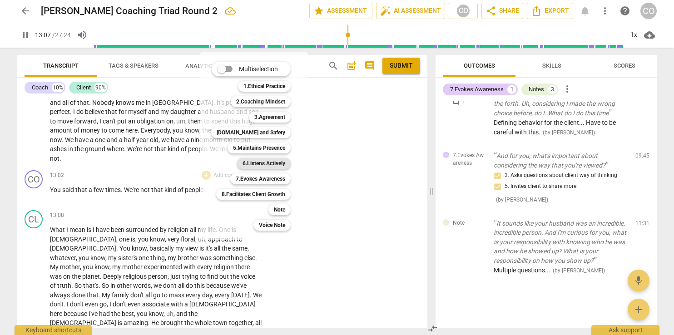
click at [278, 164] on b "6.Listens Actively" at bounding box center [263, 163] width 43 height 11
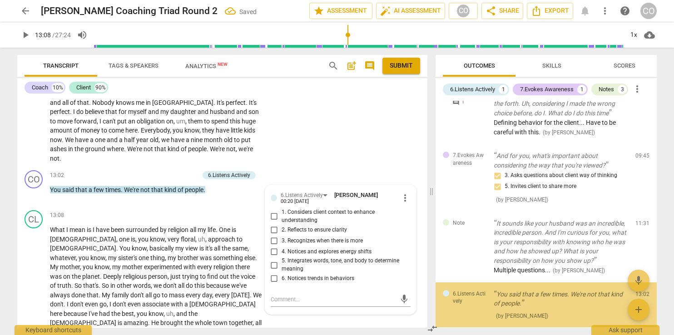
scroll to position [107, 0]
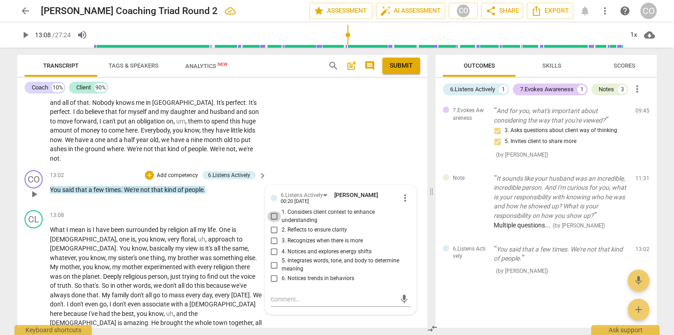
click at [272, 211] on input "1. Considers client context to enhance understanding" at bounding box center [274, 216] width 15 height 11
click at [272, 260] on input "5. Integrates words, tone, and body to determine meaning" at bounding box center [274, 265] width 15 height 11
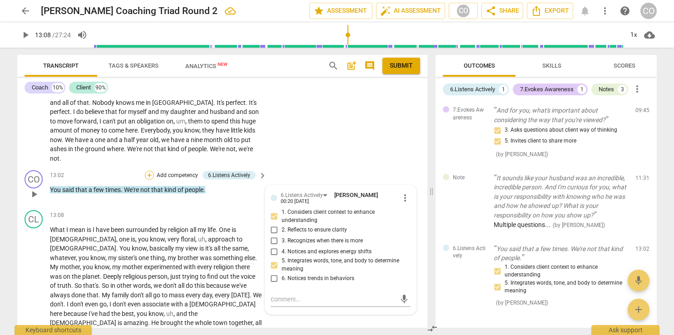
click at [147, 171] on div "+" at bounding box center [149, 175] width 9 height 9
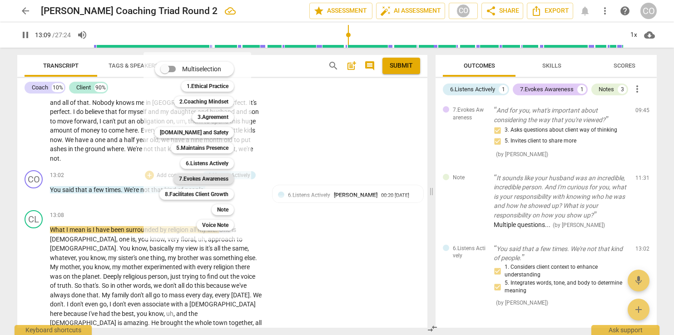
click at [204, 179] on b "7.Evokes Awareness" at bounding box center [203, 178] width 49 height 11
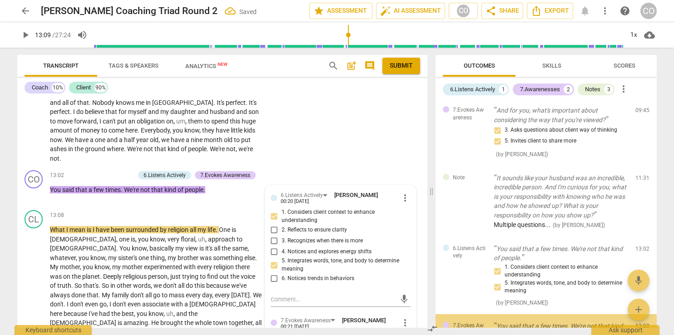
scroll to position [184, 0]
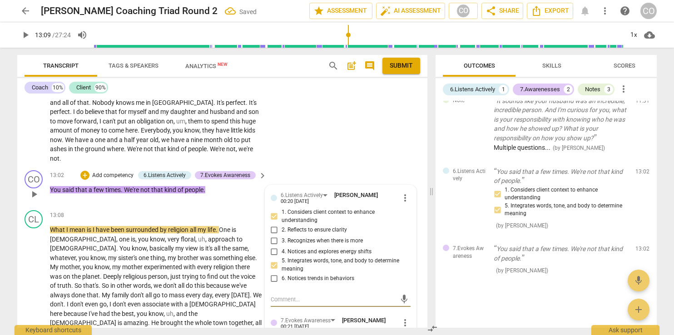
click at [27, 38] on span "play_arrow" at bounding box center [25, 35] width 11 height 11
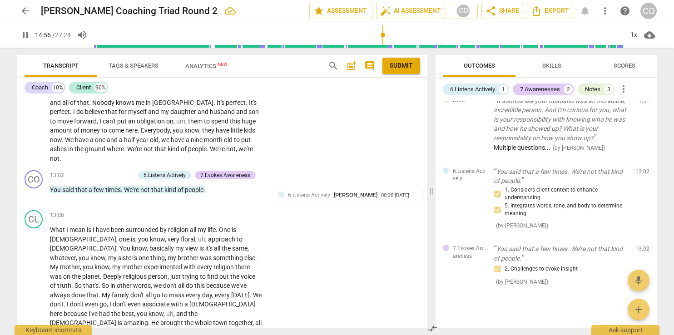
scroll to position [1557, 0]
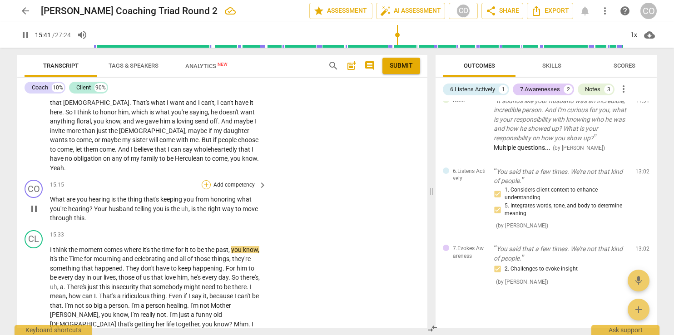
click at [202, 180] on div "+" at bounding box center [206, 184] width 9 height 9
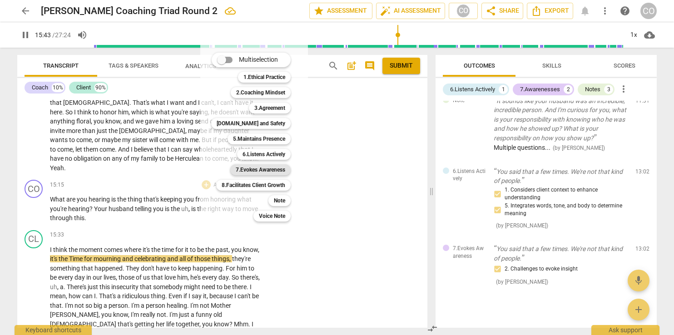
click at [279, 169] on b "7.Evokes Awareness" at bounding box center [260, 169] width 49 height 11
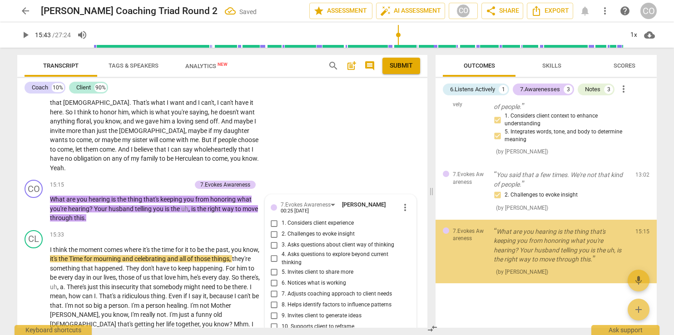
scroll to position [259, 0]
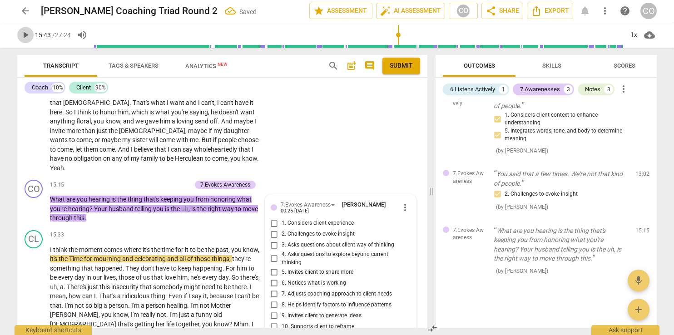
click at [24, 37] on span "play_arrow" at bounding box center [25, 35] width 11 height 11
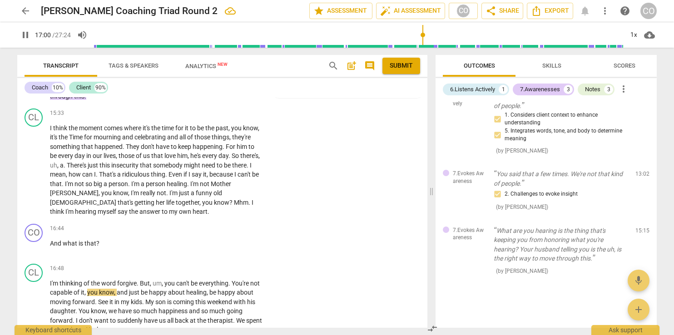
scroll to position [1680, 0]
click at [202, 224] on div "+" at bounding box center [206, 228] width 9 height 9
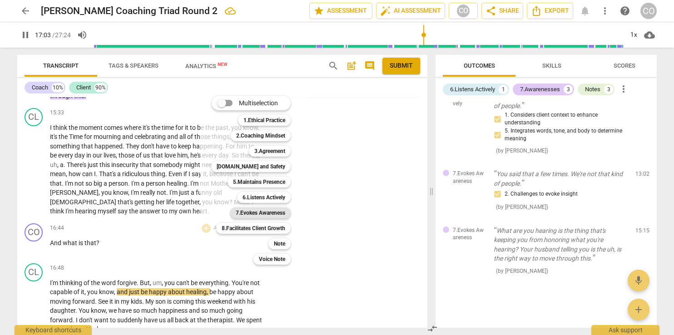
click at [274, 212] on b "7.Evokes Awareness" at bounding box center [260, 212] width 49 height 11
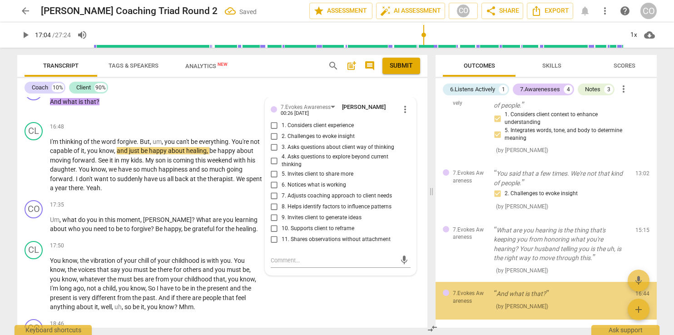
scroll to position [296, 0]
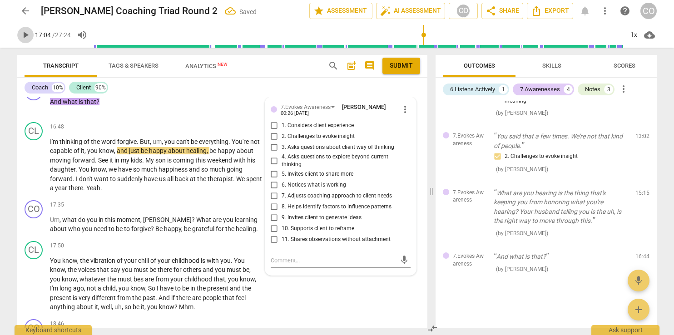
click at [25, 30] on span "play_arrow" at bounding box center [25, 35] width 11 height 11
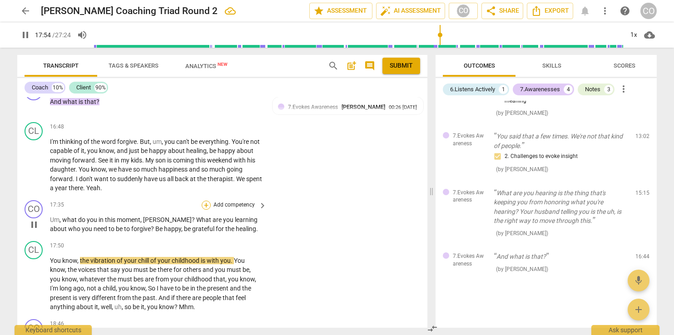
click at [206, 201] on div "+" at bounding box center [206, 205] width 9 height 9
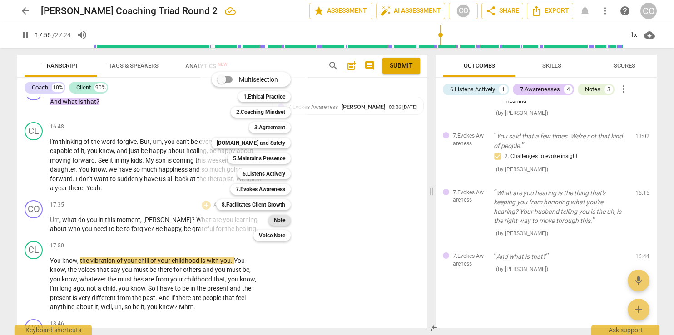
click at [281, 216] on b "Note" at bounding box center [279, 220] width 11 height 11
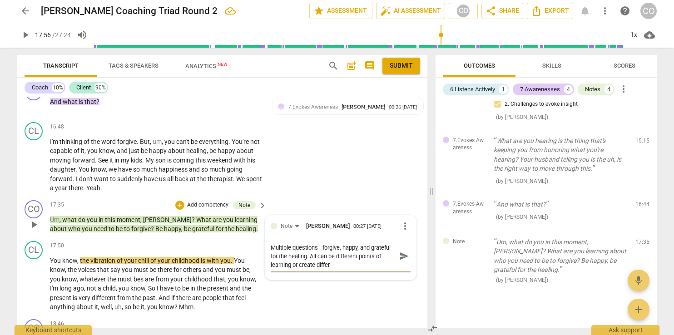
scroll to position [1846, 0]
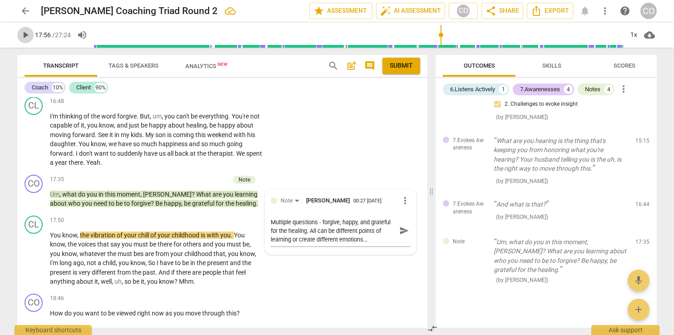
click at [27, 31] on span "play_arrow" at bounding box center [25, 35] width 11 height 11
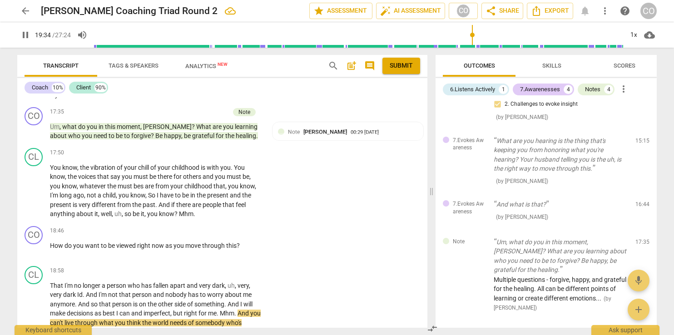
scroll to position [1899, 0]
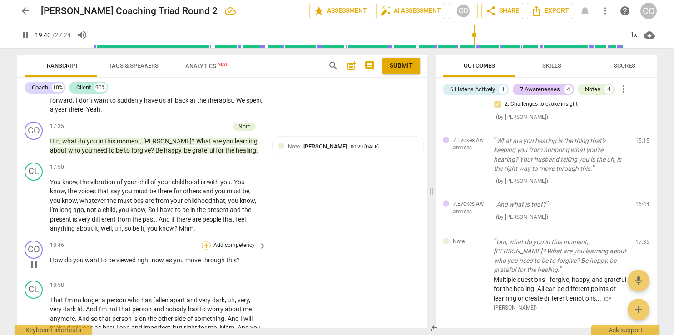
click at [205, 241] on div "+" at bounding box center [206, 245] width 9 height 9
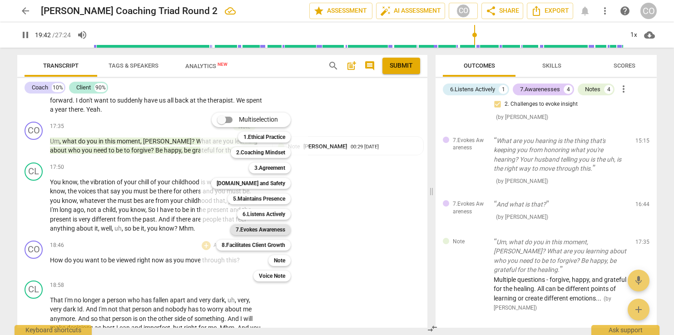
click at [262, 231] on b "7.Evokes Awareness" at bounding box center [260, 229] width 49 height 11
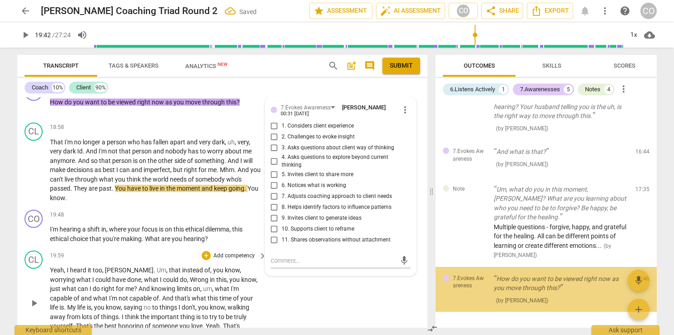
scroll to position [422, 0]
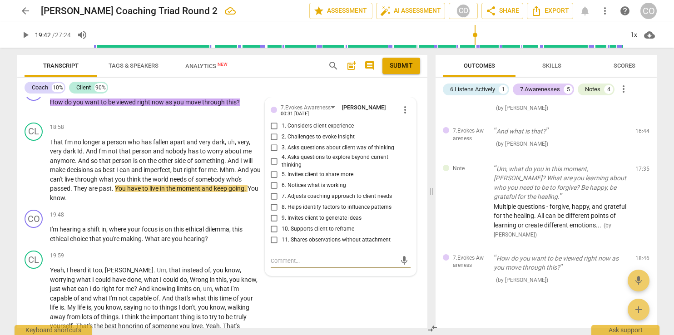
click at [20, 35] on span "play_arrow" at bounding box center [25, 35] width 11 height 11
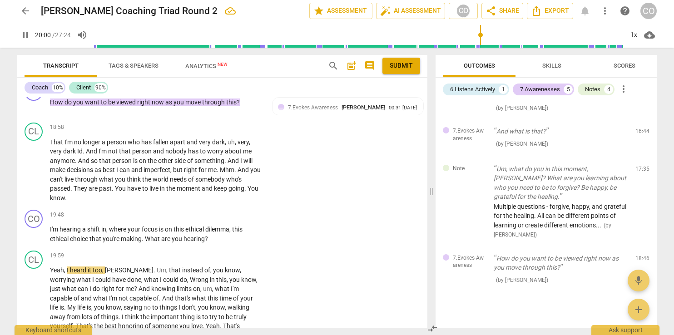
click at [25, 36] on span "pause" at bounding box center [25, 35] width 11 height 11
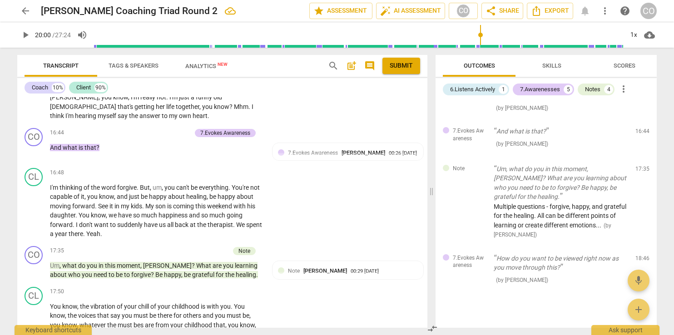
scroll to position [1761, 0]
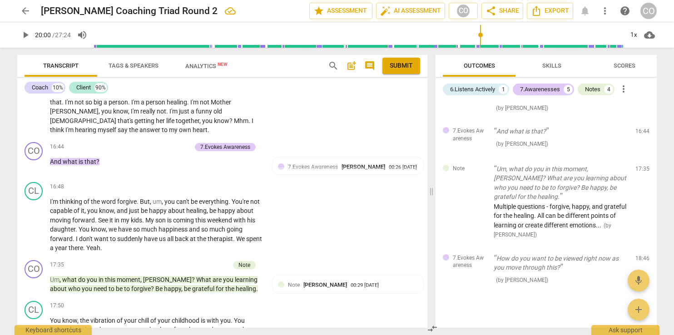
drag, startPoint x: 427, startPoint y: 242, endPoint x: 425, endPoint y: 232, distance: 10.1
click at [425, 232] on div "CO play_arrow pause 00:00 + Add competency keyboard_arrow_right All right , so …" at bounding box center [222, 212] width 410 height 231
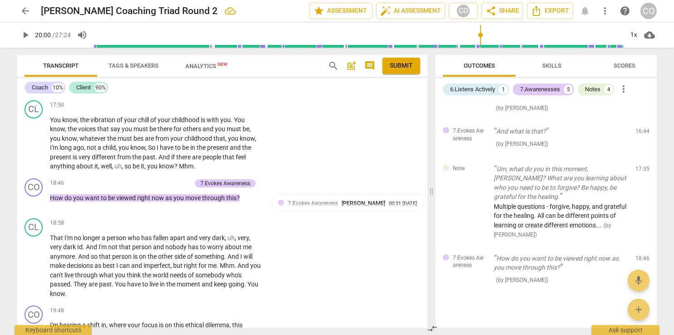
scroll to position [1995, 0]
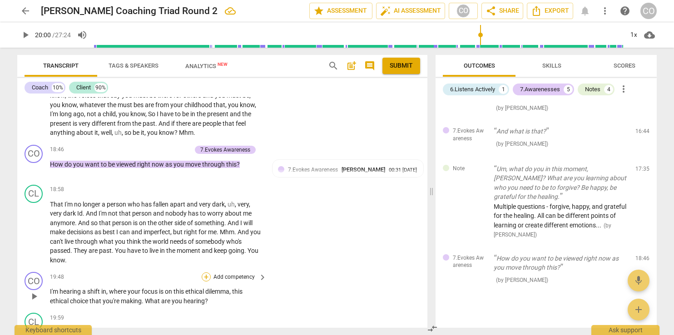
click at [203, 272] on div "+" at bounding box center [206, 276] width 9 height 9
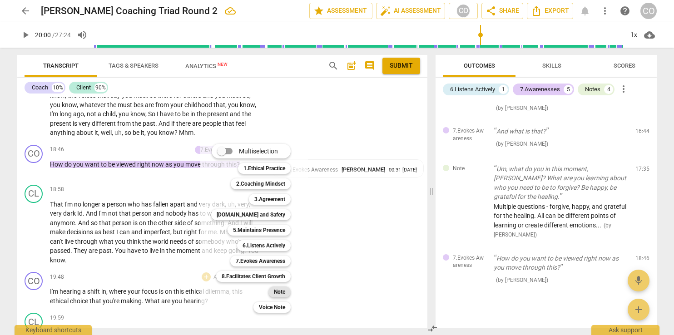
click at [281, 296] on b "Note" at bounding box center [279, 291] width 11 height 11
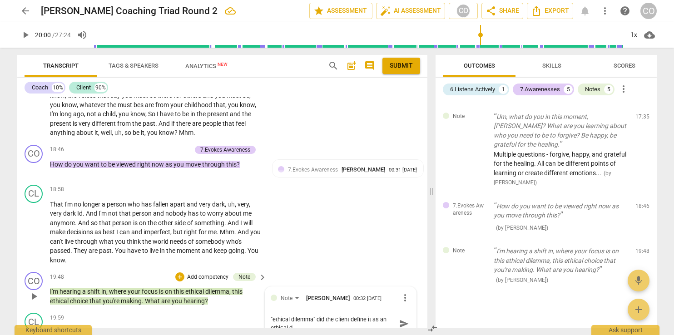
scroll to position [0, 0]
click at [274, 315] on textarea ""ethical dilemma" did the client define it as an ethical dilemma?" at bounding box center [333, 323] width 125 height 17
click at [310, 315] on textarea ""Ethical dilemma" did the client define it as an ethical dilemma?" at bounding box center [333, 323] width 125 height 17
click at [313, 315] on textarea ""Ethical dilemma" did the client define it as an ethical dilemma?" at bounding box center [333, 323] width 125 height 17
click at [180, 272] on div "+" at bounding box center [179, 276] width 9 height 9
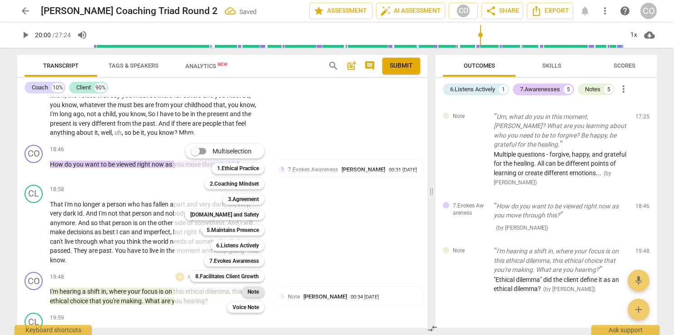
click at [254, 289] on b "Note" at bounding box center [252, 291] width 11 height 11
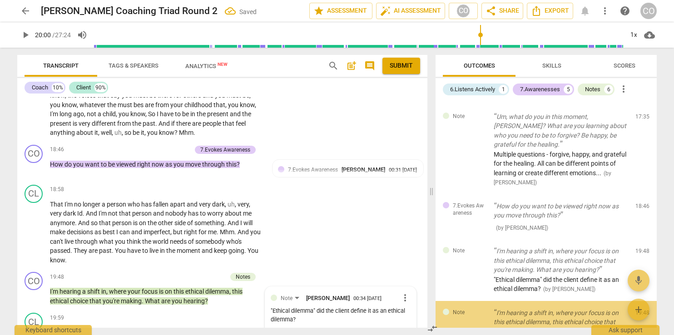
scroll to position [536, 0]
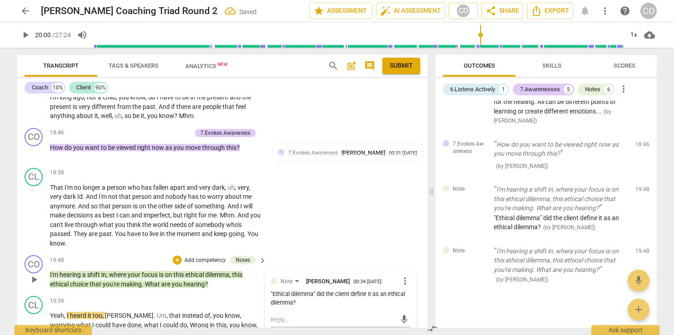
scroll to position [2013, 0]
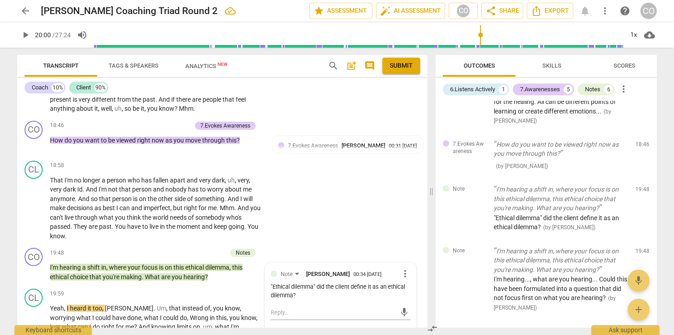
click at [25, 35] on span "play_arrow" at bounding box center [25, 35] width 11 height 11
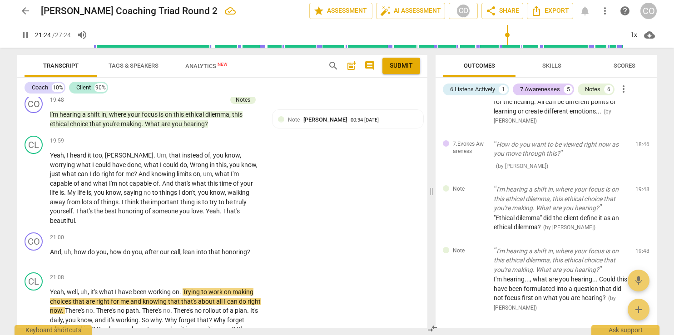
scroll to position [2148, 0]
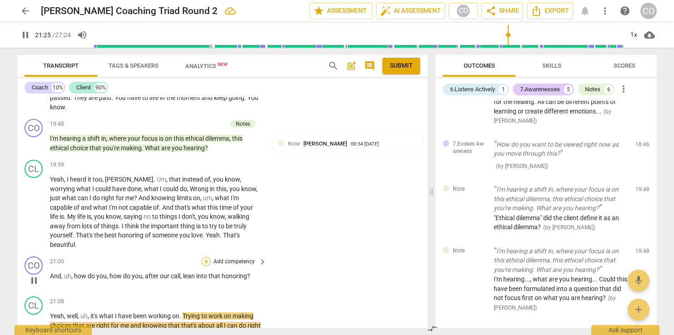
click at [203, 257] on div "+" at bounding box center [206, 261] width 9 height 9
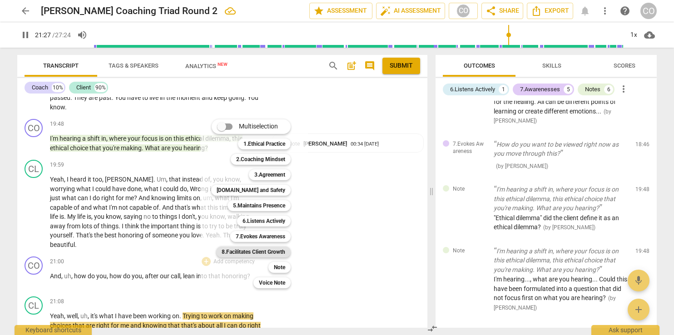
click at [271, 252] on b "8.Facilitates Client Growth" at bounding box center [254, 251] width 64 height 11
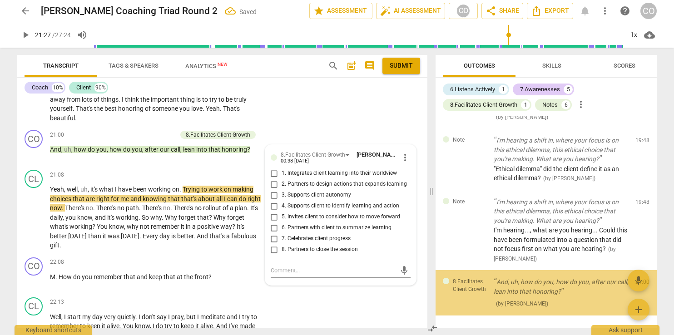
scroll to position [624, 0]
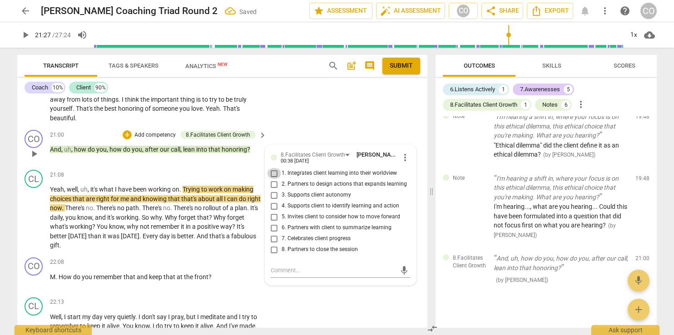
click at [272, 168] on input "1. Integrates client learning into their worldview" at bounding box center [274, 173] width 15 height 11
click at [271, 212] on input "5. Invites client to consider how to move forward" at bounding box center [274, 217] width 15 height 11
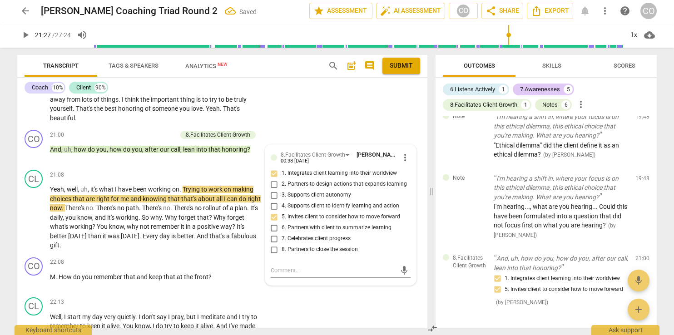
click at [24, 34] on span "play_arrow" at bounding box center [25, 35] width 11 height 11
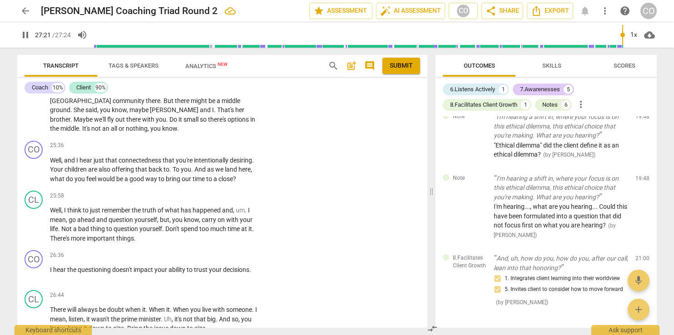
scroll to position [2803, 0]
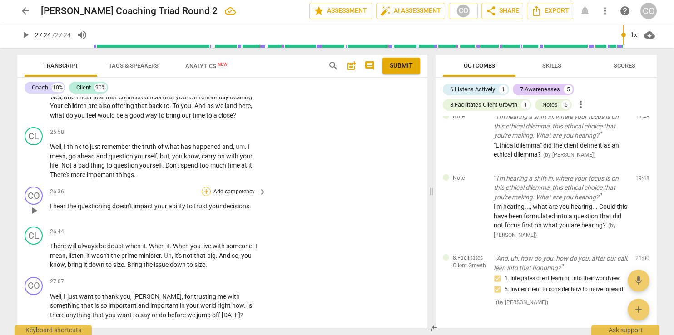
click at [205, 187] on div "+" at bounding box center [206, 191] width 9 height 9
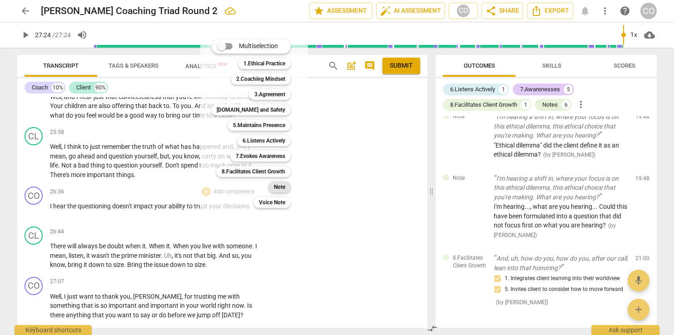
click at [284, 185] on b "Note" at bounding box center [279, 187] width 11 height 11
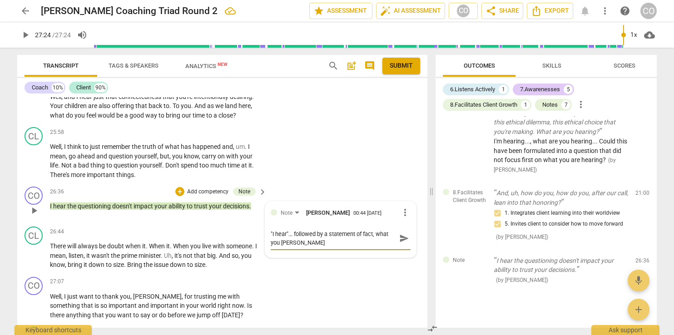
scroll to position [0, 0]
click at [402, 233] on span "send" at bounding box center [404, 238] width 10 height 10
